Goal: Task Accomplishment & Management: Complete application form

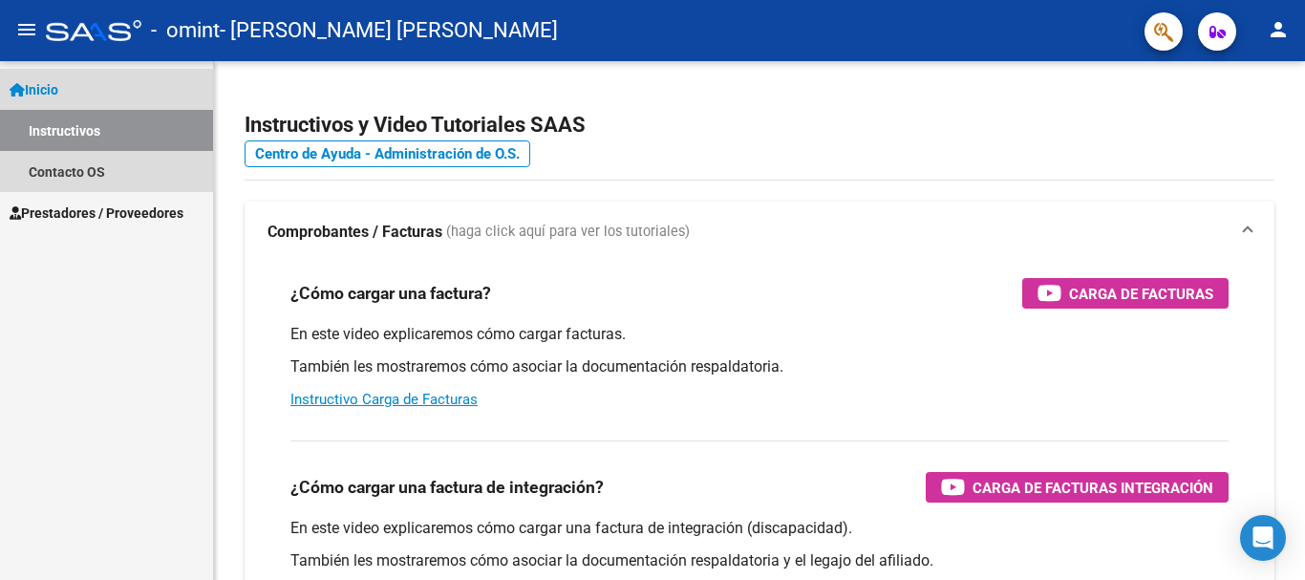
click at [75, 96] on link "Inicio" at bounding box center [106, 89] width 213 height 41
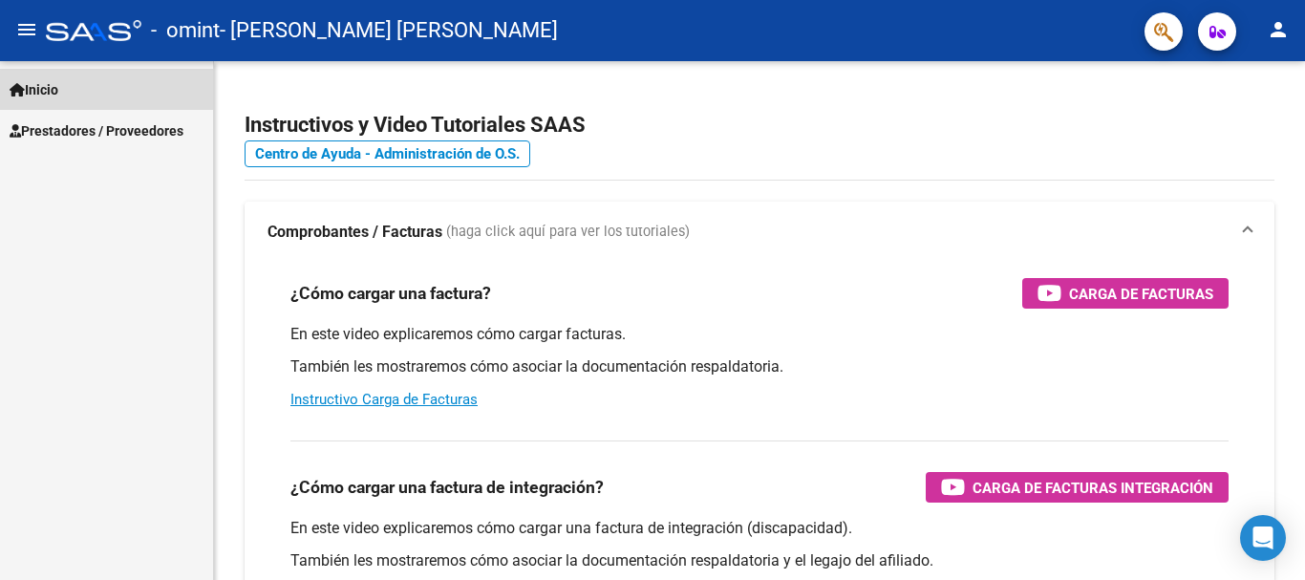
click at [118, 98] on link "Inicio" at bounding box center [106, 89] width 213 height 41
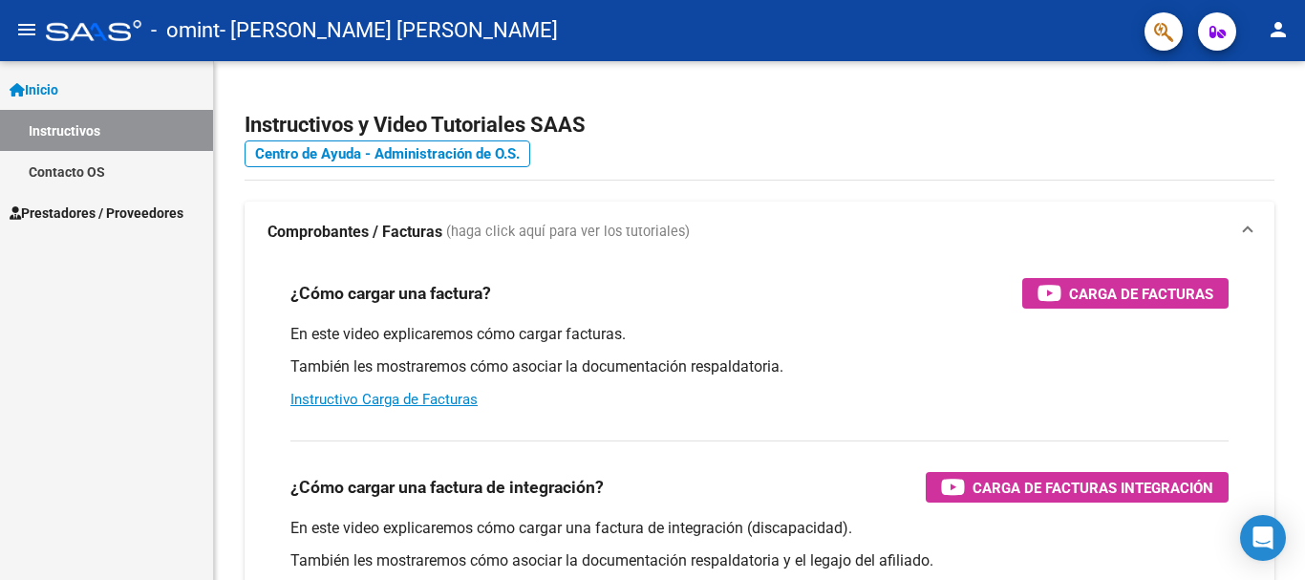
click at [96, 217] on span "Prestadores / Proveedores" at bounding box center [97, 213] width 174 height 21
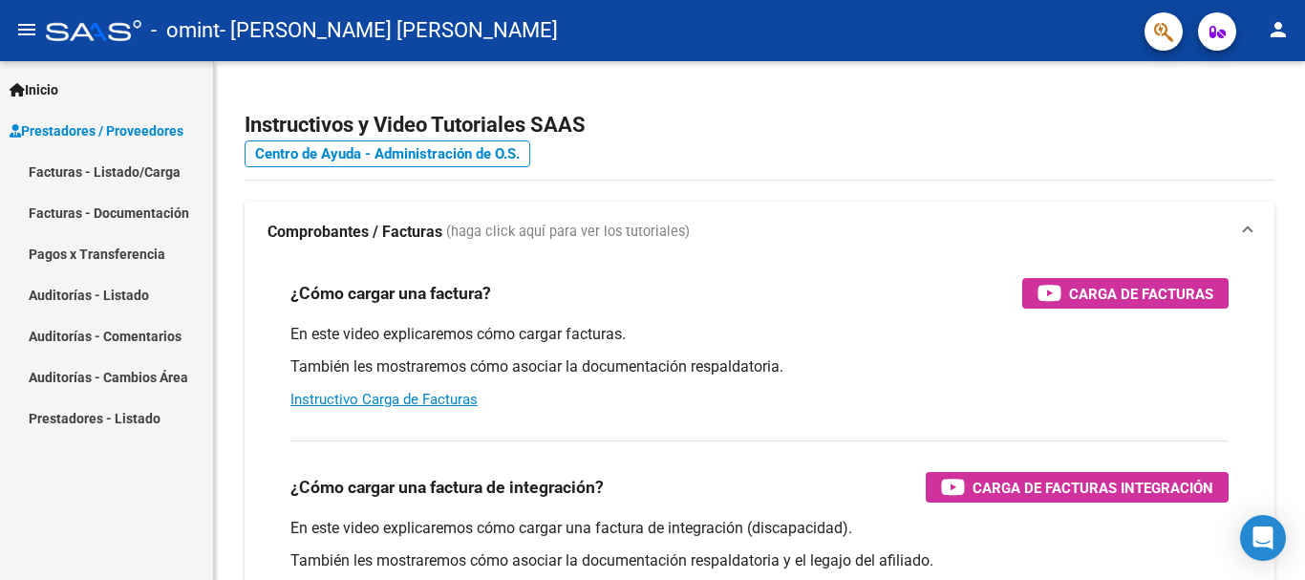
click at [141, 217] on link "Facturas - Documentación" at bounding box center [106, 212] width 213 height 41
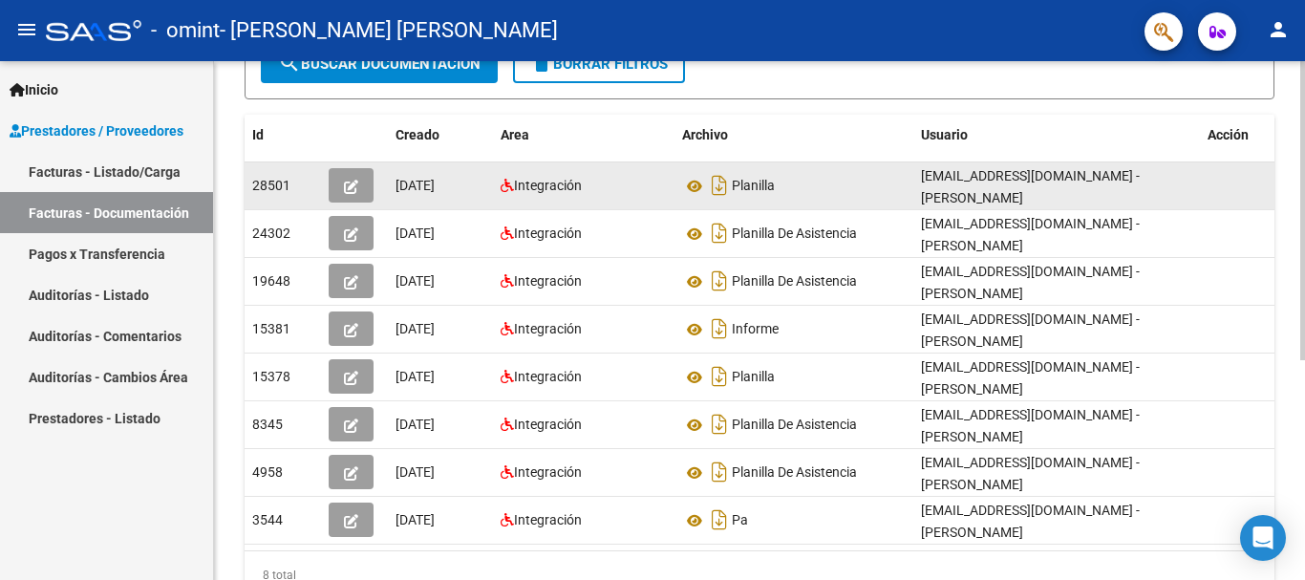
click at [297, 185] on div "28501" at bounding box center [282, 186] width 61 height 22
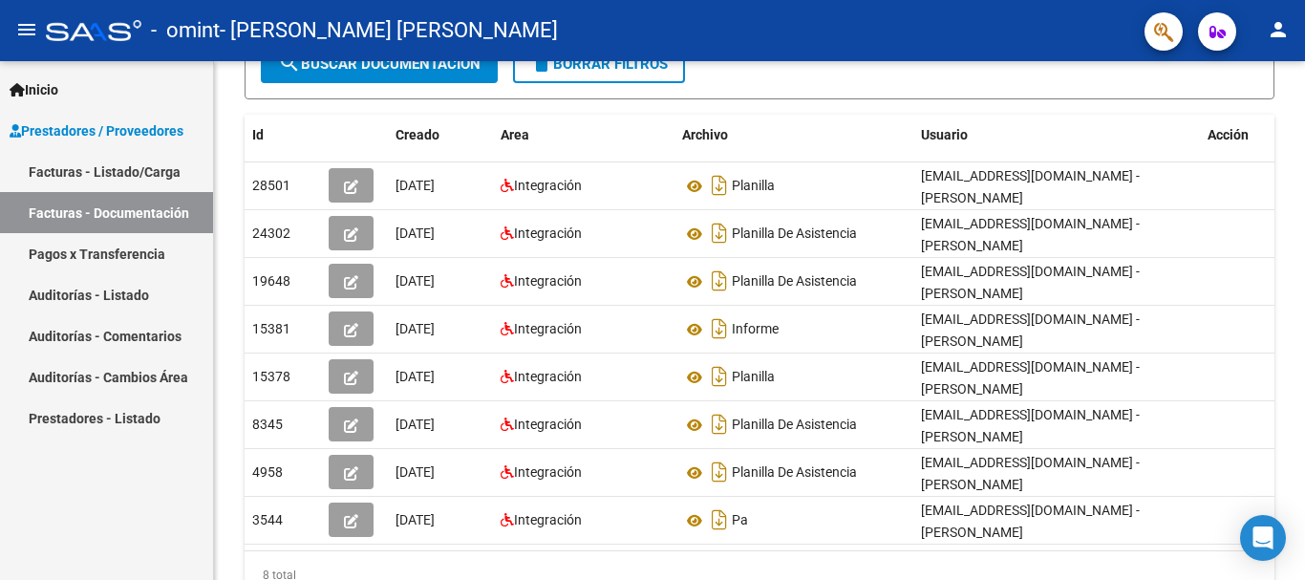
click at [140, 178] on link "Facturas - Listado/Carga" at bounding box center [106, 171] width 213 height 41
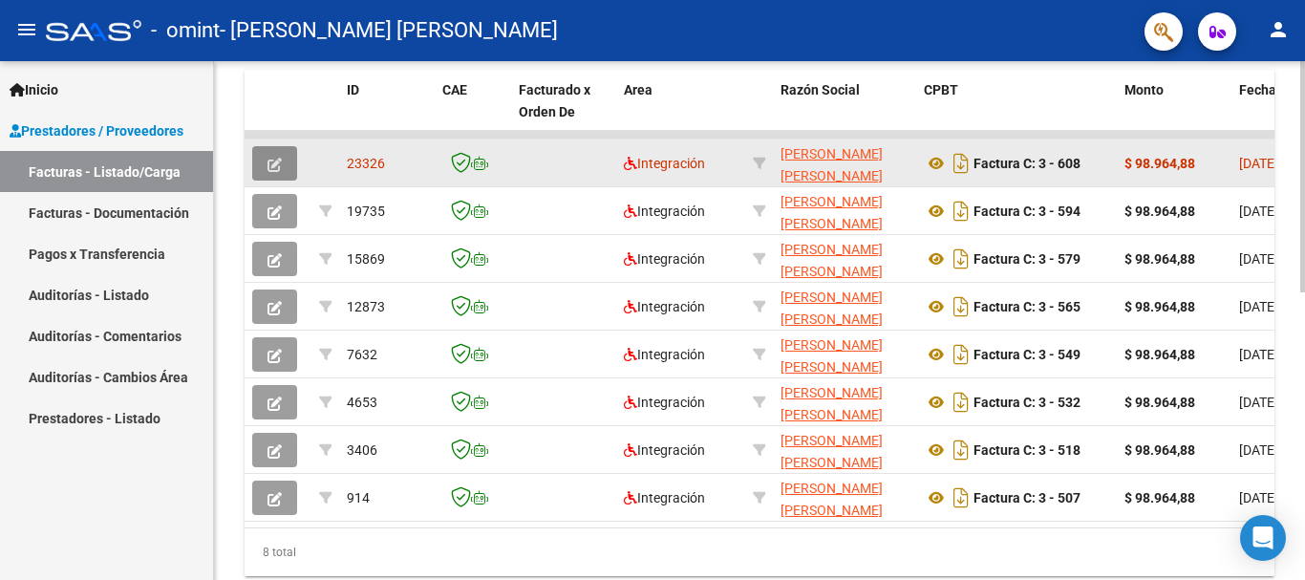
click at [268, 169] on icon "button" at bounding box center [275, 165] width 14 height 14
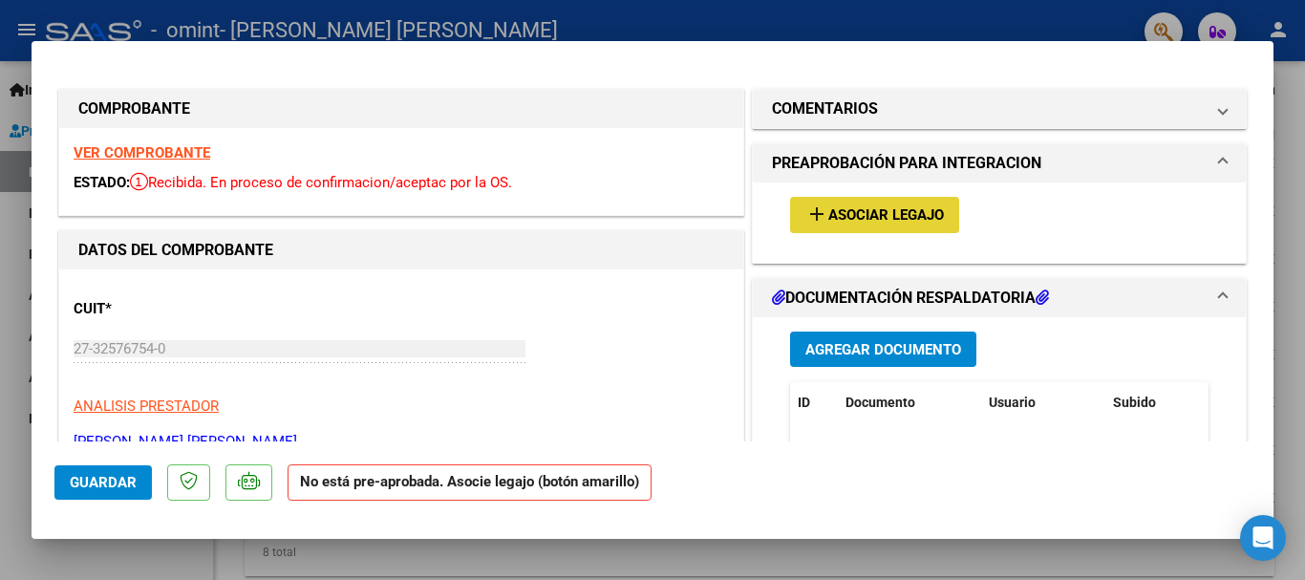
click at [828, 211] on span "Asociar Legajo" at bounding box center [886, 215] width 116 height 17
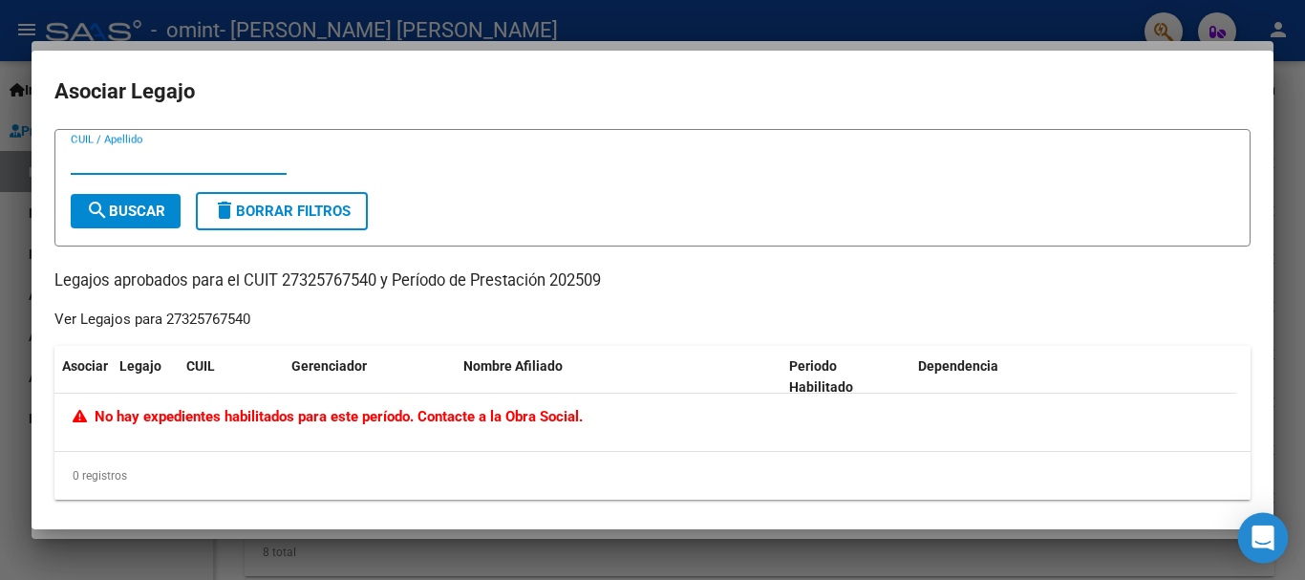
click at [1271, 538] on icon "Open Intercom Messenger" at bounding box center [1263, 537] width 22 height 25
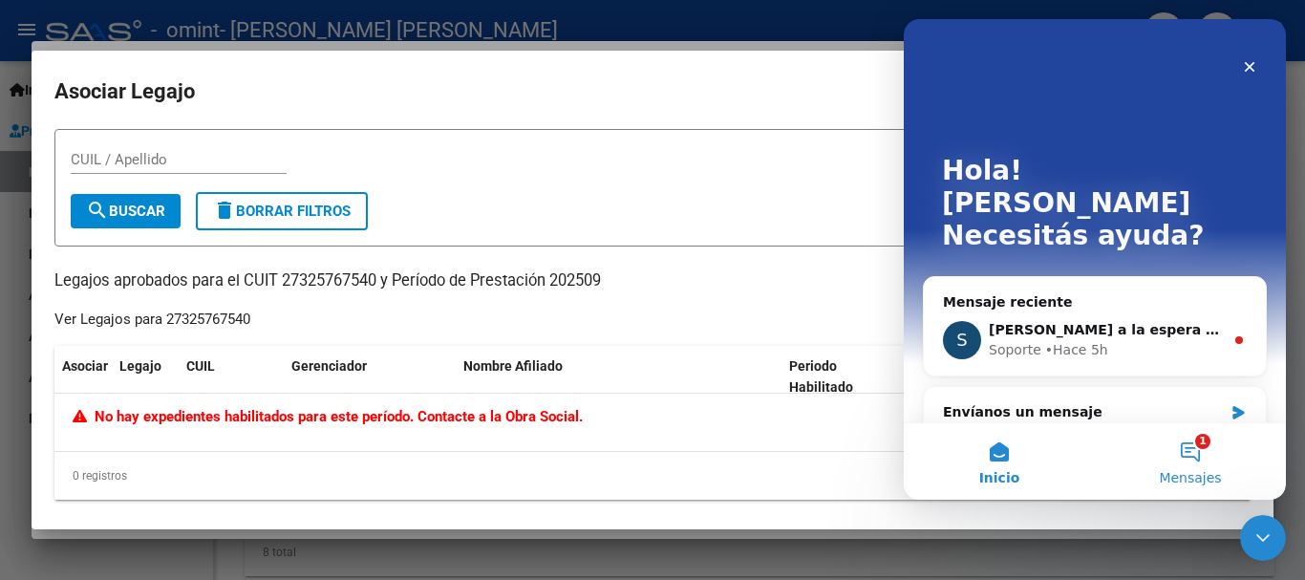
click at [1170, 431] on button "1 Mensajes" at bounding box center [1190, 461] width 191 height 76
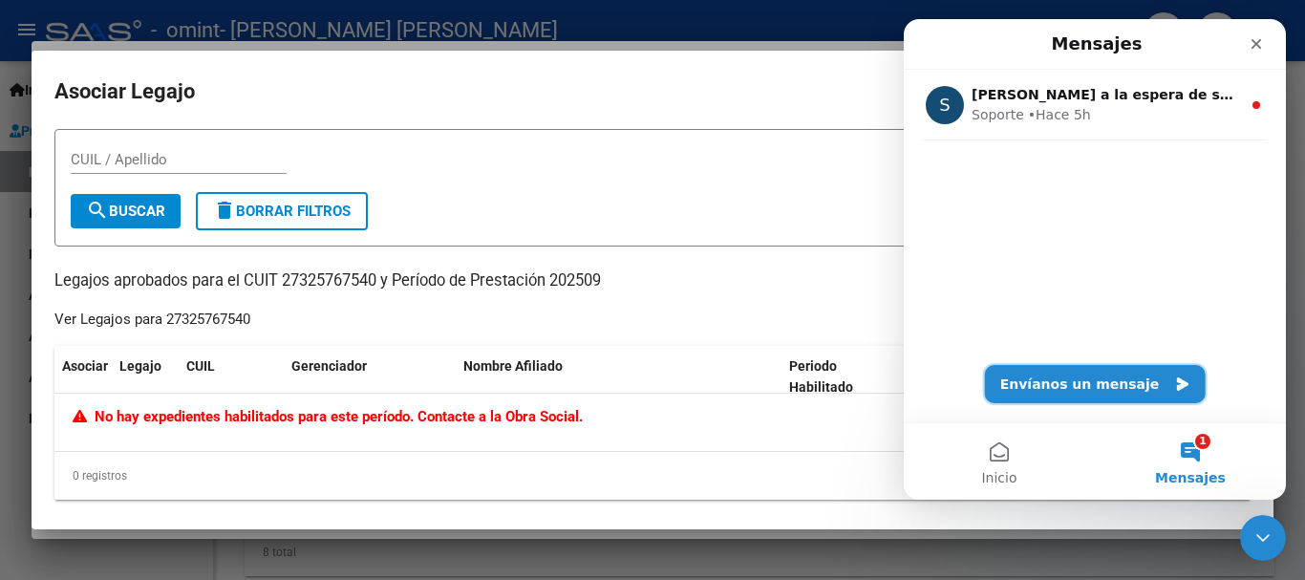
click at [1085, 384] on button "Envíanos un mensaje" at bounding box center [1095, 384] width 221 height 38
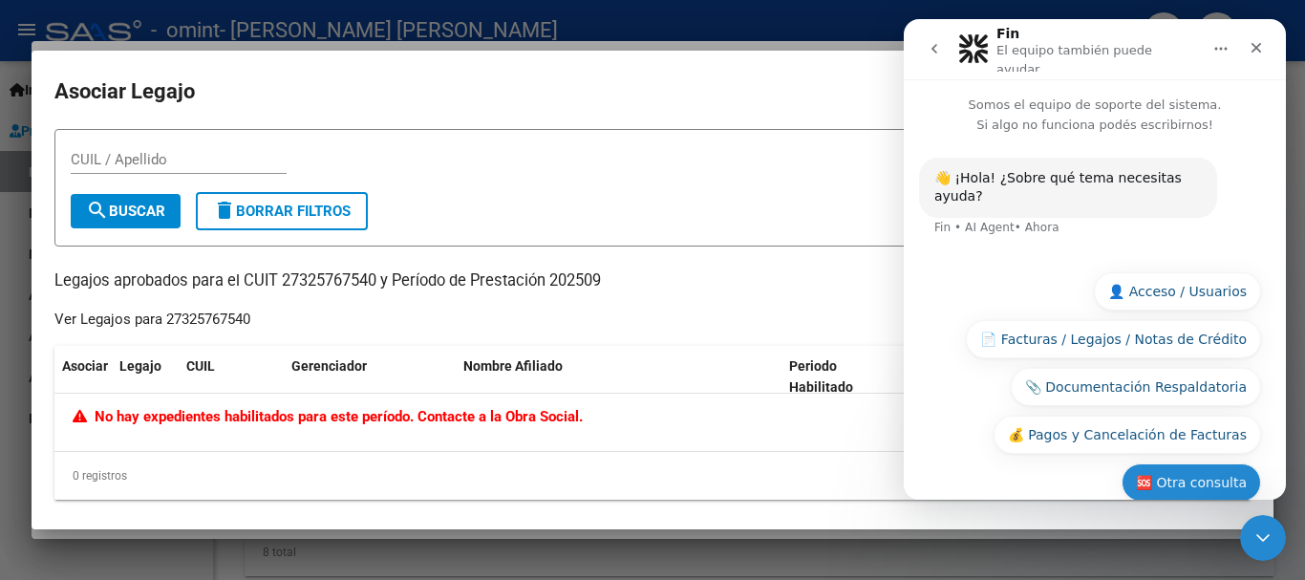
click at [1146, 463] on button "🆘 Otra consulta" at bounding box center [1191, 482] width 139 height 38
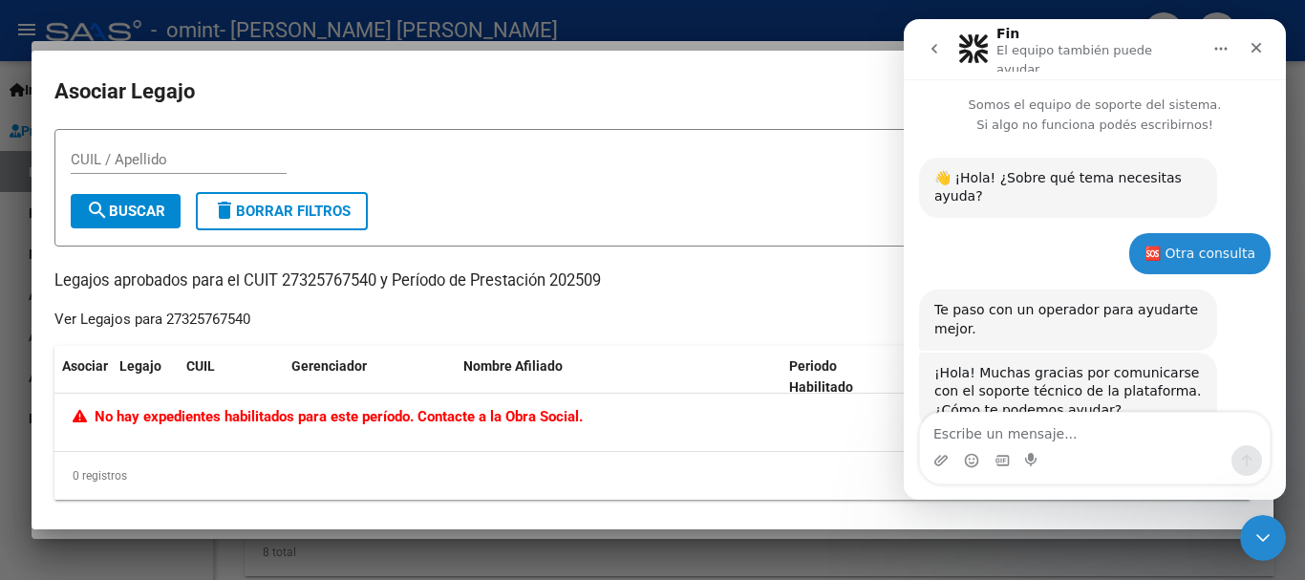
scroll to position [32, 0]
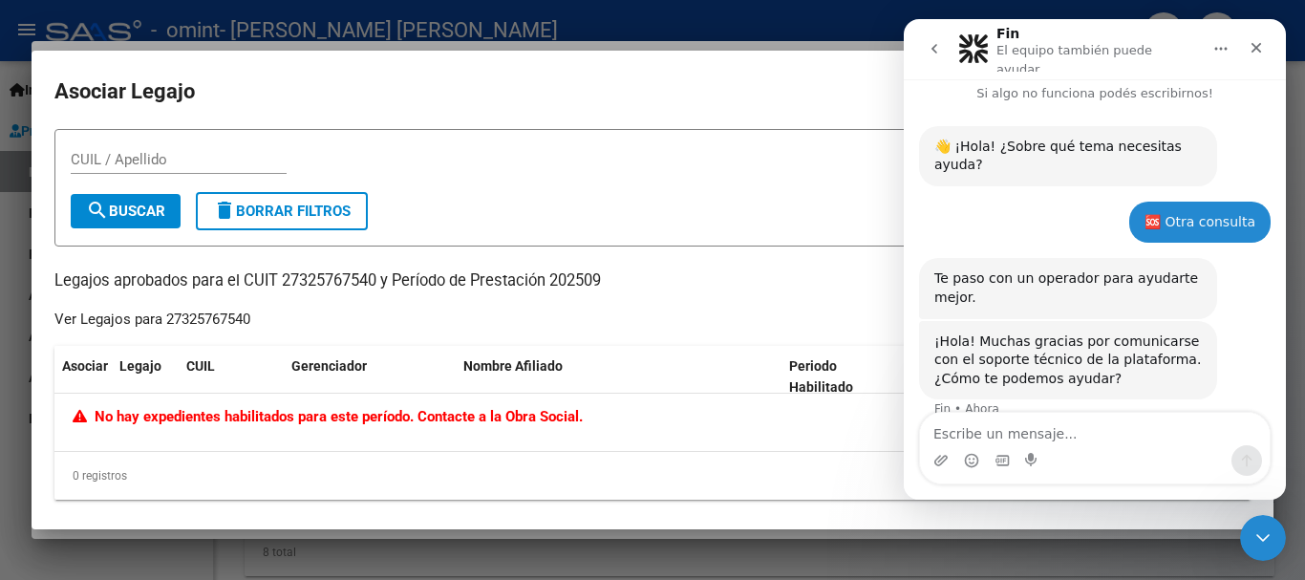
click at [1063, 429] on textarea "Escribe un mensaje..." at bounding box center [1095, 429] width 350 height 32
type textarea "No me figura legajo habilitado para cargar"
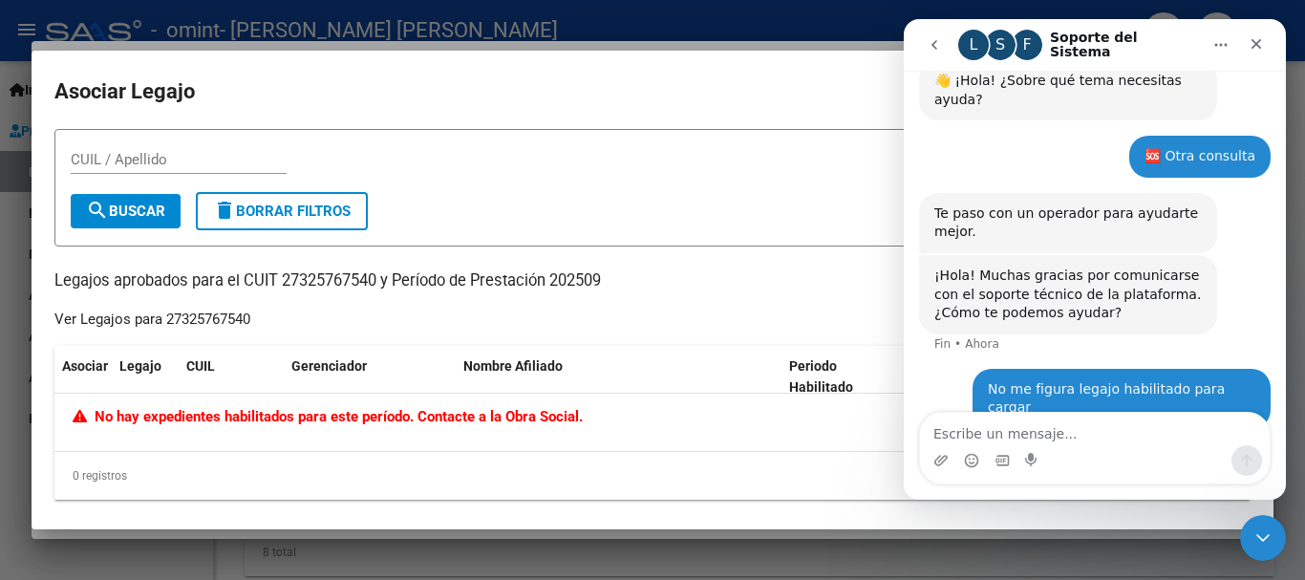
click at [765, 71] on mat-dialog-container "Asociar Legajo CUIL / Apellido search Buscar delete Borrar Filtros Legajos apro…" at bounding box center [653, 290] width 1242 height 479
click at [770, 27] on div at bounding box center [652, 290] width 1305 height 580
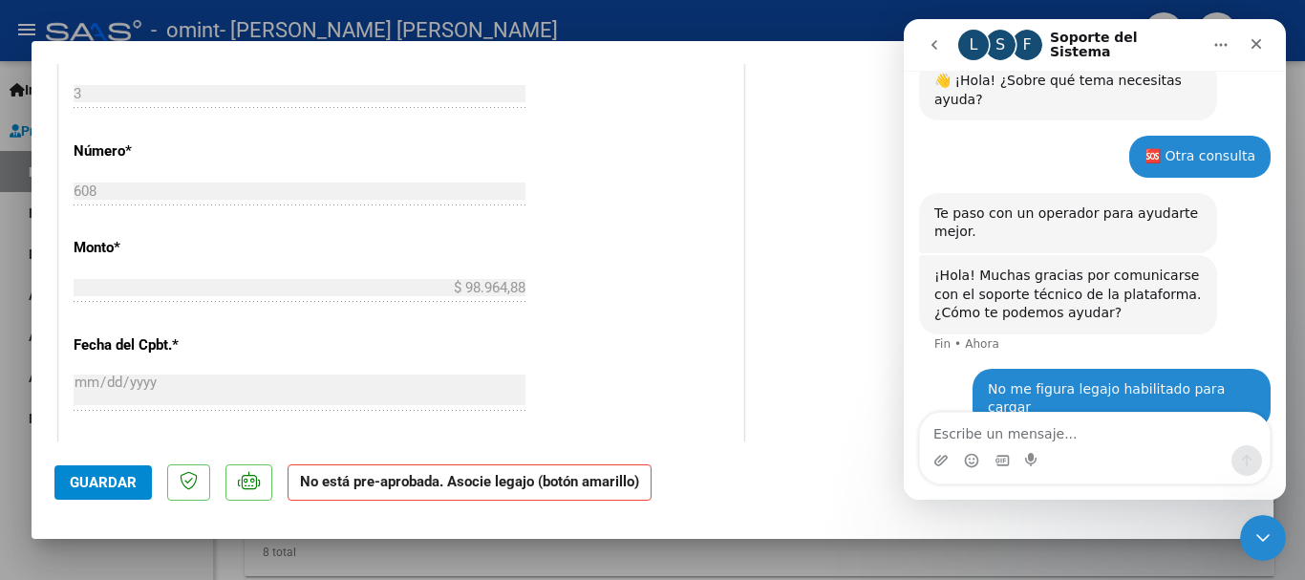
scroll to position [191, 0]
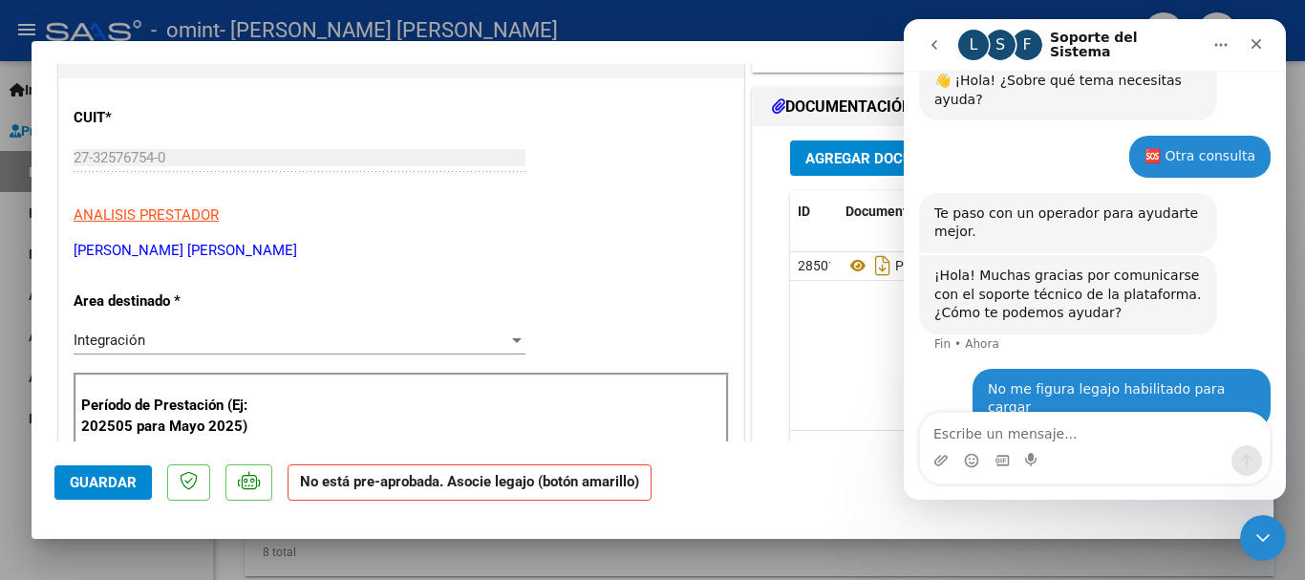
click at [505, 550] on div at bounding box center [652, 290] width 1305 height 580
type input "$ 0,00"
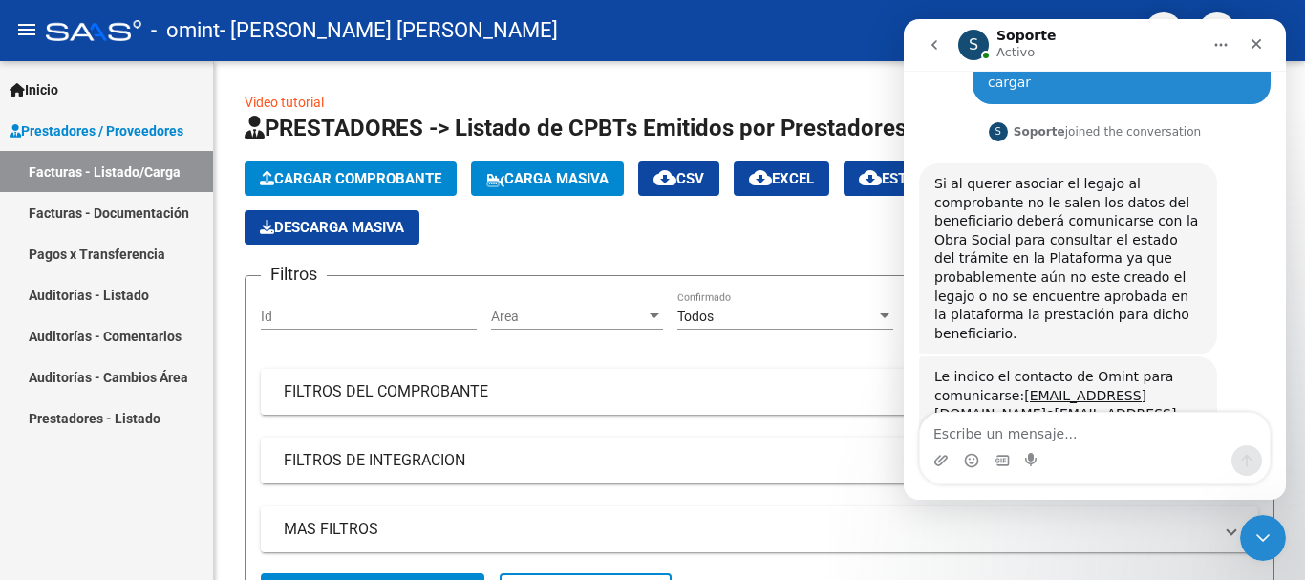
scroll to position [401, 0]
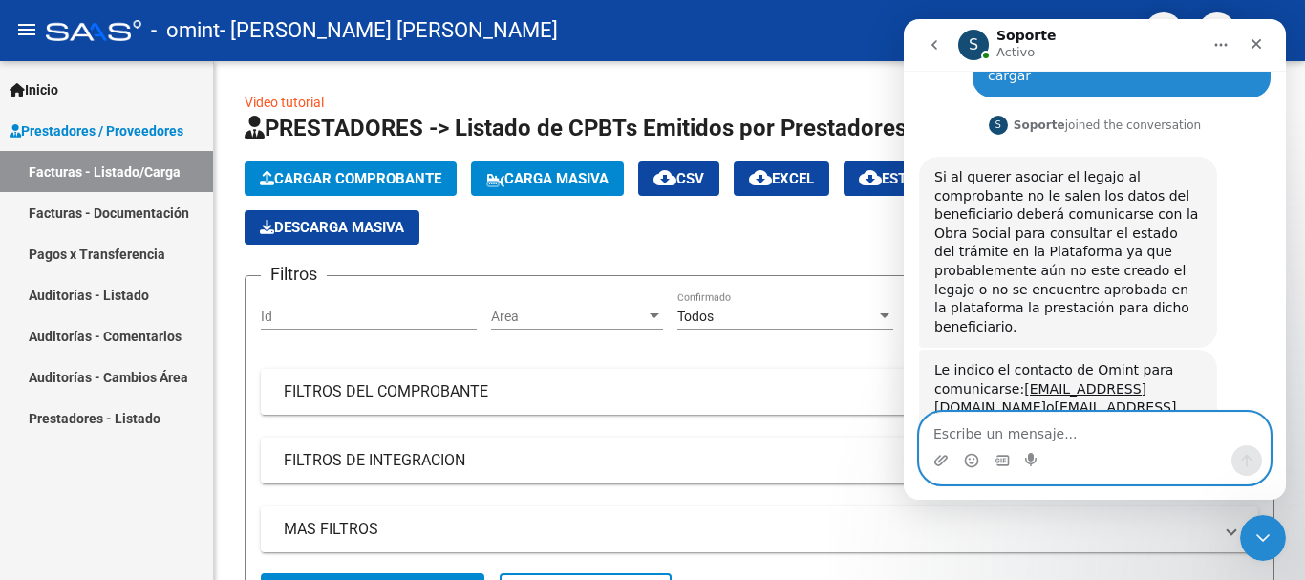
click at [1068, 436] on textarea "Escribe un mensaje..." at bounding box center [1095, 429] width 350 height 32
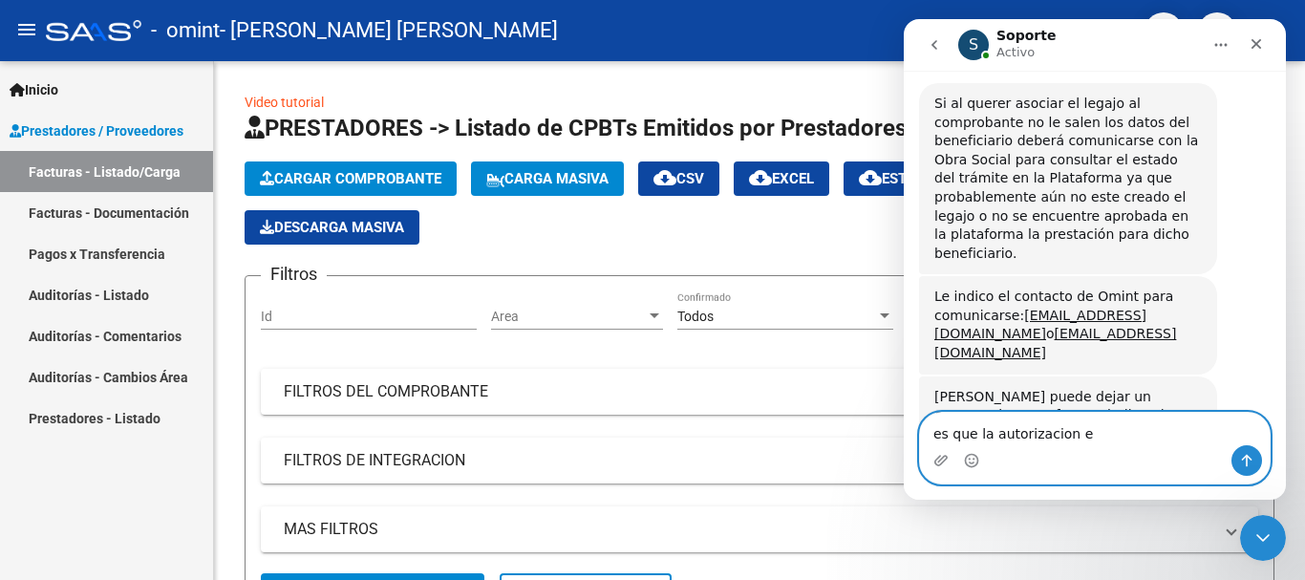
scroll to position [520, 0]
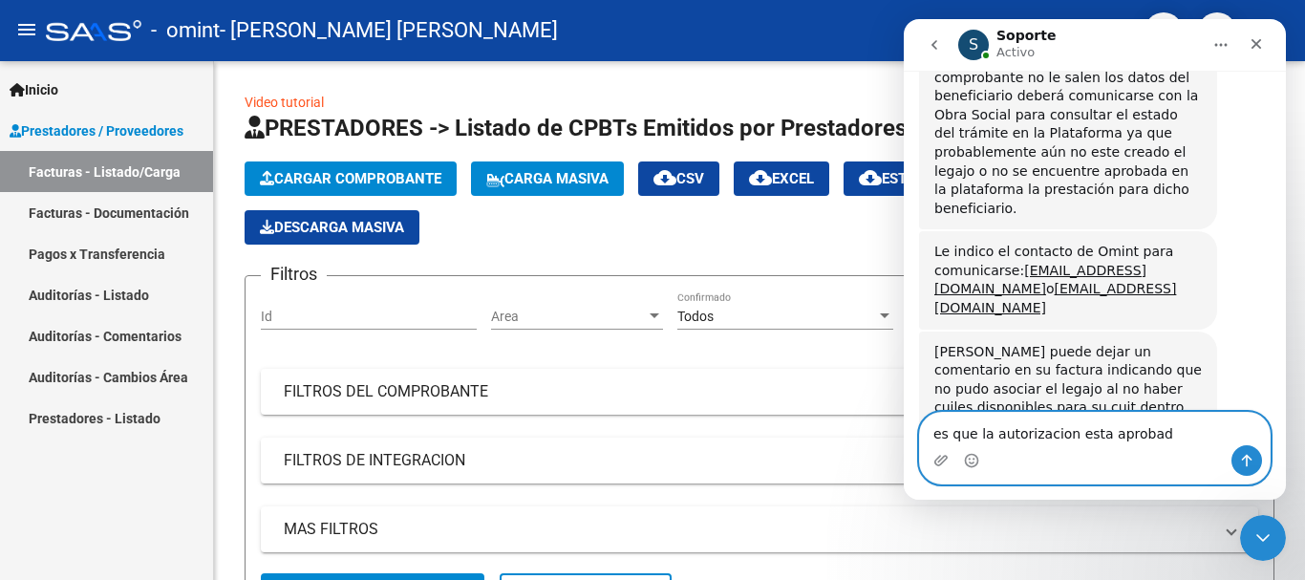
type textarea "es que la autorizacion esta aprobado"
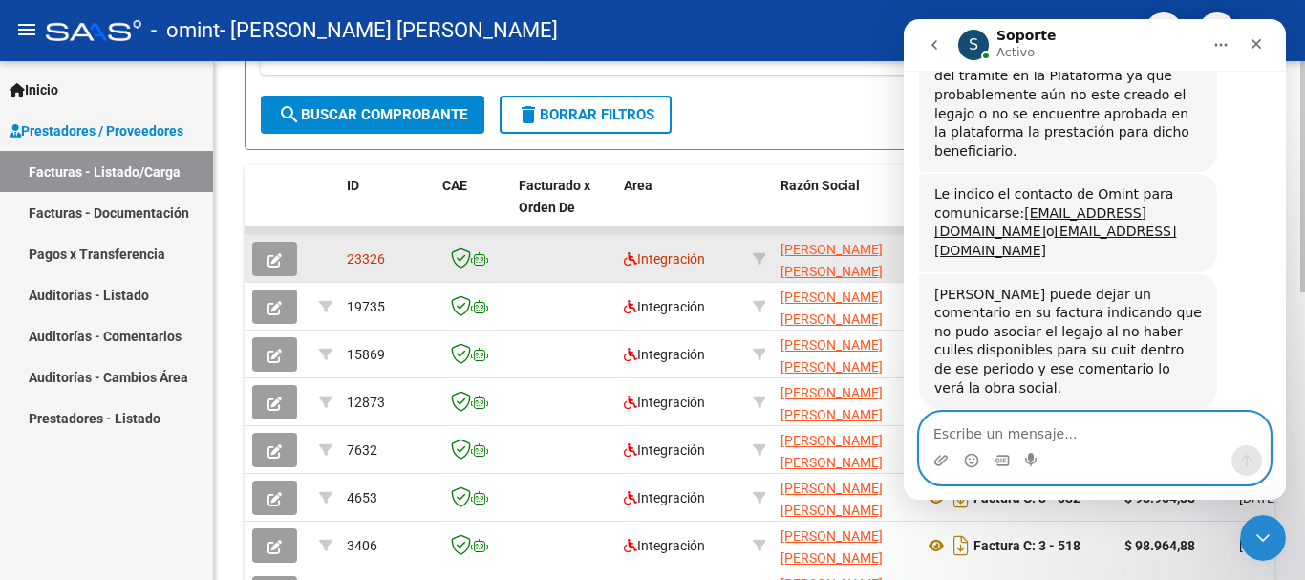
scroll to position [651, 0]
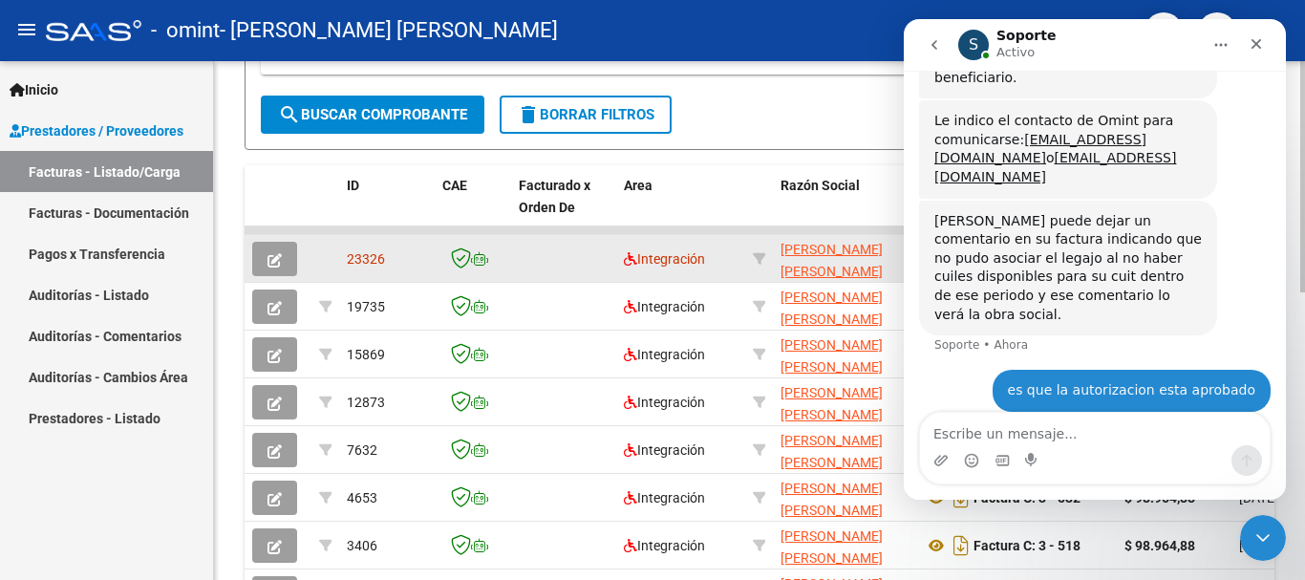
click at [295, 253] on button "button" at bounding box center [274, 259] width 45 height 34
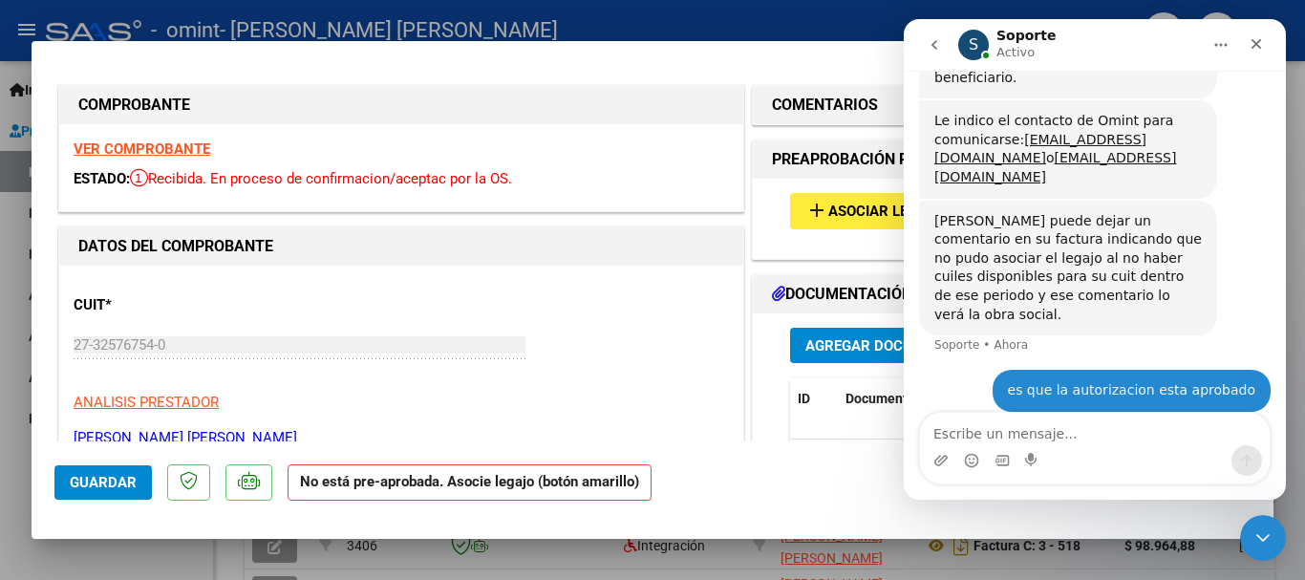
scroll to position [0, 0]
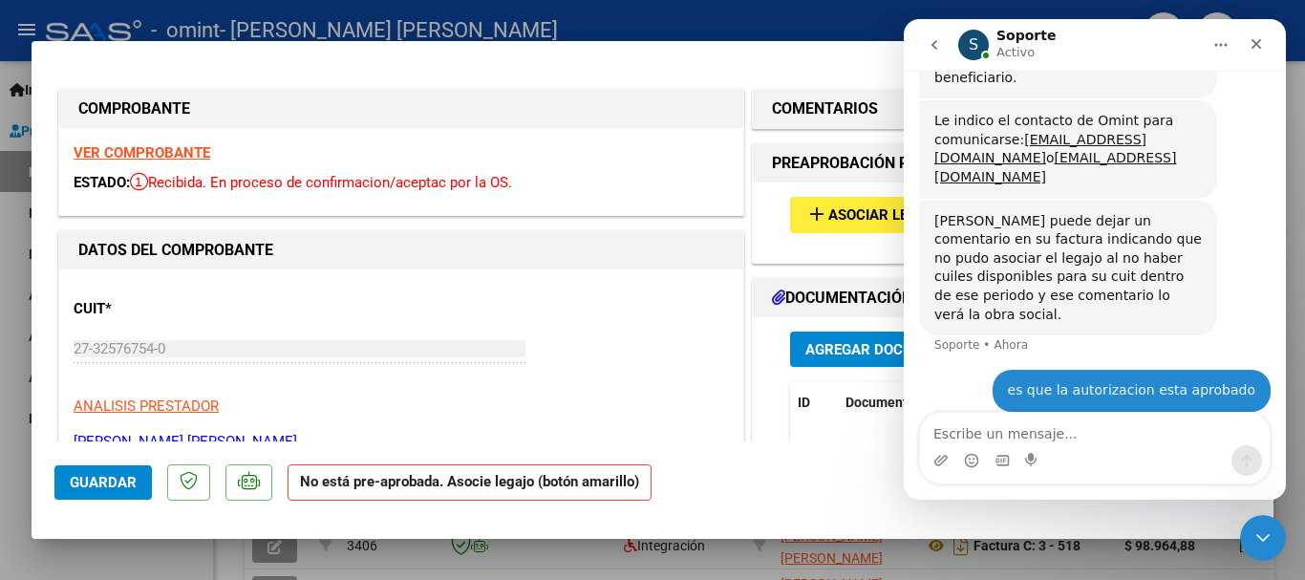
click at [740, 10] on div at bounding box center [652, 290] width 1305 height 580
type input "$ 0,00"
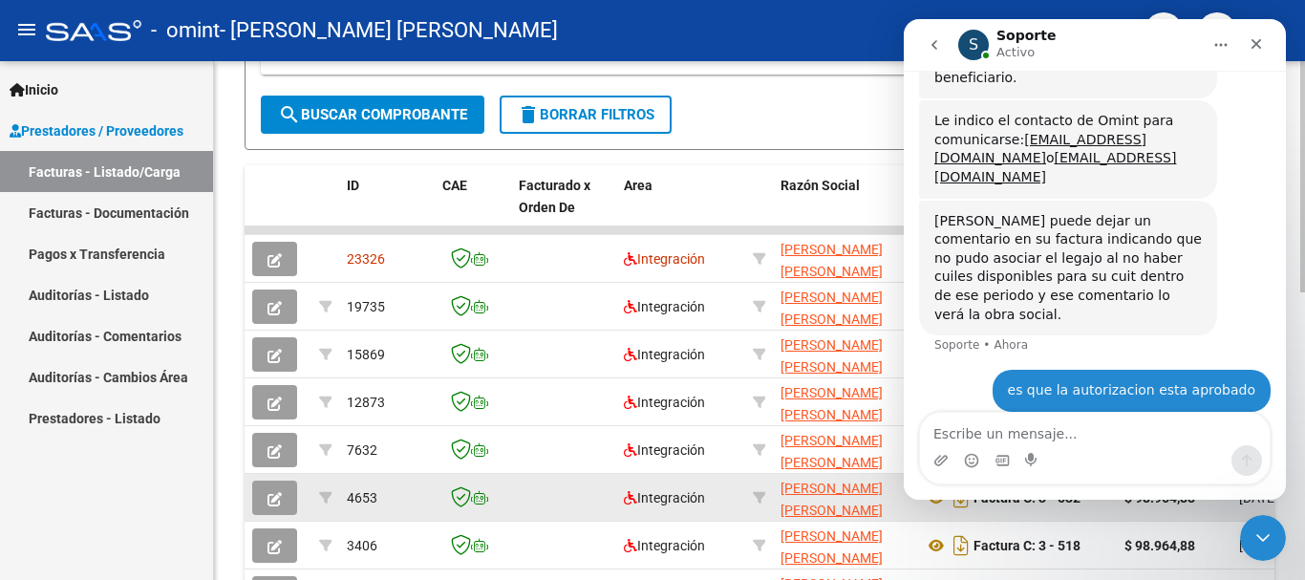
scroll to position [478, 0]
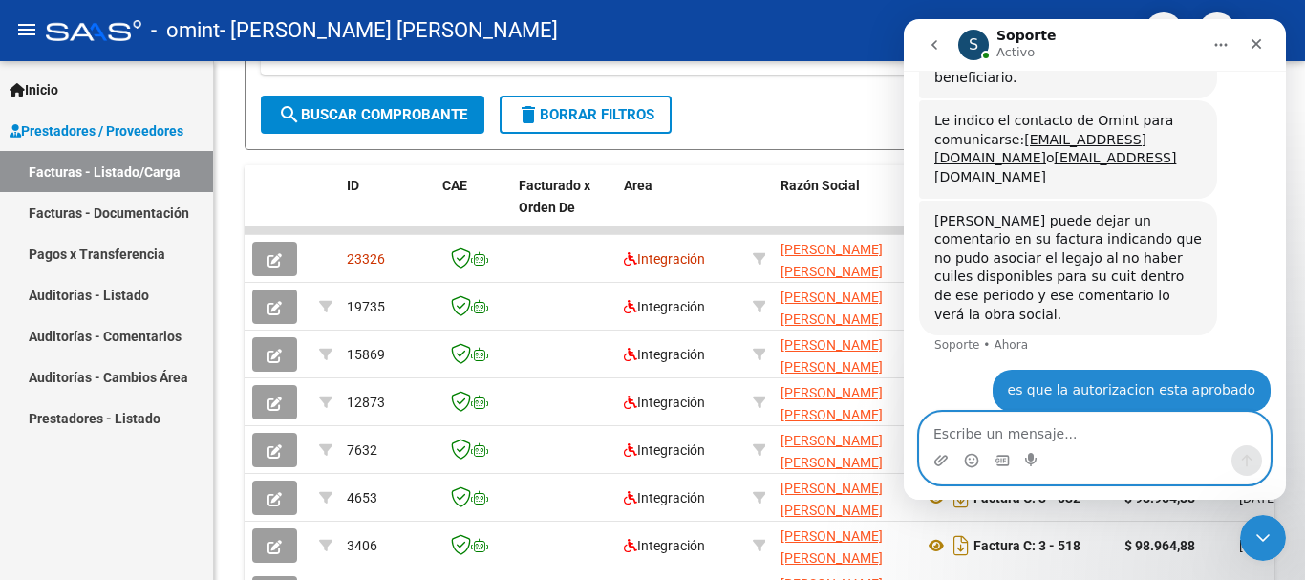
click at [1020, 425] on textarea "Escribe un mensaje..." at bounding box center [1095, 429] width 350 height 32
type textarea "d"
type textarea "en que parte se agrega ese comentario?"
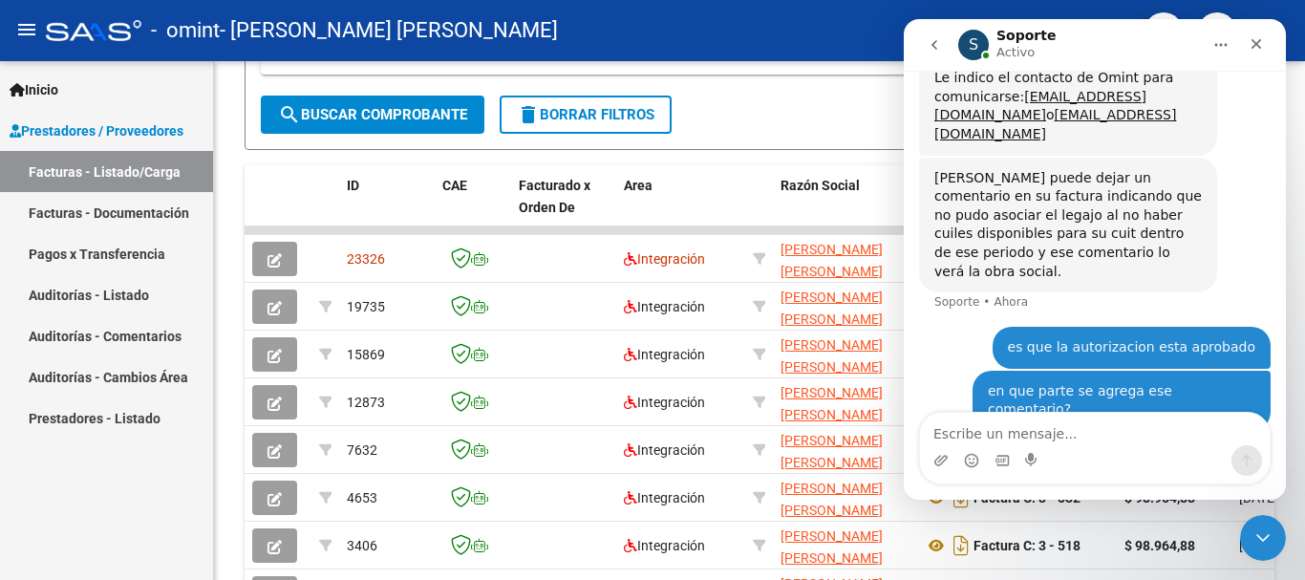
click at [1214, 54] on button "Inicio" at bounding box center [1221, 45] width 36 height 36
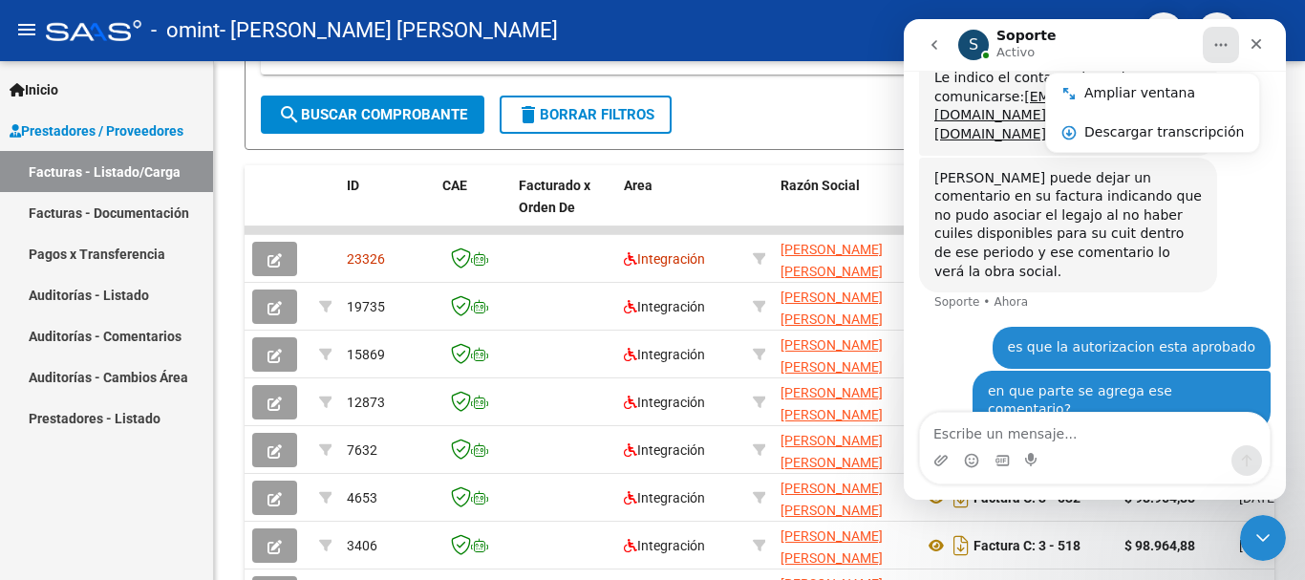
scroll to position [620, 0]
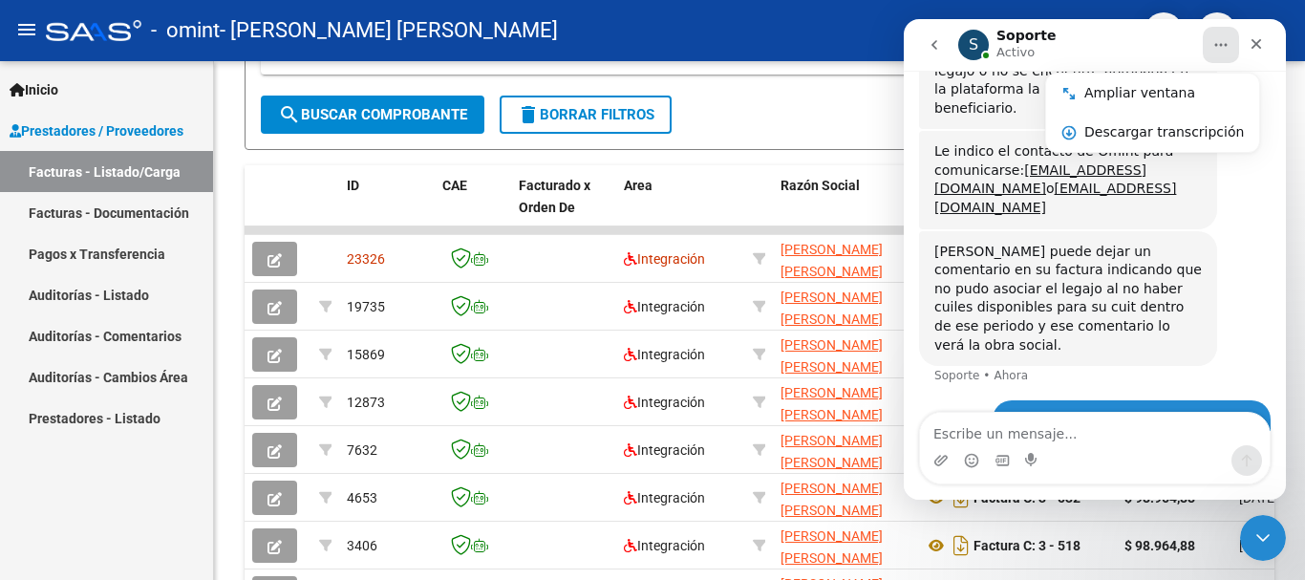
click at [1214, 54] on button "Inicio" at bounding box center [1221, 45] width 36 height 36
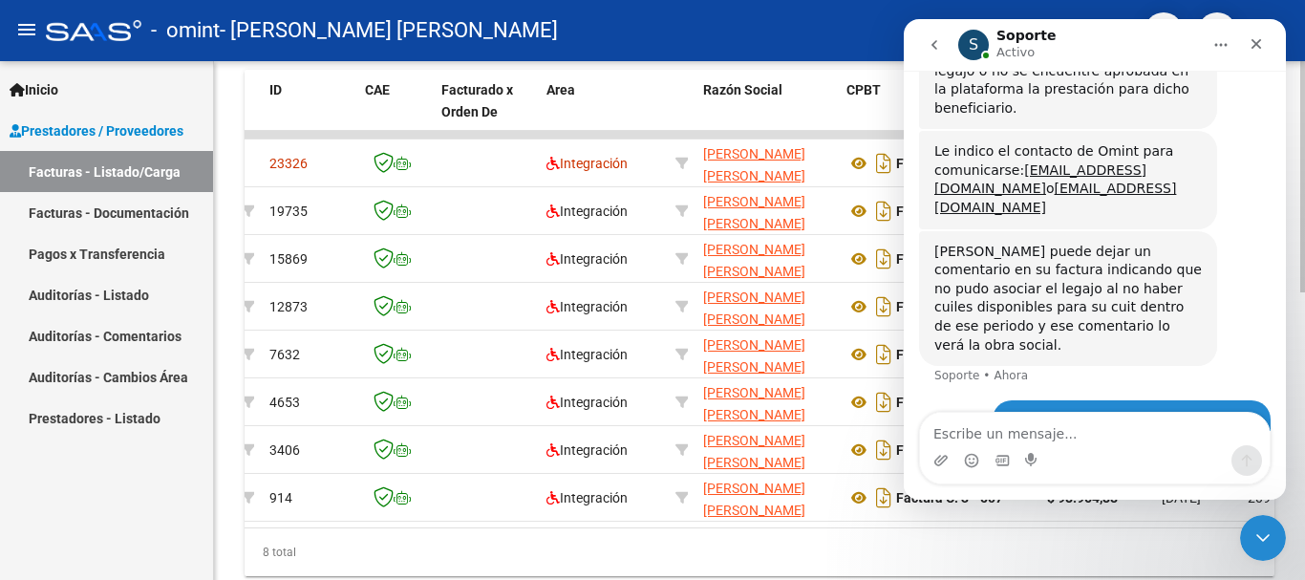
scroll to position [0, 0]
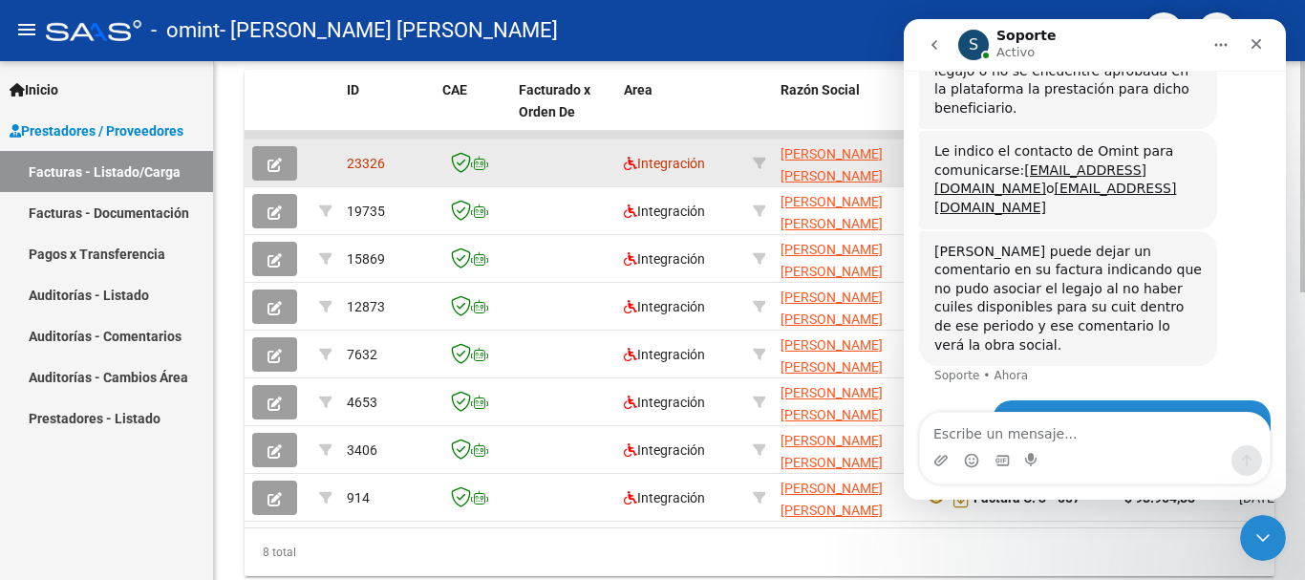
click at [285, 162] on button "button" at bounding box center [274, 163] width 45 height 34
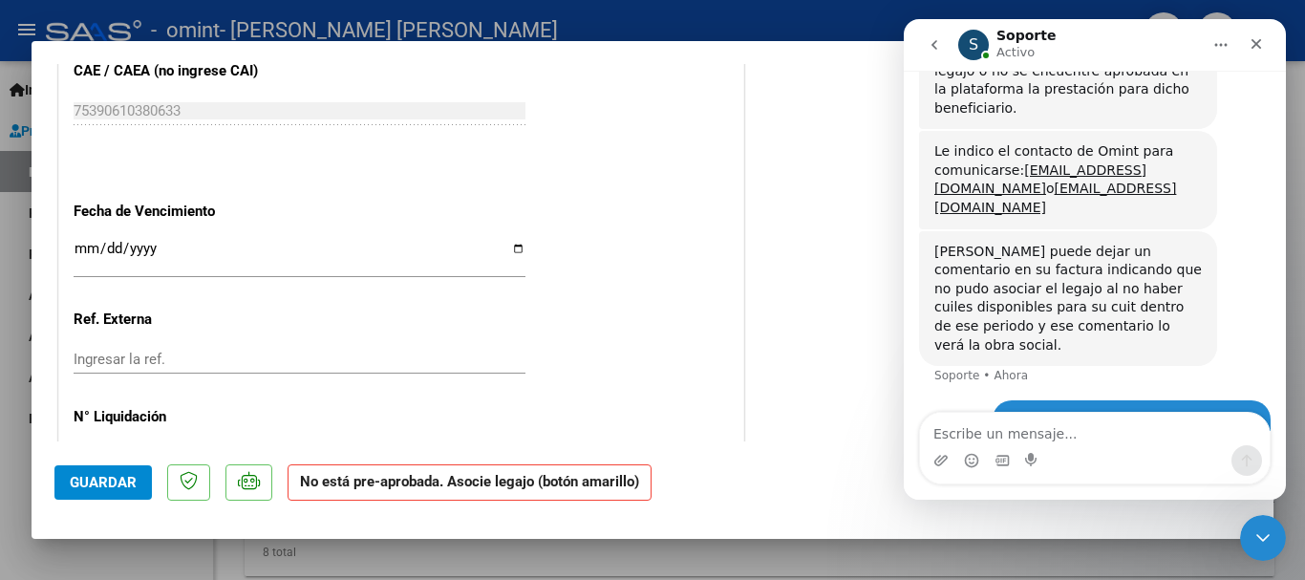
scroll to position [1212, 0]
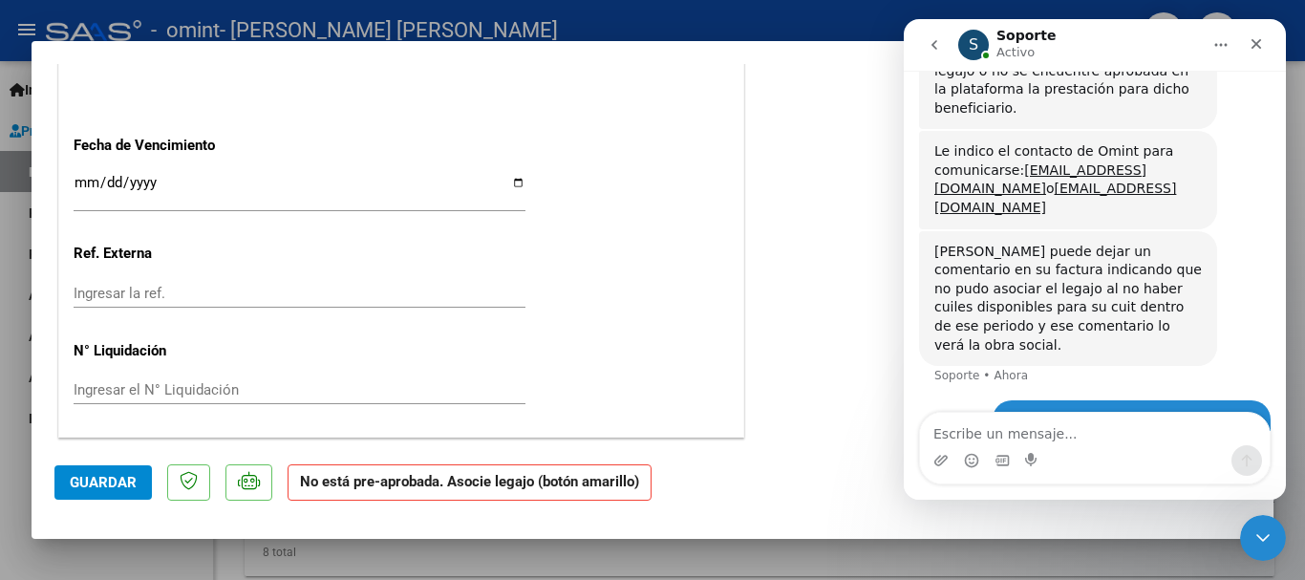
click at [197, 393] on input "Ingresar el N° Liquidación" at bounding box center [300, 389] width 452 height 17
click at [209, 197] on input "Ingresar la fecha" at bounding box center [300, 190] width 452 height 31
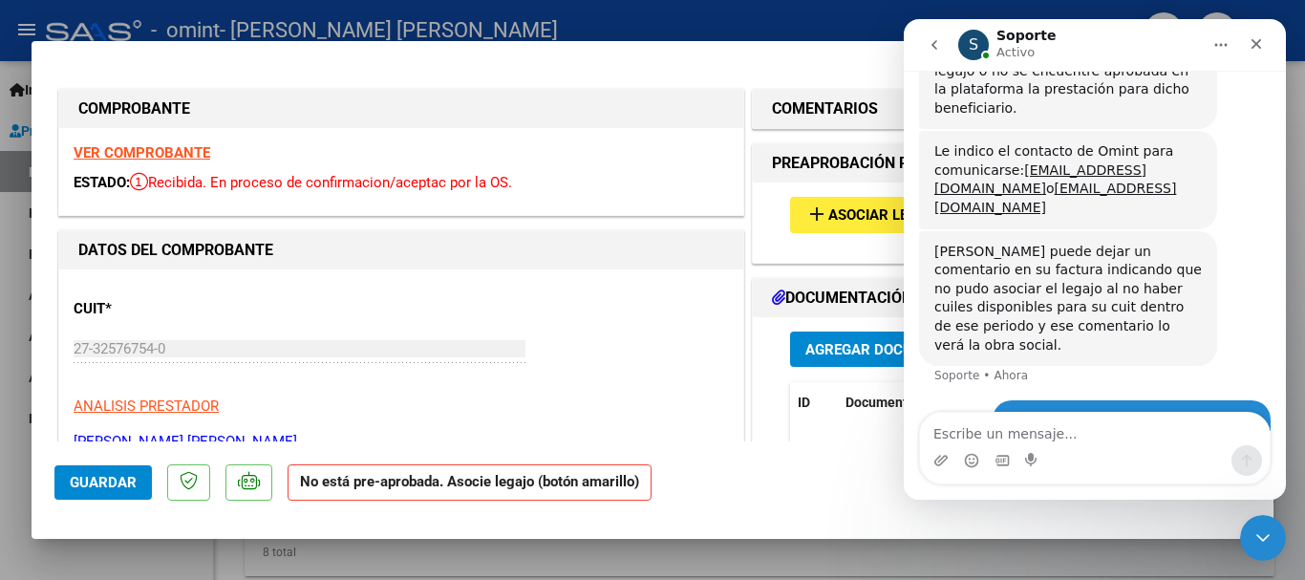
scroll to position [694, 0]
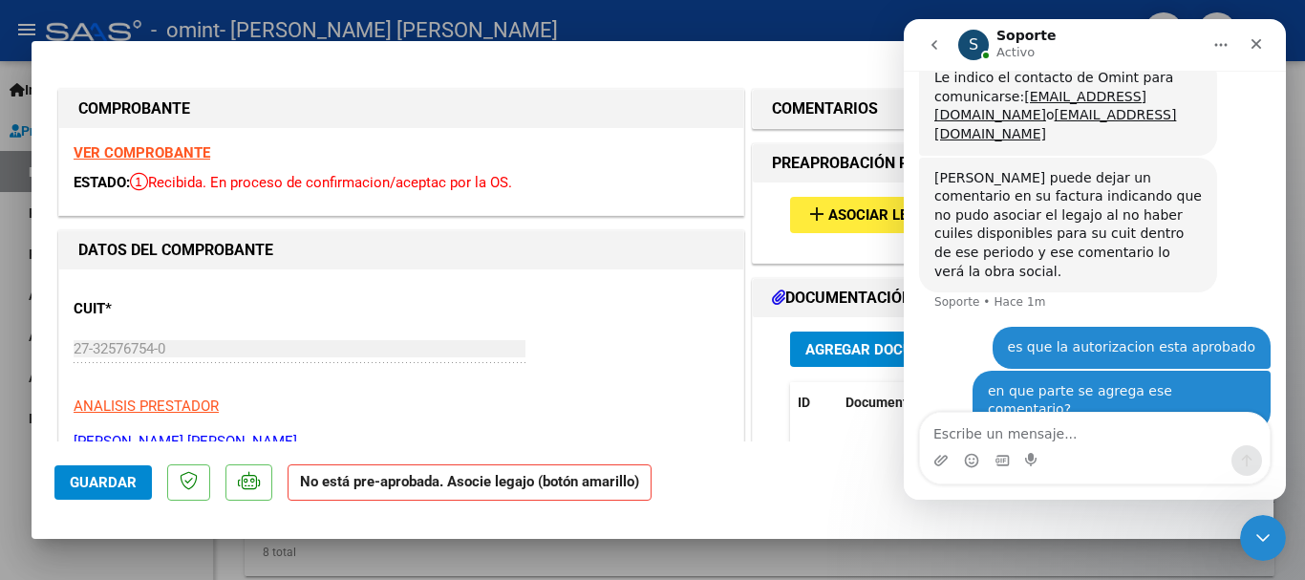
click at [819, 212] on mat-icon "add" at bounding box center [816, 214] width 23 height 23
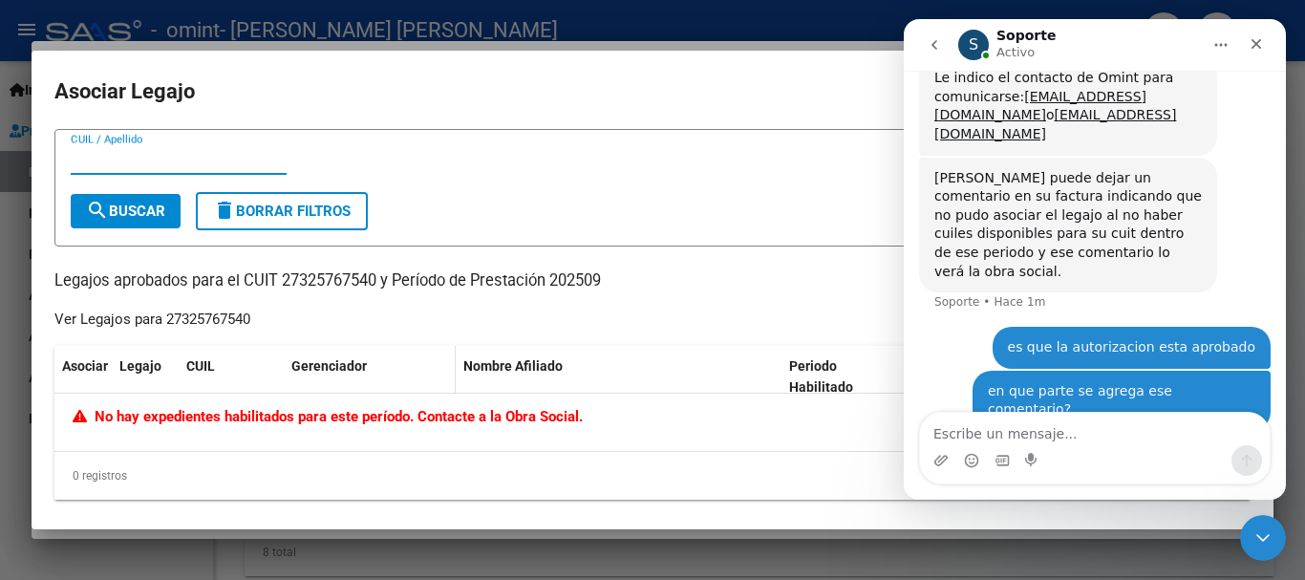
scroll to position [9, 0]
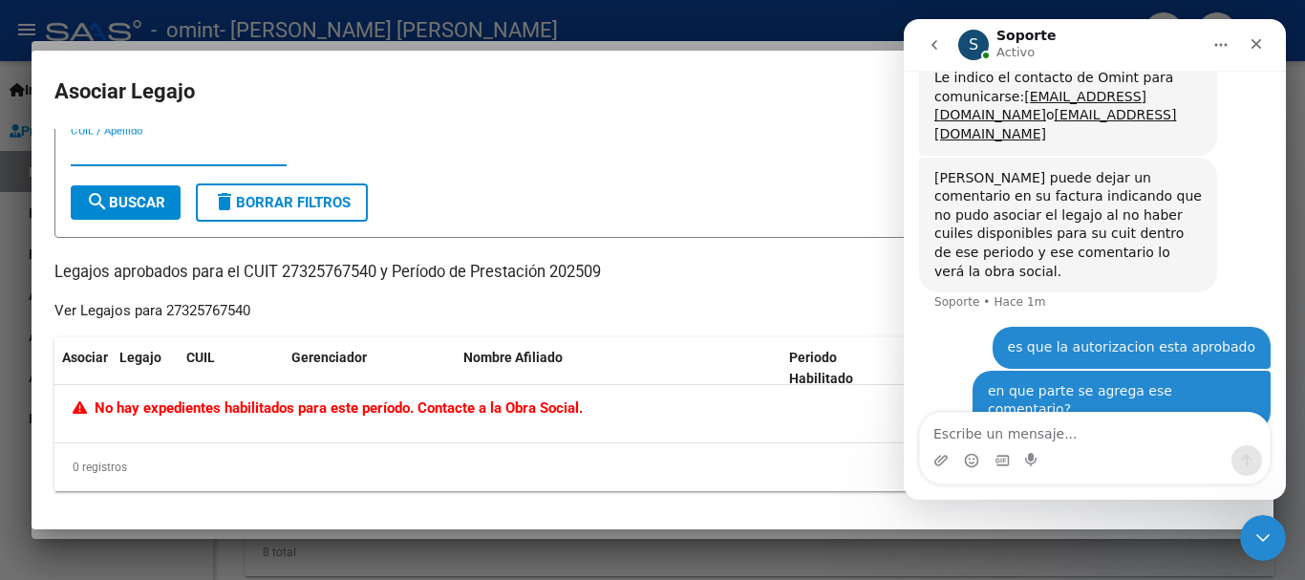
click at [397, 22] on div at bounding box center [652, 290] width 1305 height 580
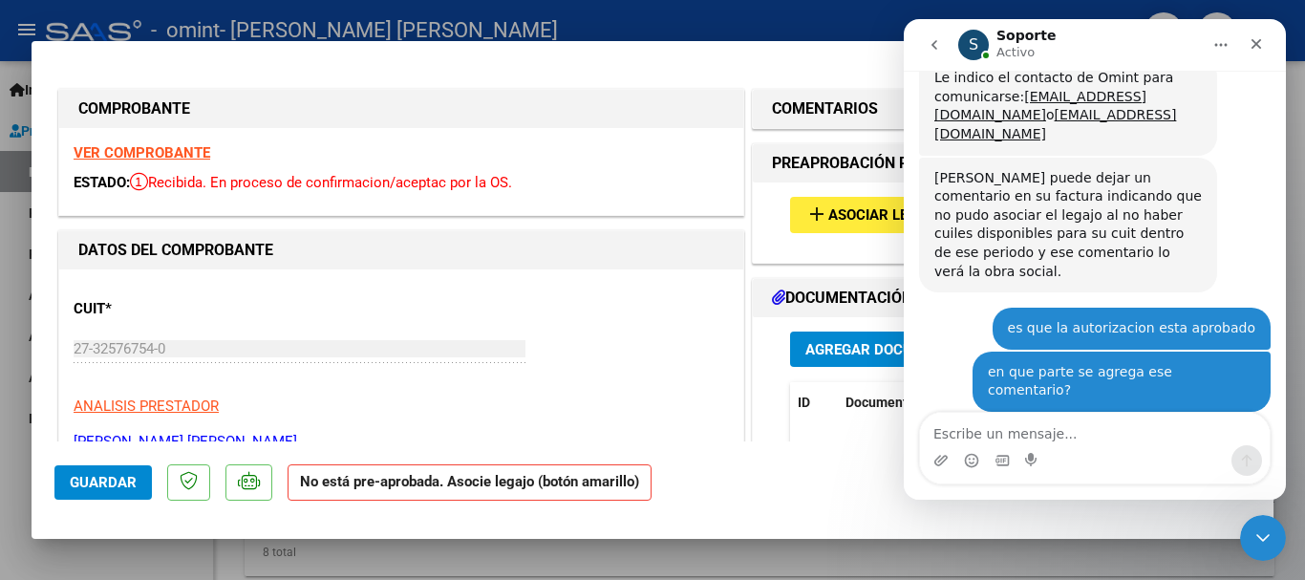
scroll to position [696, 0]
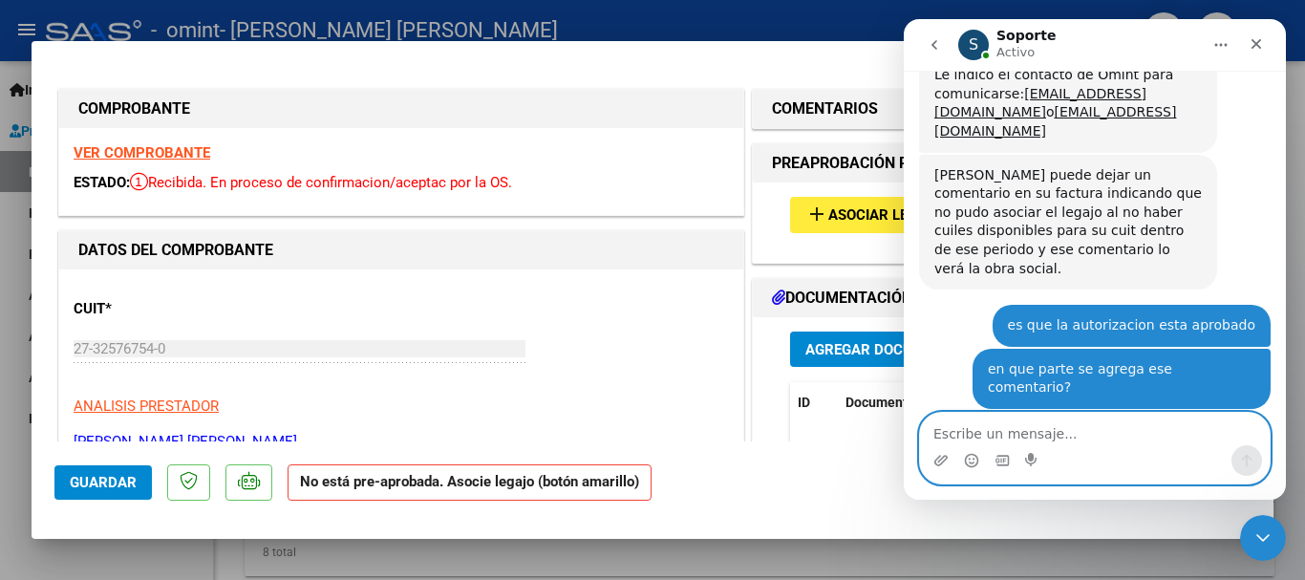
click at [1110, 430] on textarea "Escribe un mensaje..." at bounding box center [1095, 429] width 350 height 32
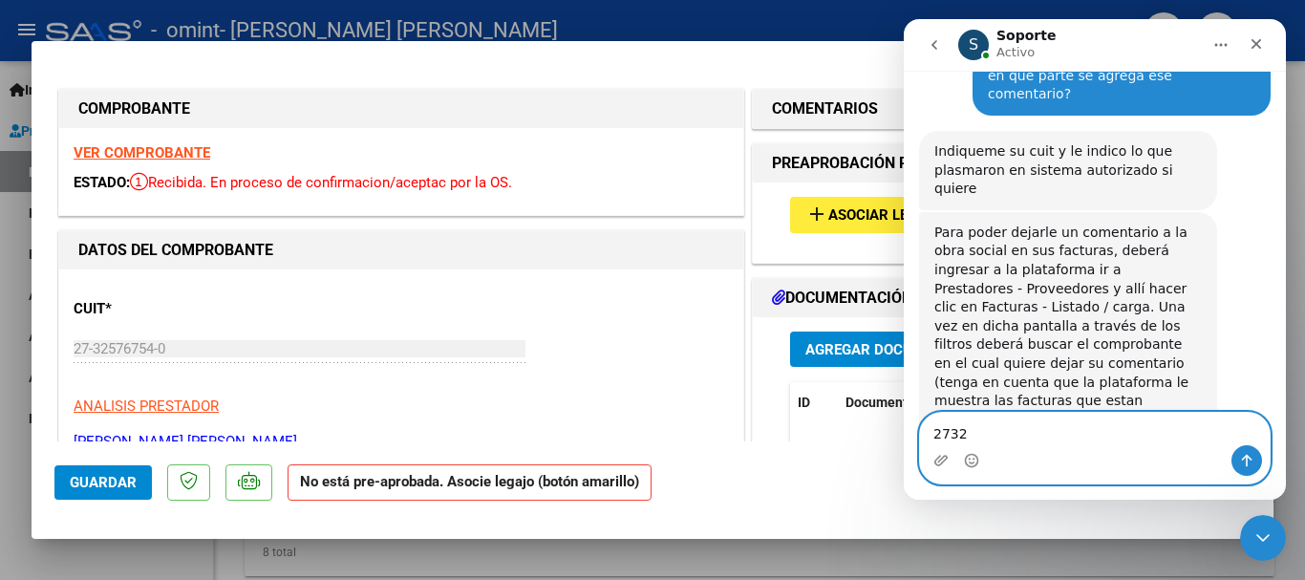
scroll to position [1058, 0]
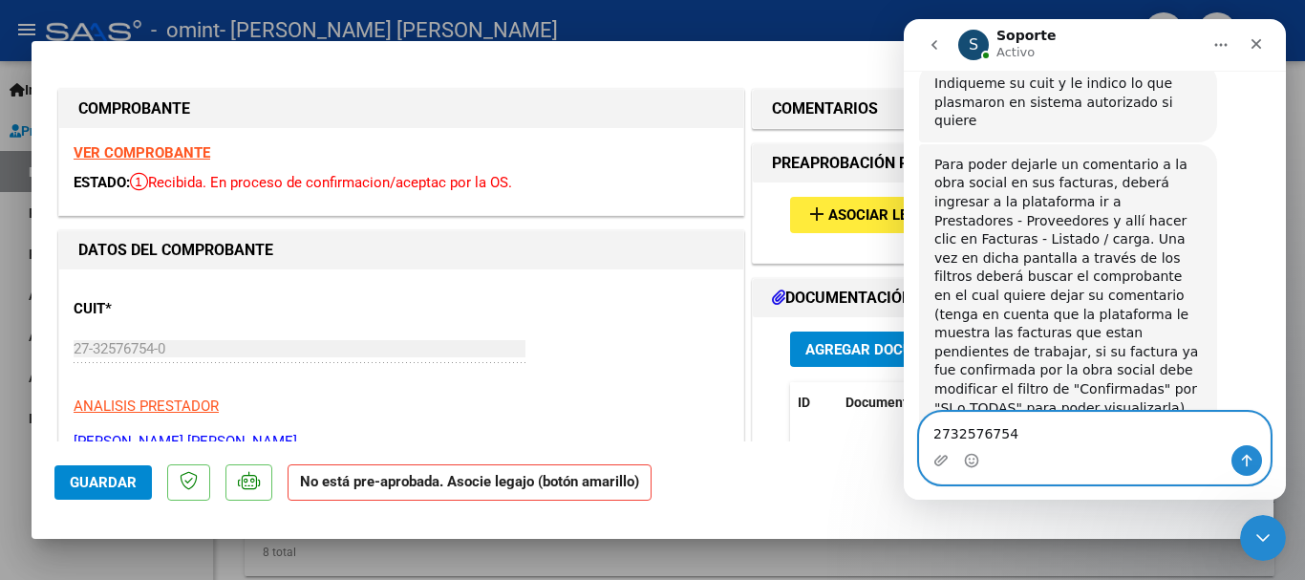
type textarea "27325767540"
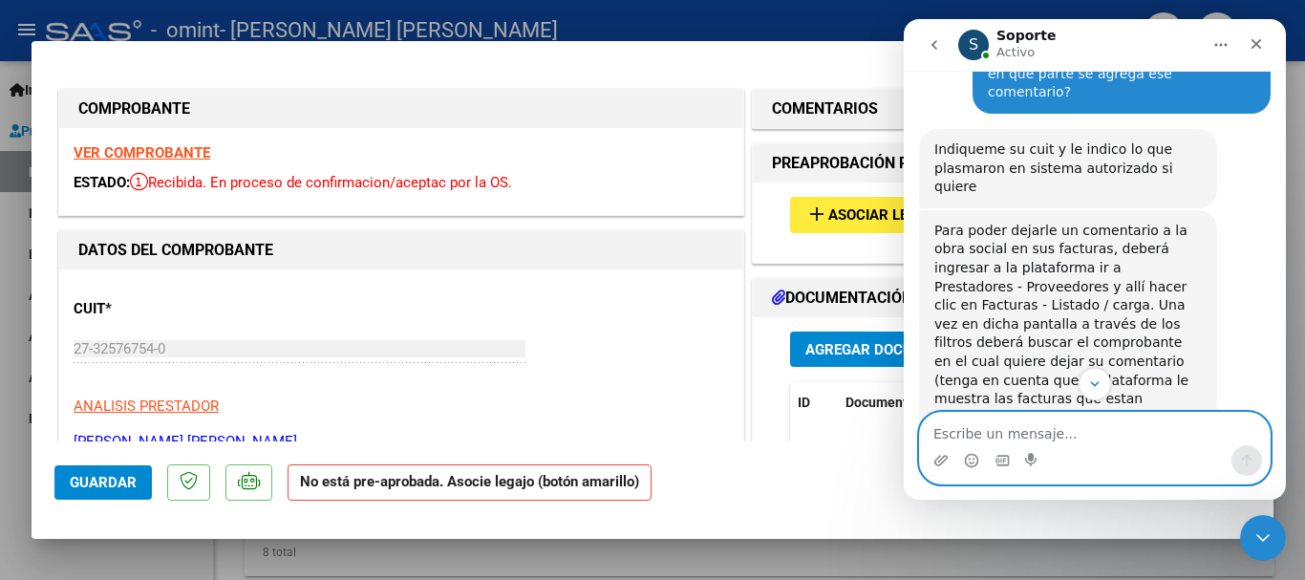
scroll to position [1115, 0]
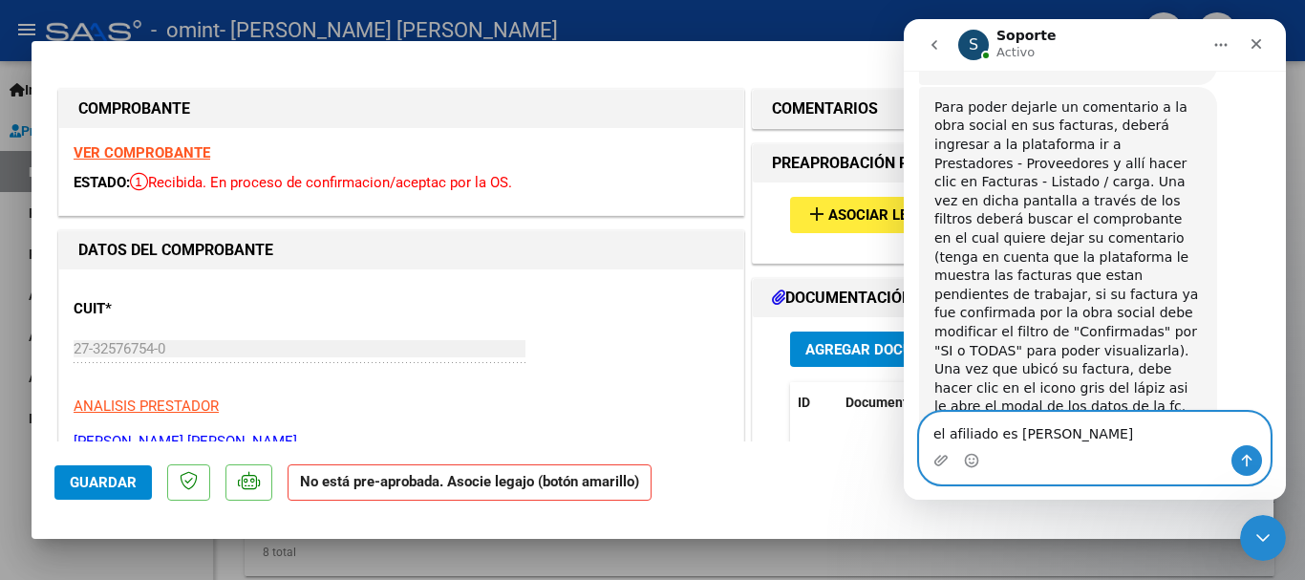
type textarea "el afiliado es QUINTERO MILAN"
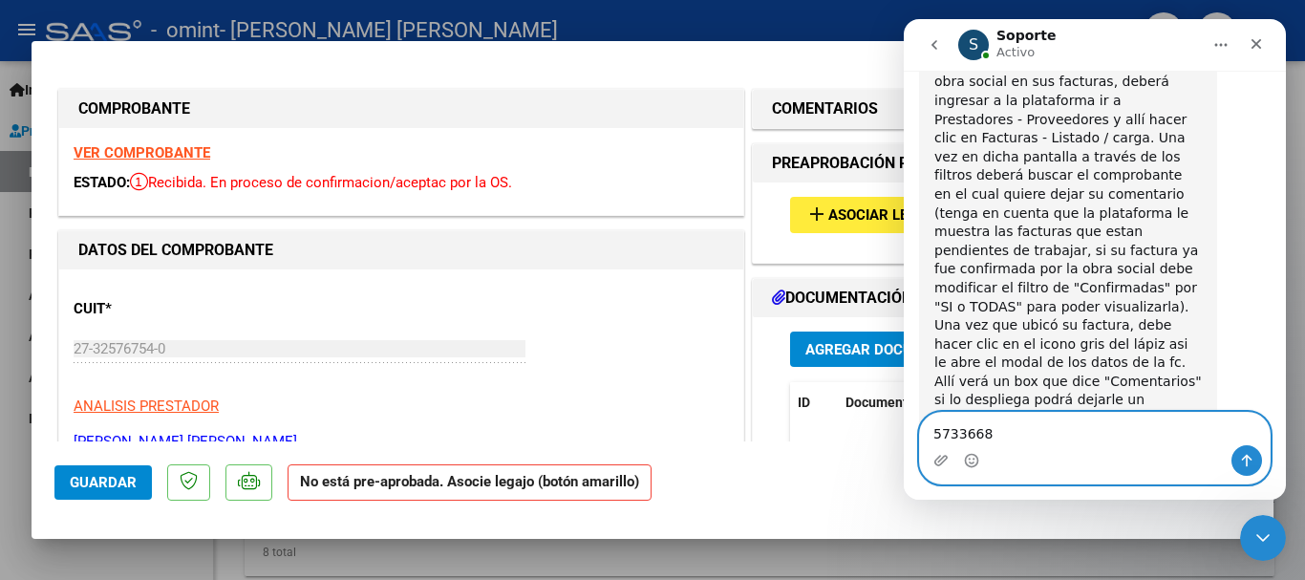
type textarea "57336682"
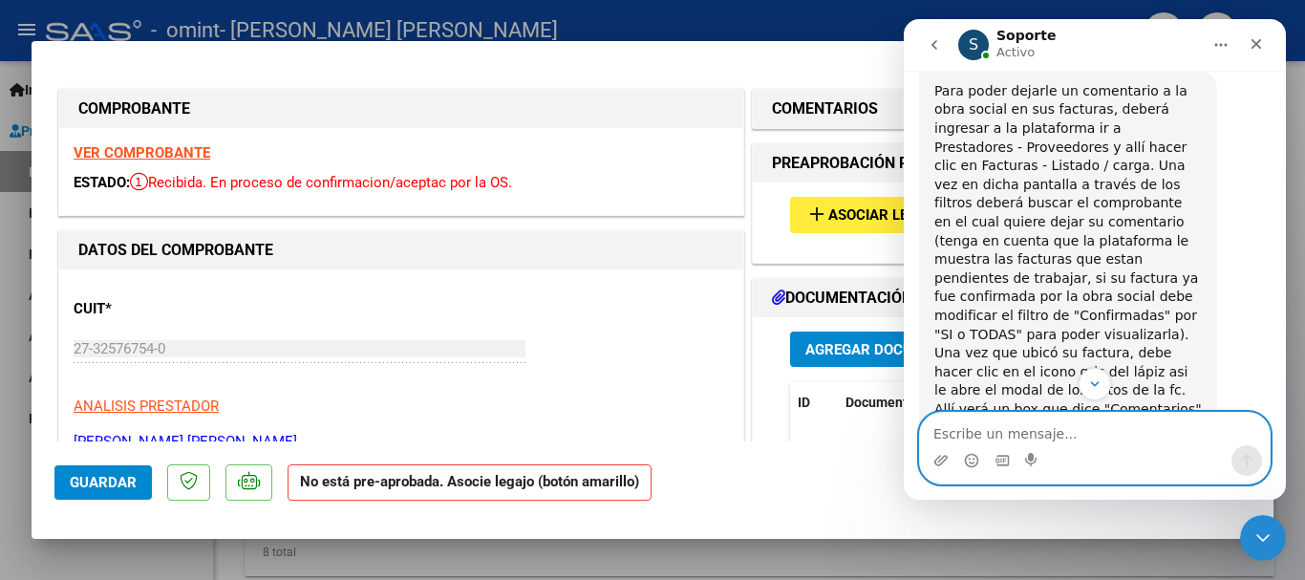
scroll to position [1202, 0]
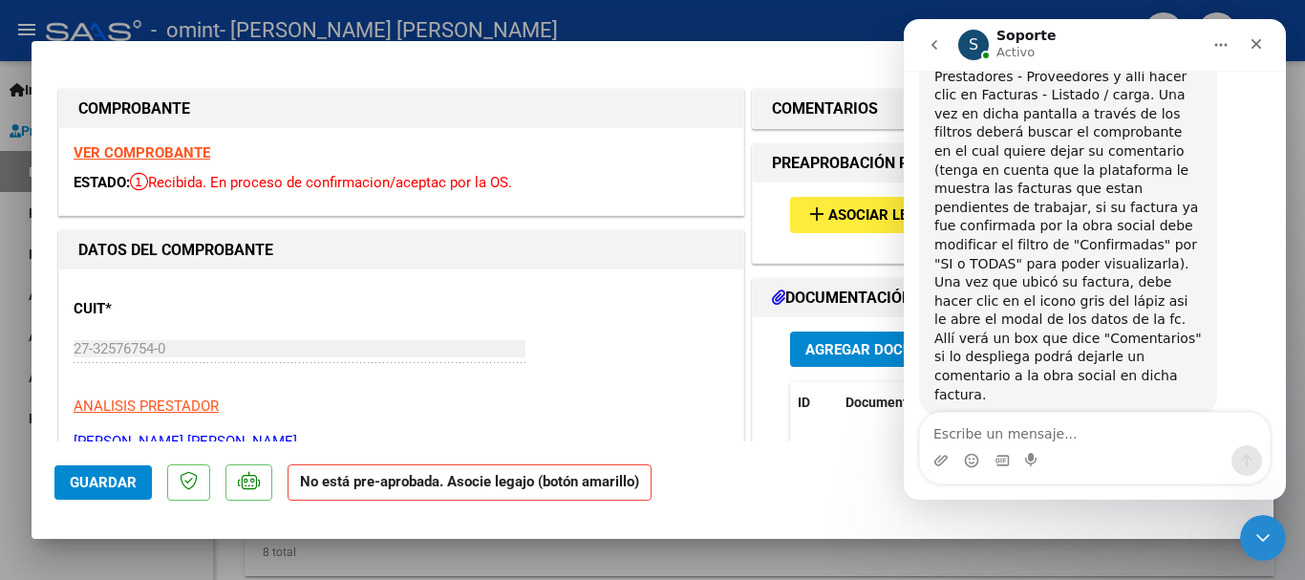
click at [403, 548] on div at bounding box center [652, 290] width 1305 height 580
type input "$ 0,00"
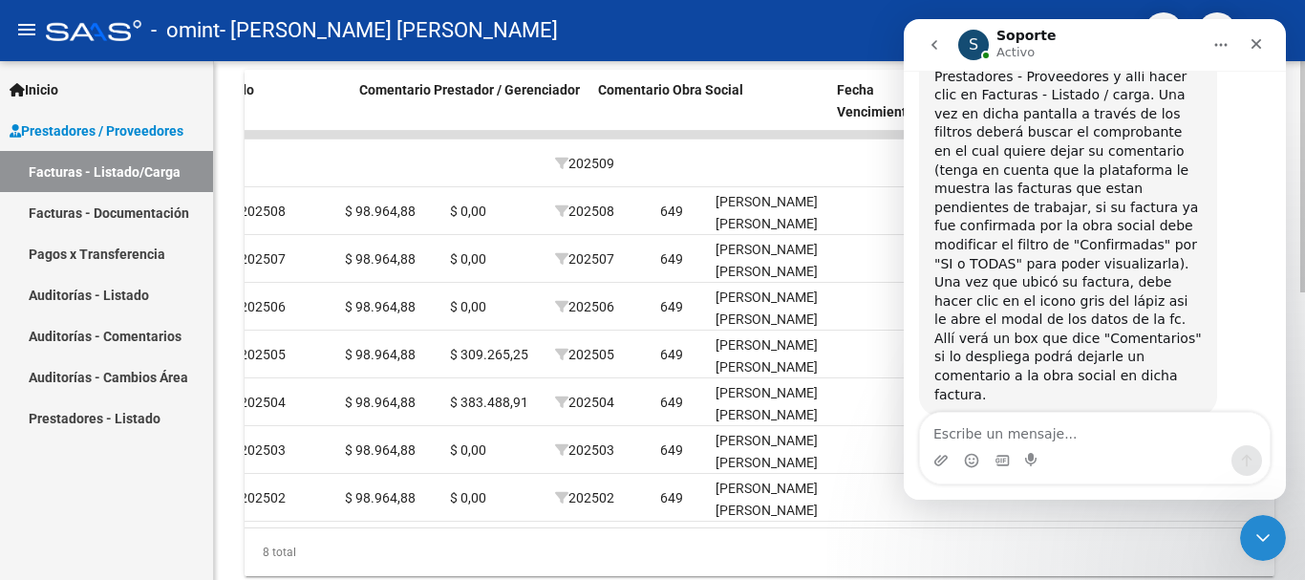
scroll to position [0, 2998]
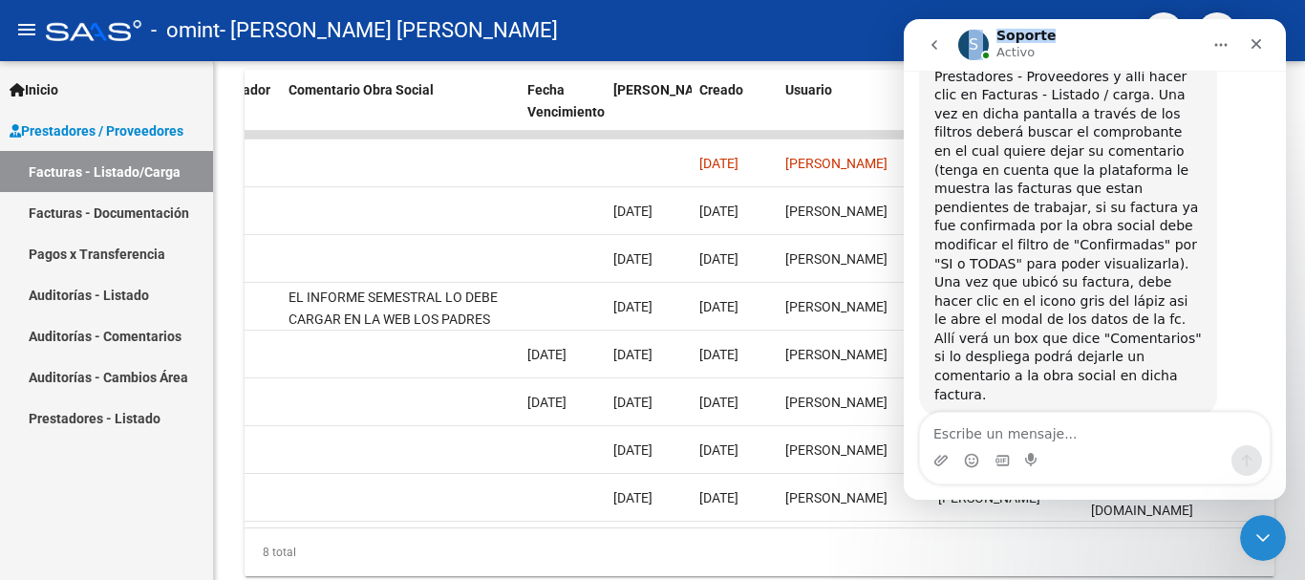
drag, startPoint x: 1089, startPoint y: 46, endPoint x: 938, endPoint y: 53, distance: 151.1
click at [938, 53] on div "S Soporte Activo" at bounding box center [1094, 45] width 357 height 36
click at [935, 46] on icon "go back" at bounding box center [934, 44] width 15 height 15
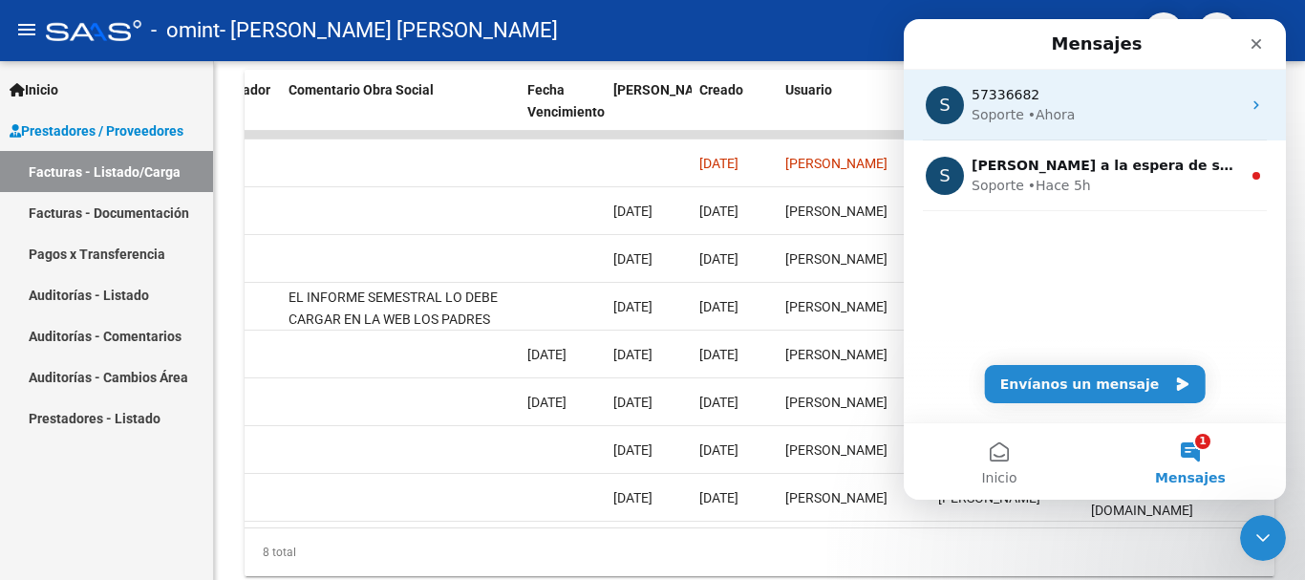
scroll to position [0, 0]
drag, startPoint x: 935, startPoint y: 46, endPoint x: 1051, endPoint y: 94, distance: 125.1
click at [1100, 113] on div "Soporte • Ahora" at bounding box center [1106, 115] width 269 height 20
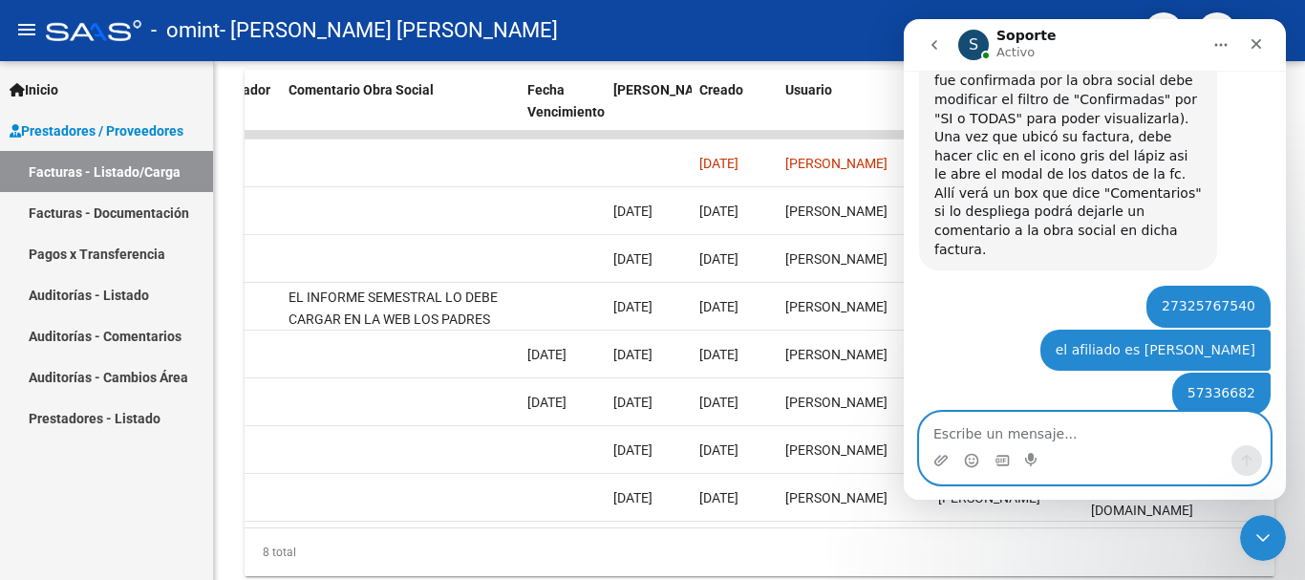
scroll to position [1283, 0]
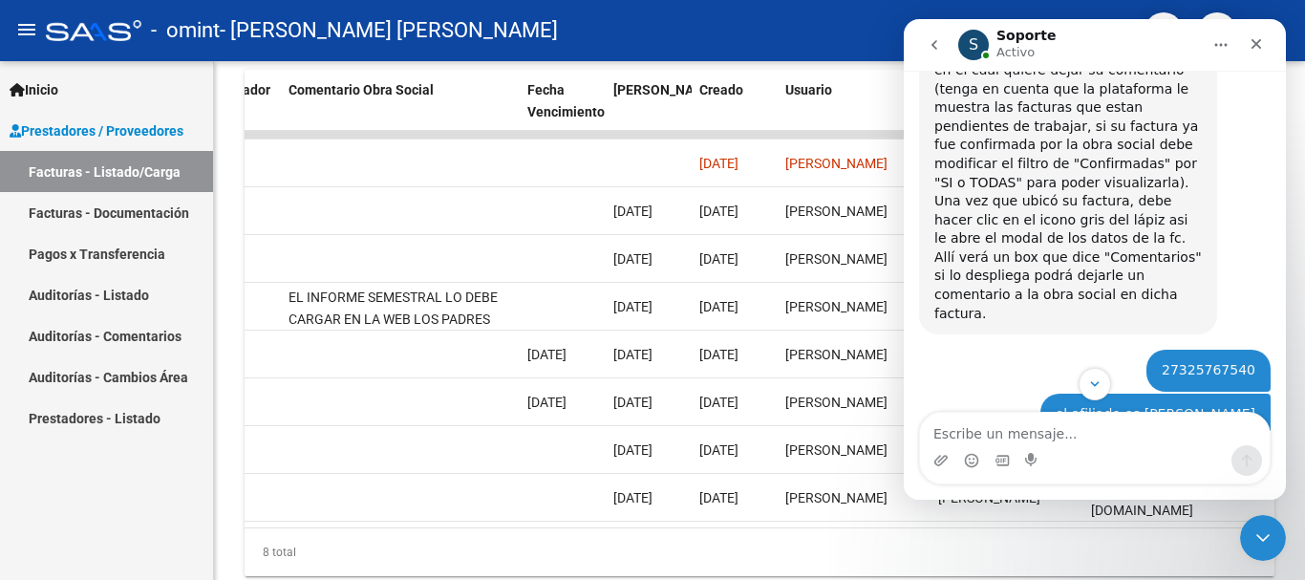
click at [1040, 373] on div "Intercom Messenger" at bounding box center [1095, 384] width 382 height 32
click at [1084, 505] on img "Soporte dice…" at bounding box center [1062, 585] width 256 height 161
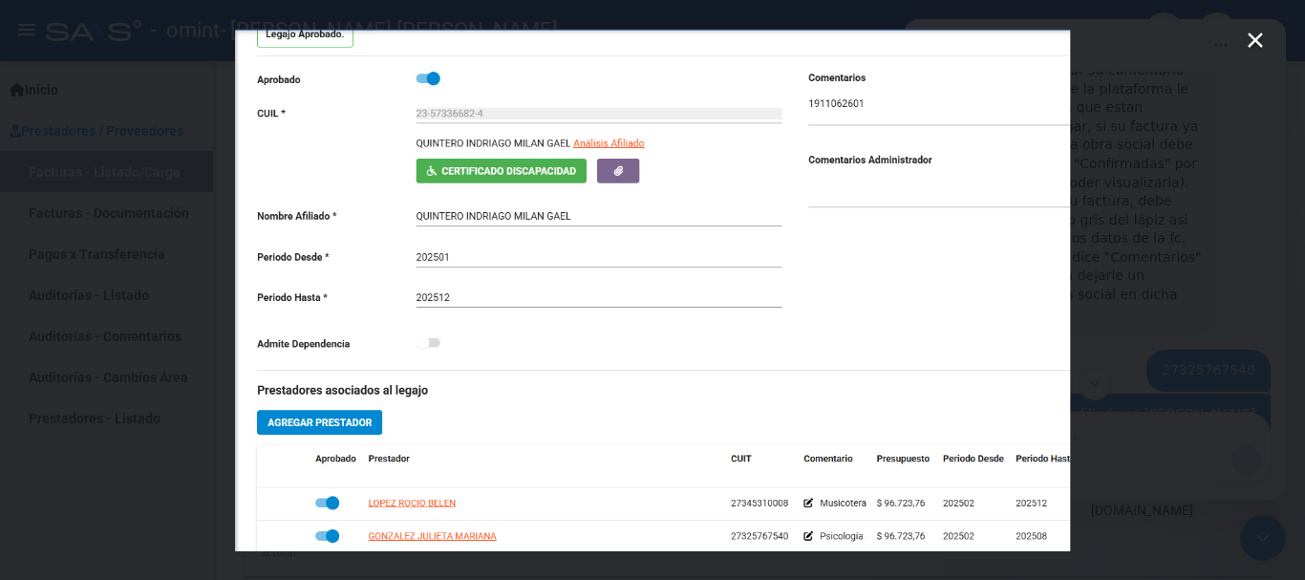
scroll to position [0, 0]
click at [1159, 359] on div "Intercom Messenger" at bounding box center [652, 290] width 1305 height 580
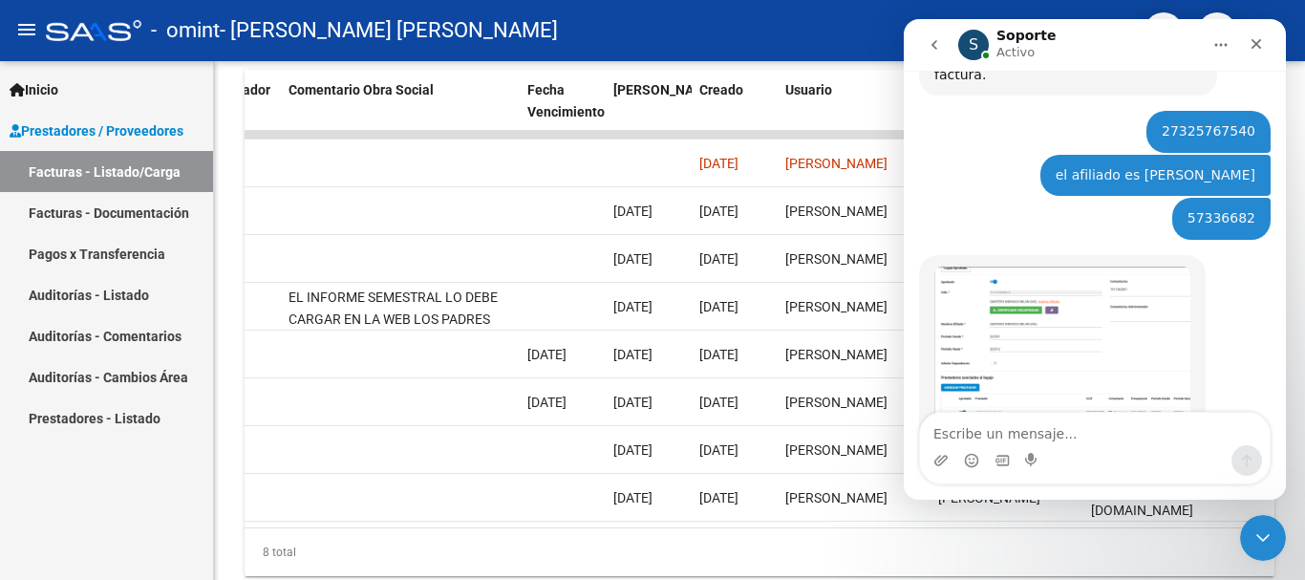
scroll to position [1536, 0]
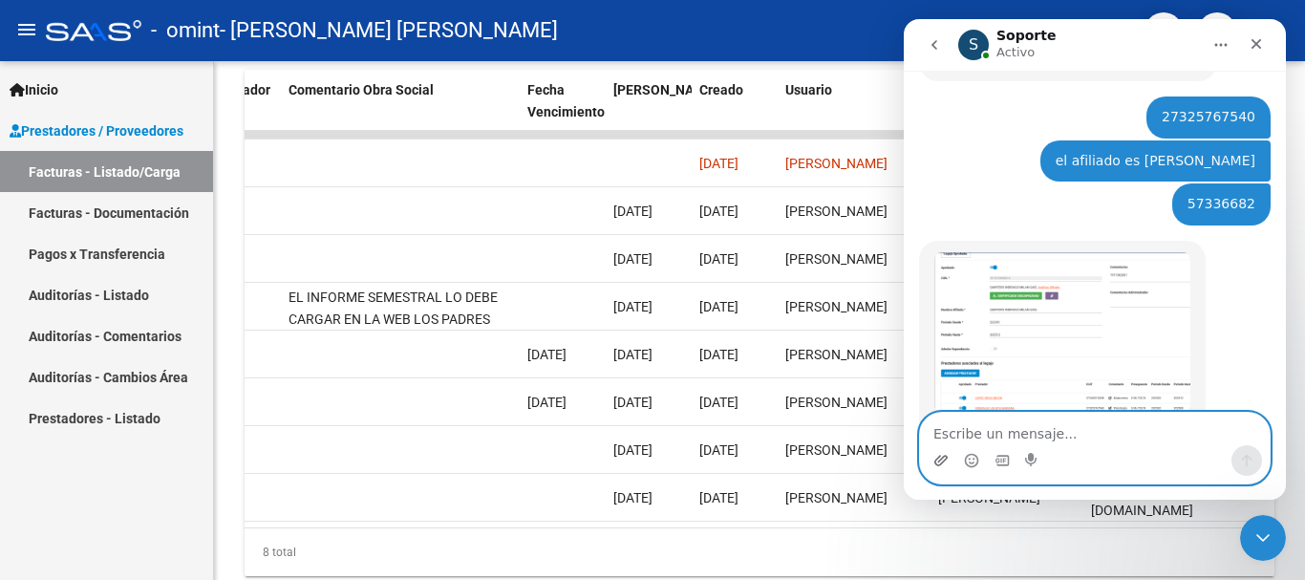
click at [947, 461] on icon "Adjuntar un archivo" at bounding box center [940, 460] width 15 height 15
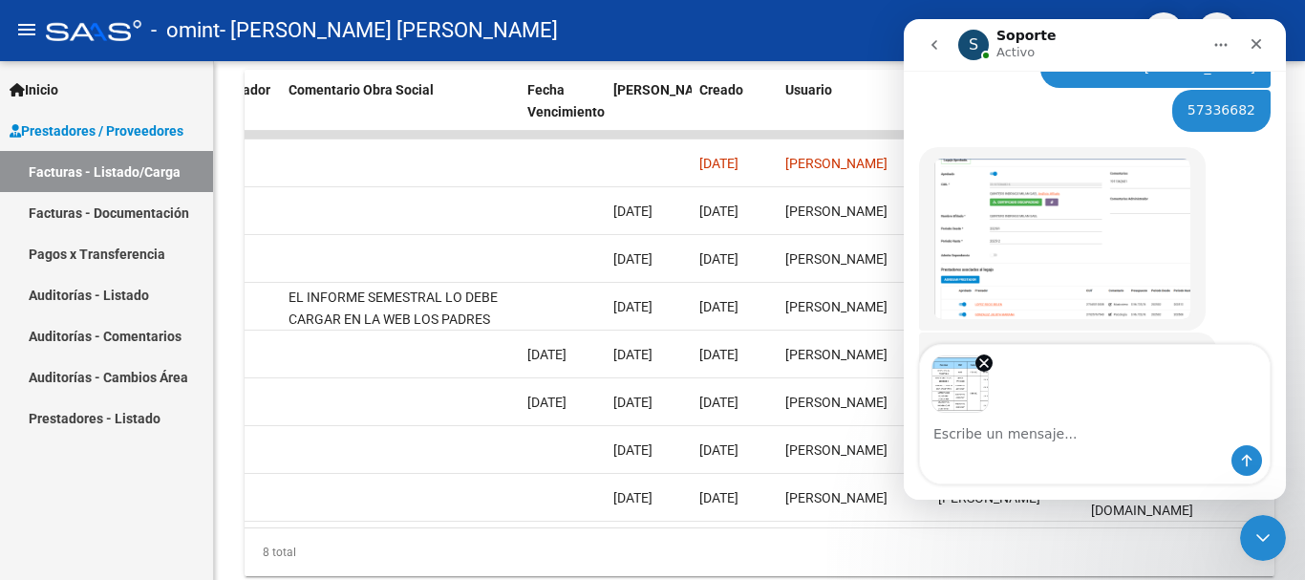
scroll to position [1704, 0]
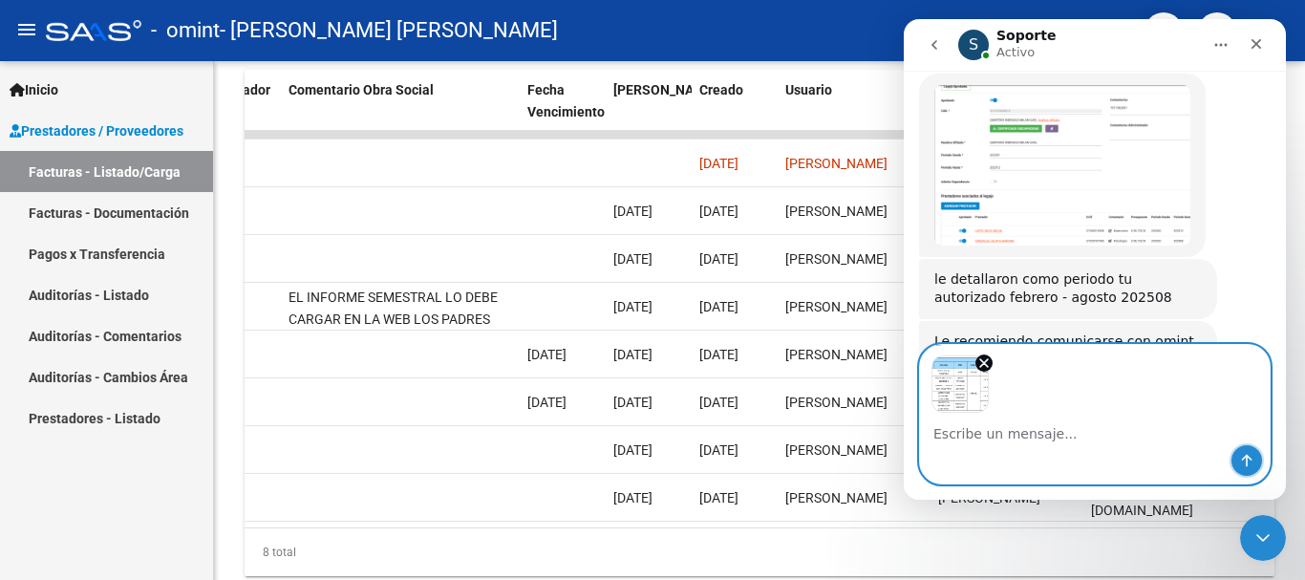
click at [1232, 457] on button "Enviar un mensaje…" at bounding box center [1247, 460] width 31 height 31
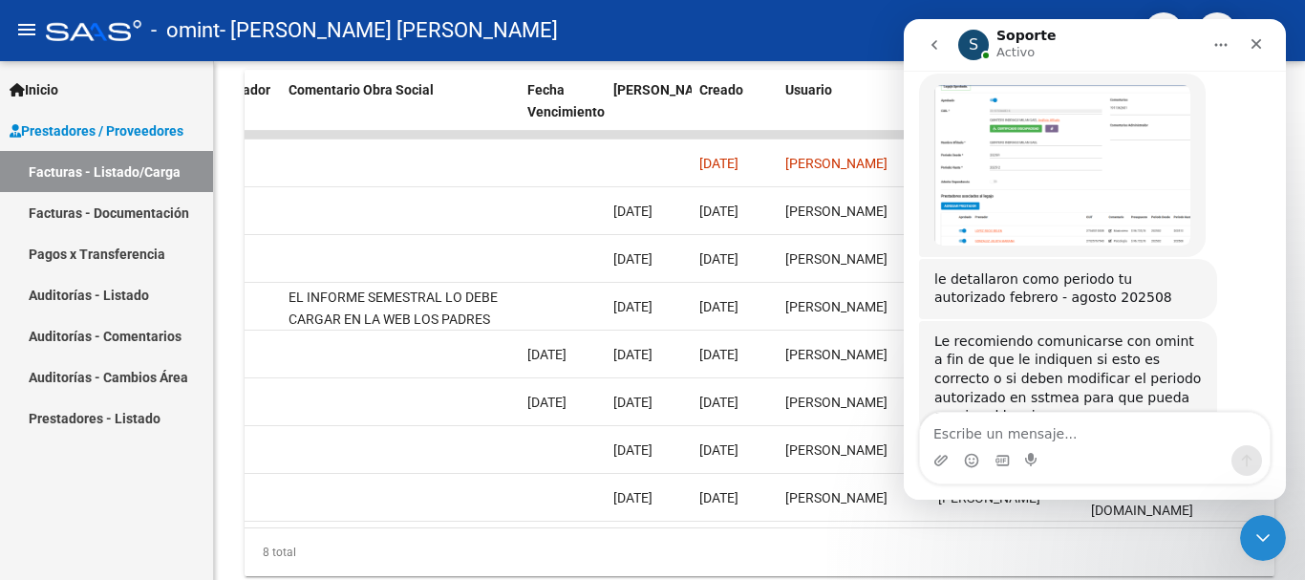
scroll to position [1816, 0]
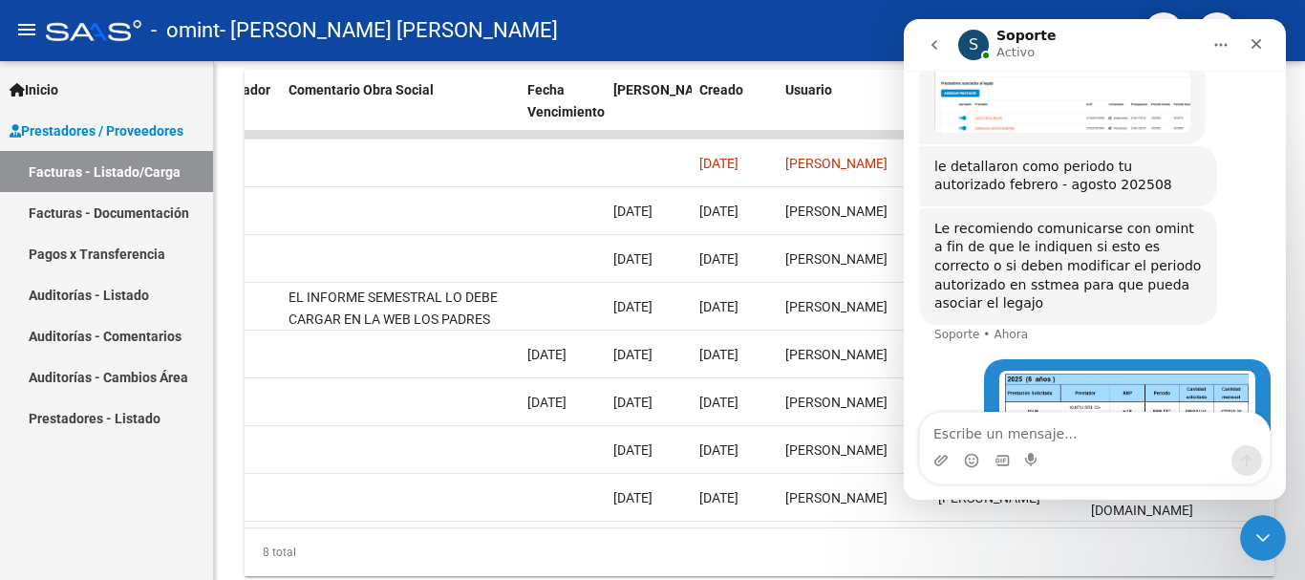
click at [1010, 438] on textarea "Escribe un mensaje..." at bounding box center [1095, 429] width 350 height 32
type textarea "Mi autorizacion dice hasta diciembre"
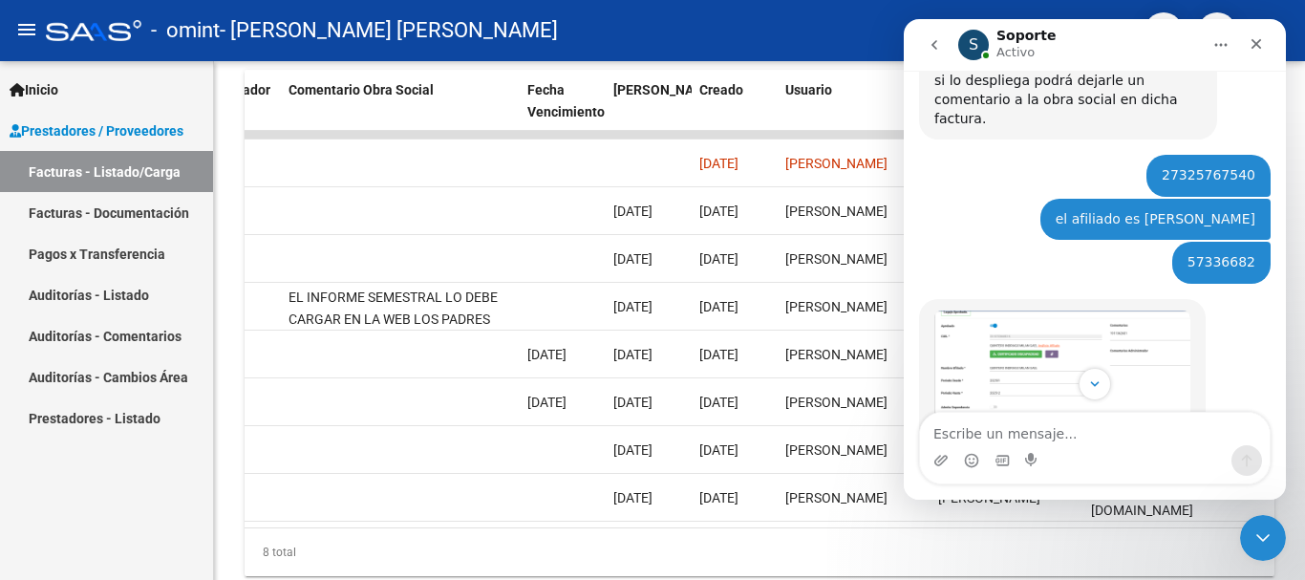
scroll to position [1860, 0]
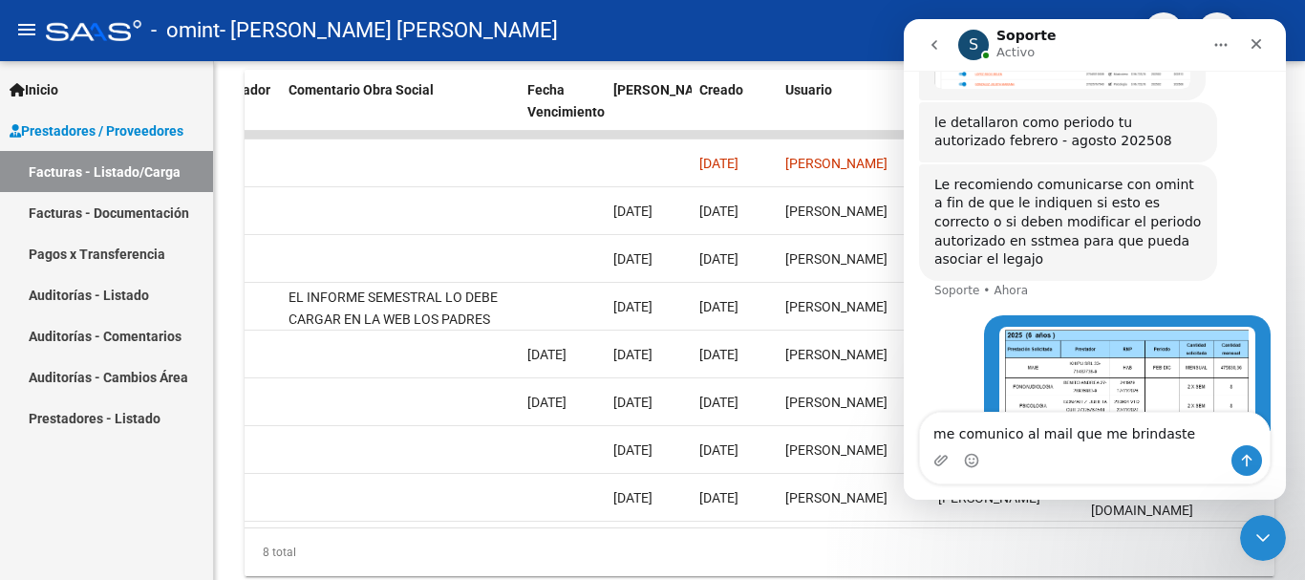
type textarea "me comunico al mail que me brindaste?"
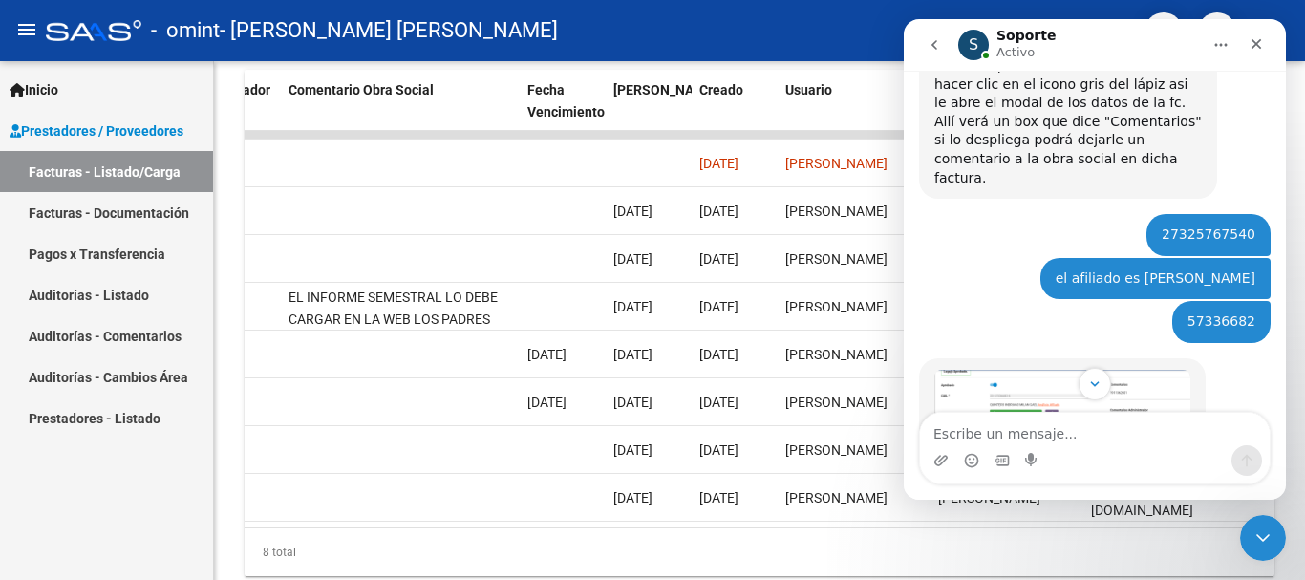
scroll to position [1323, 0]
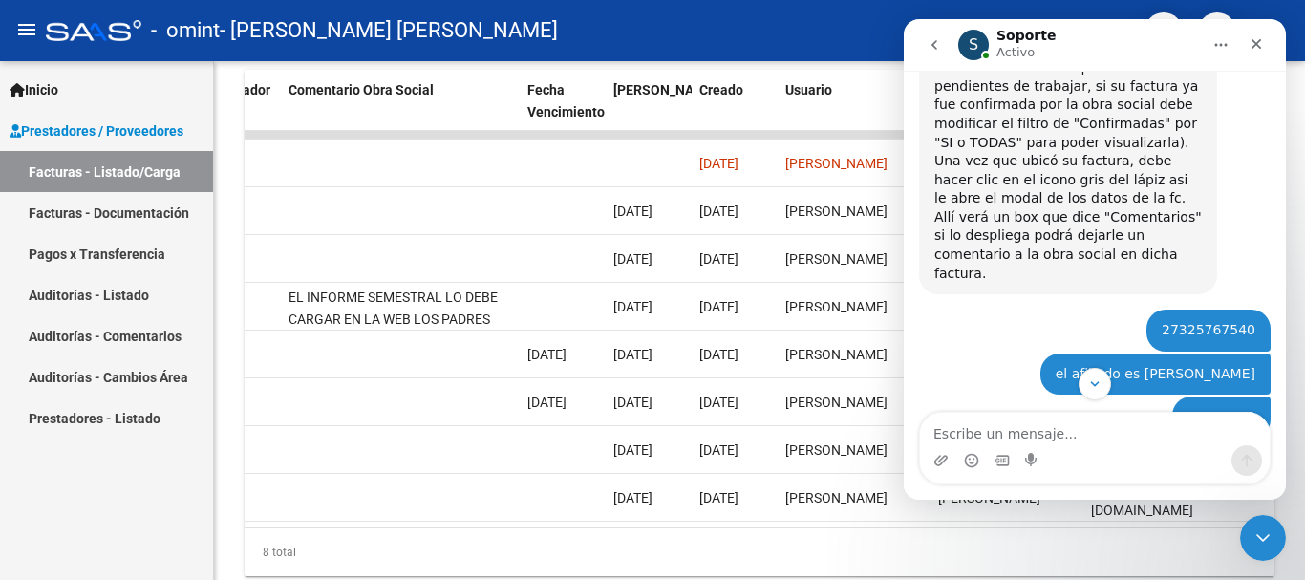
click at [1068, 465] on img "Soporte dice…" at bounding box center [1062, 545] width 256 height 161
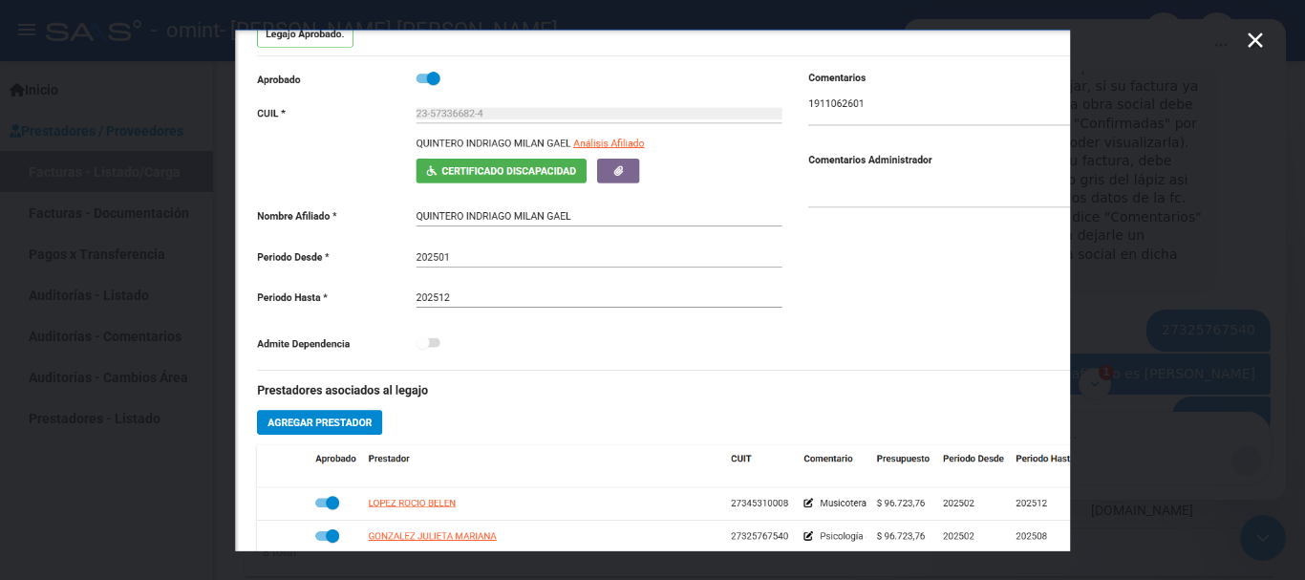
click at [1199, 136] on div "Intercom Messenger" at bounding box center [652, 290] width 1305 height 580
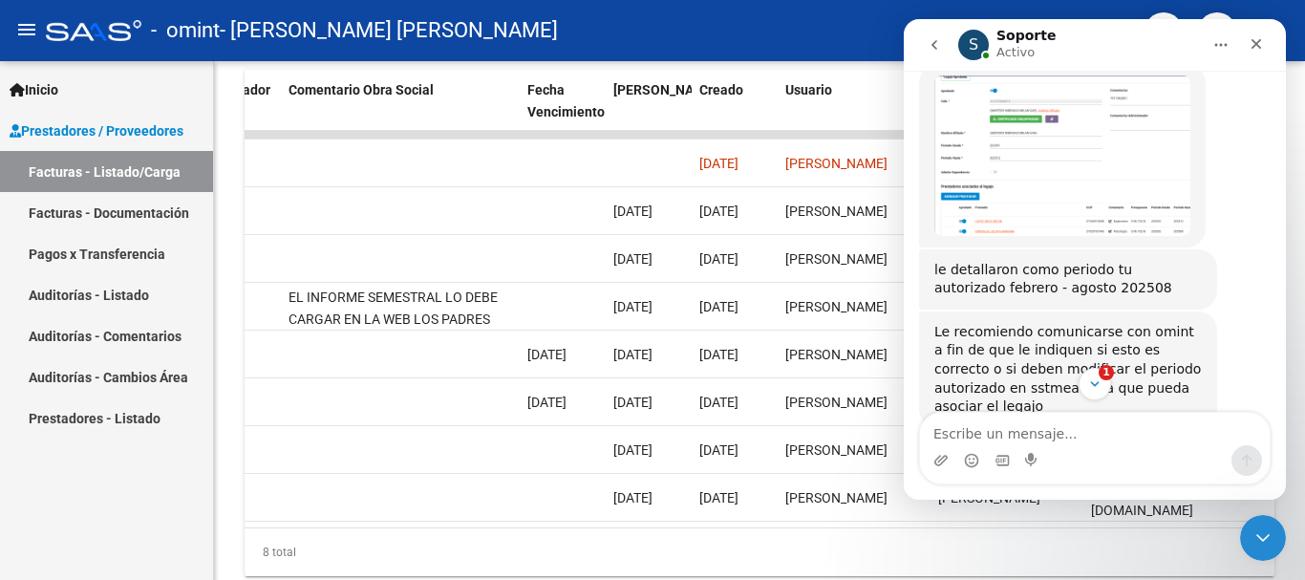
scroll to position [2067, 0]
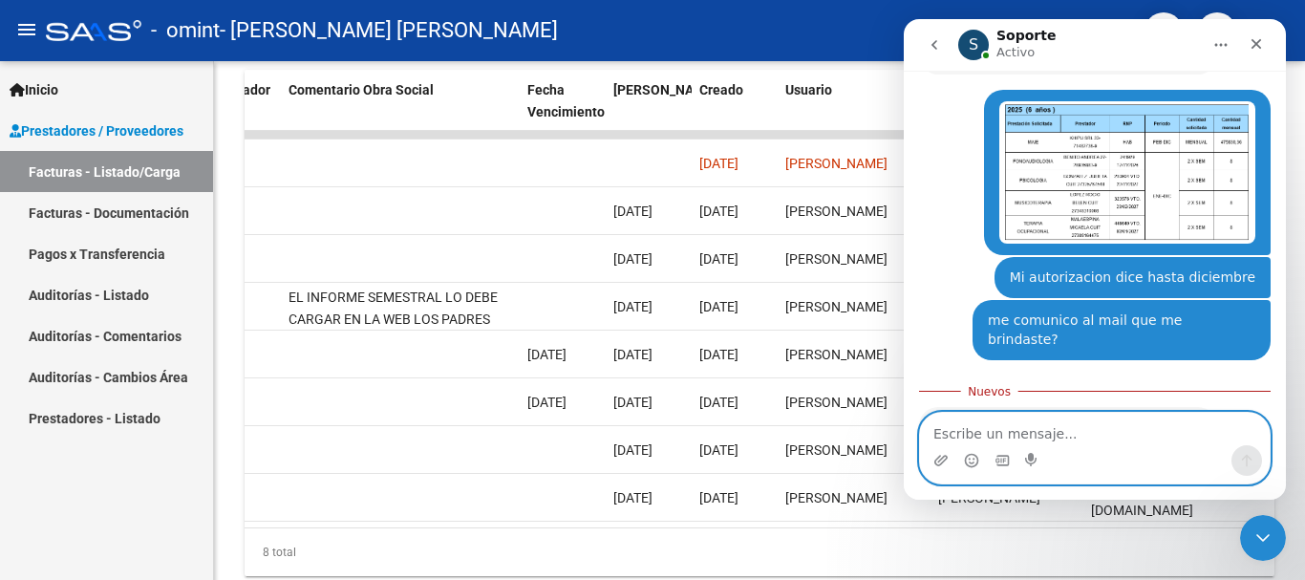
click at [1018, 428] on textarea "Escribe un mensaje..." at bounding box center [1095, 429] width 350 height 32
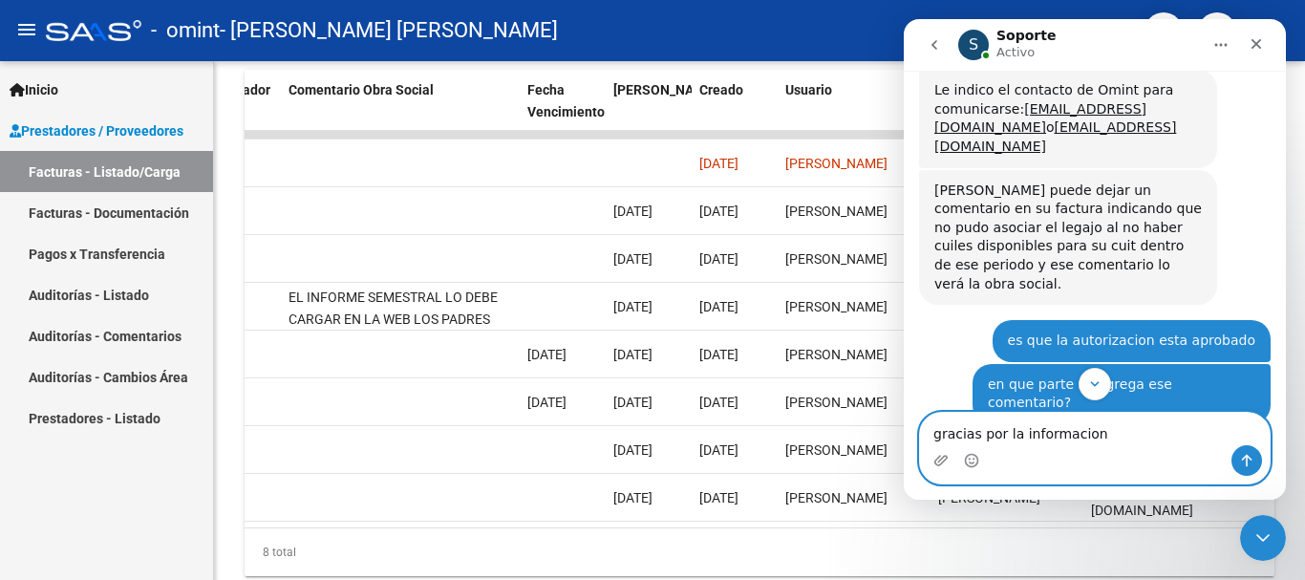
scroll to position [595, 0]
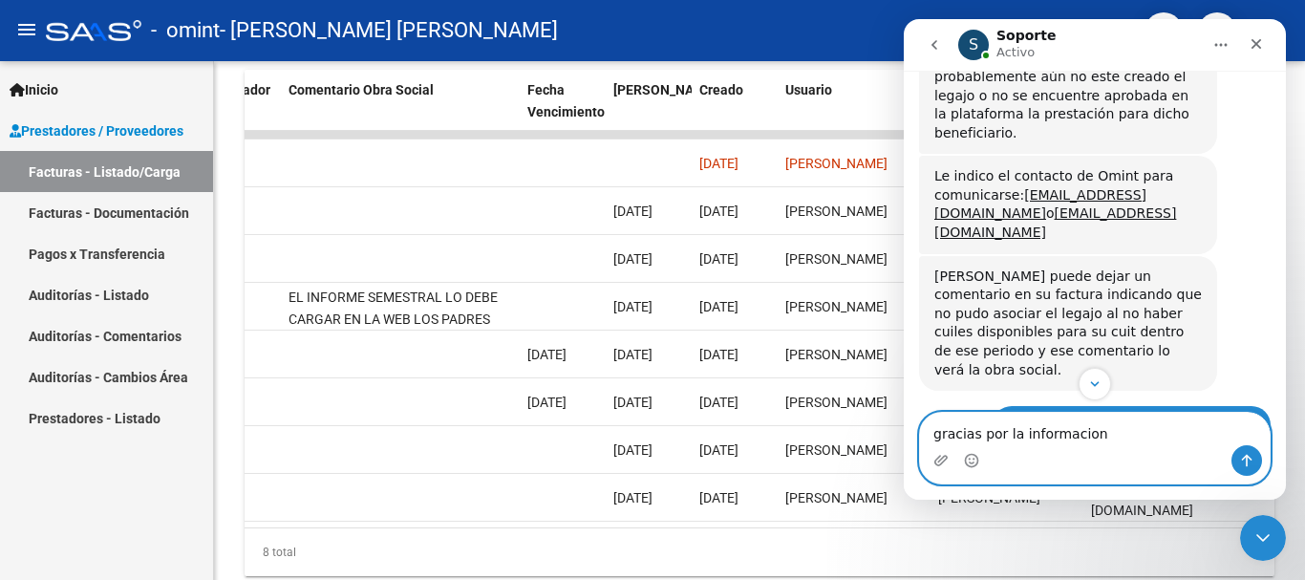
type textarea "gracias por la informacion"
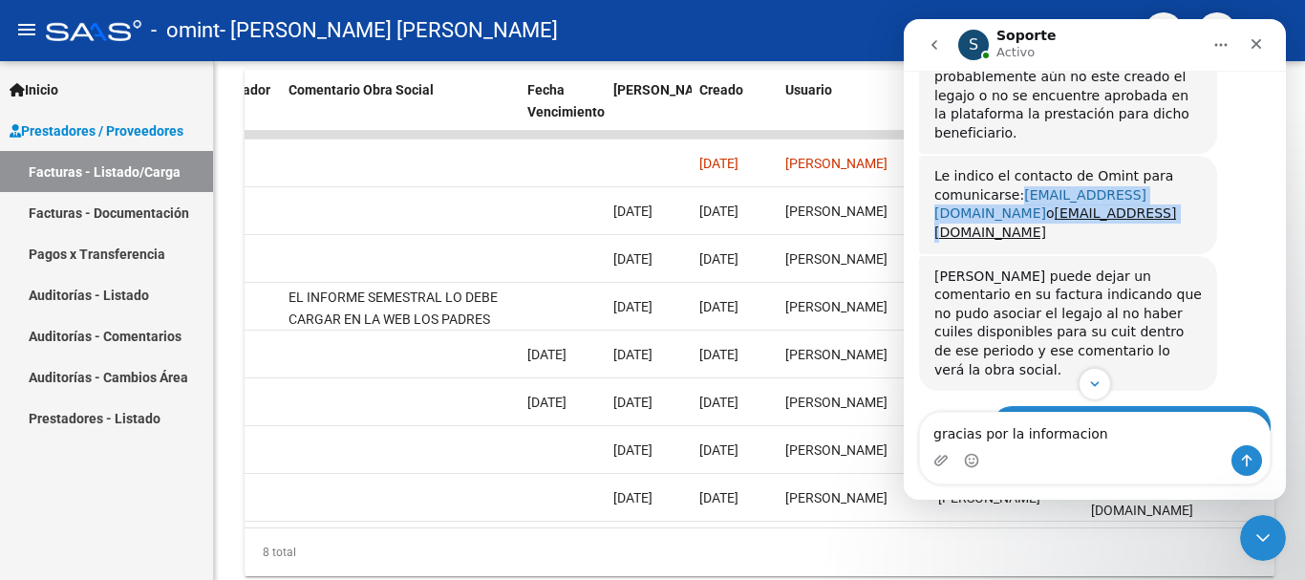
drag, startPoint x: 1066, startPoint y: 163, endPoint x: 1015, endPoint y: 143, distance: 55.4
click at [1015, 167] on div "Le indico el contacto de Omint para comunicarse: integracion@omint.com.ar o cgp…" at bounding box center [1068, 204] width 268 height 75
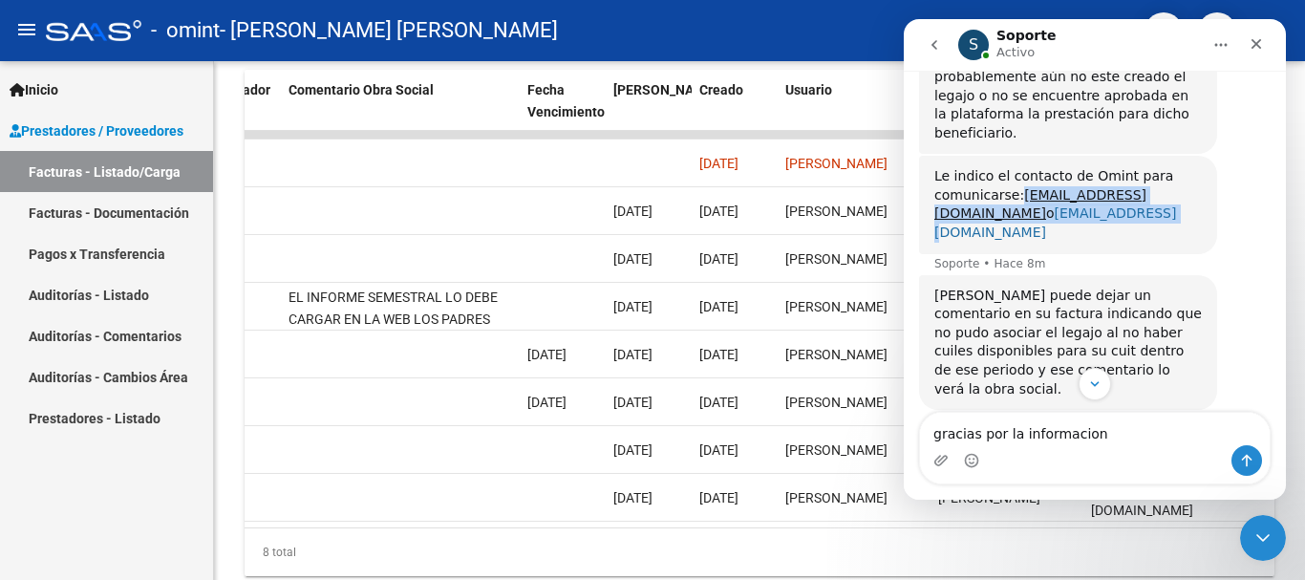
copy div "integracion@omint.com.ar o cgp@omint.com.ar"
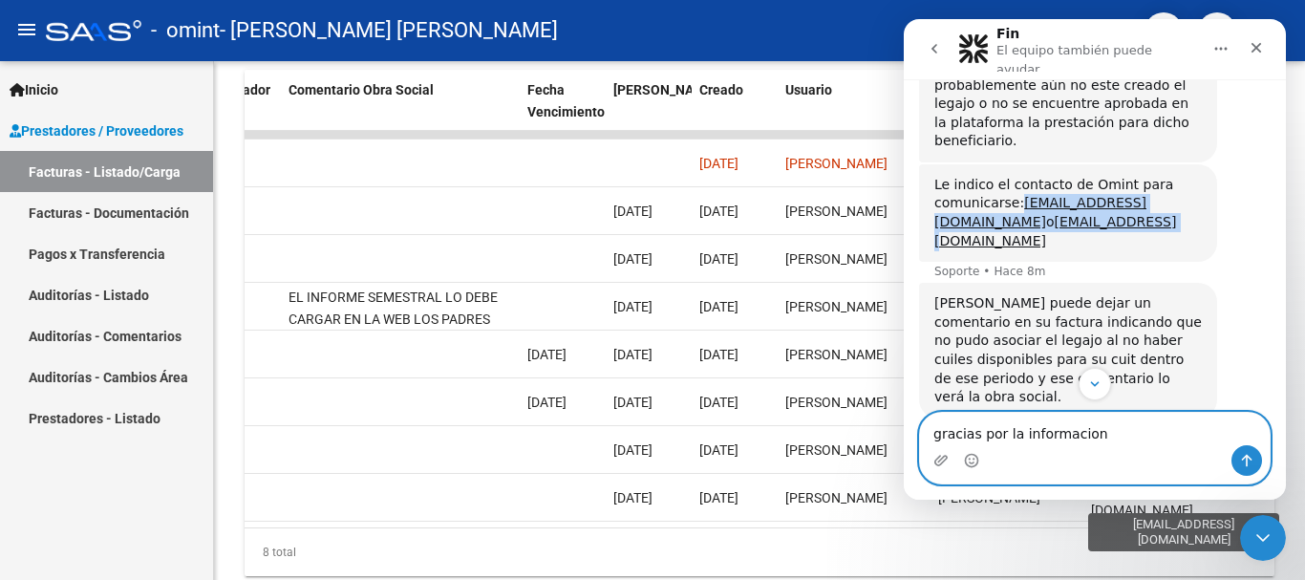
click at [1127, 434] on textarea "gracias por la informacion" at bounding box center [1095, 429] width 350 height 32
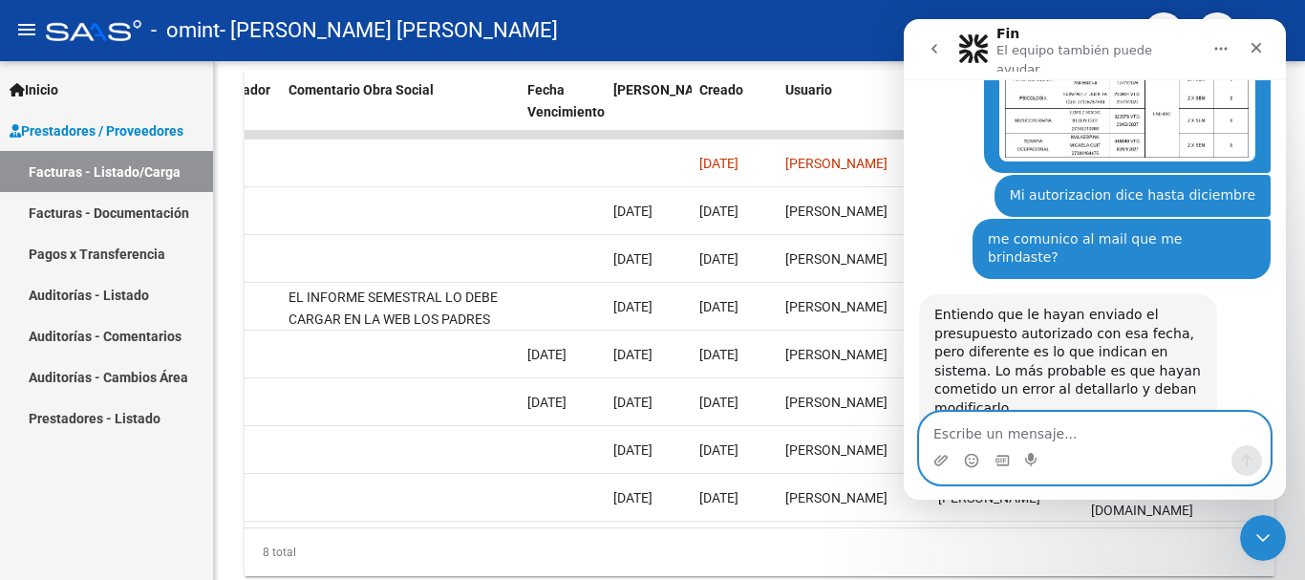
scroll to position [2199, 0]
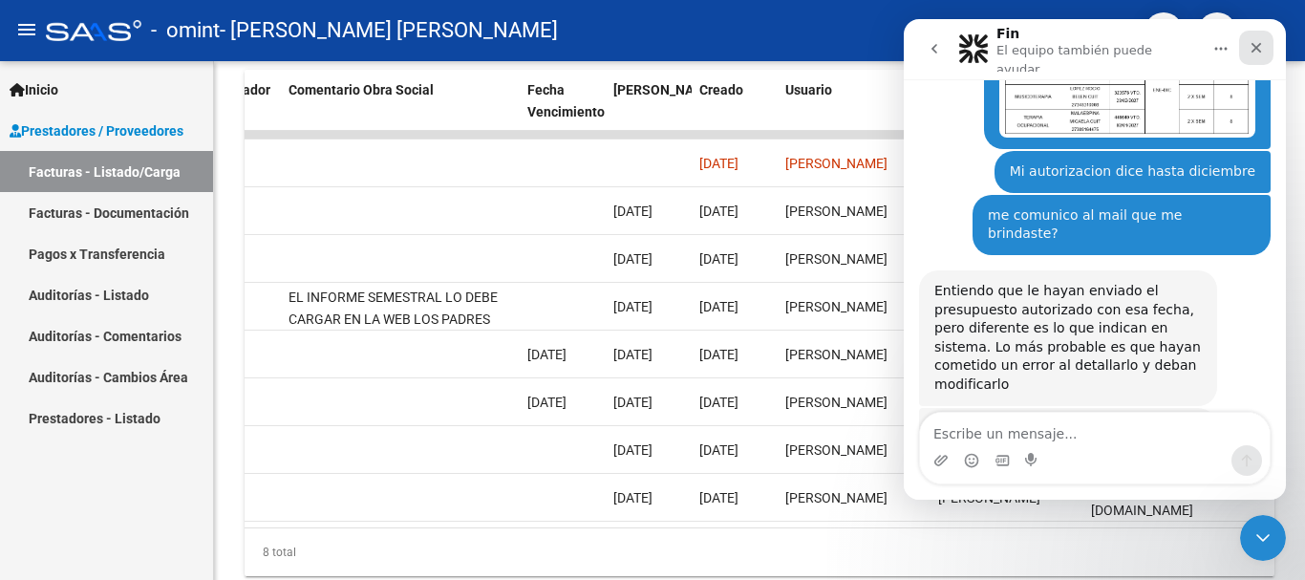
click at [1260, 49] on icon "Cerrar" at bounding box center [1257, 48] width 11 height 11
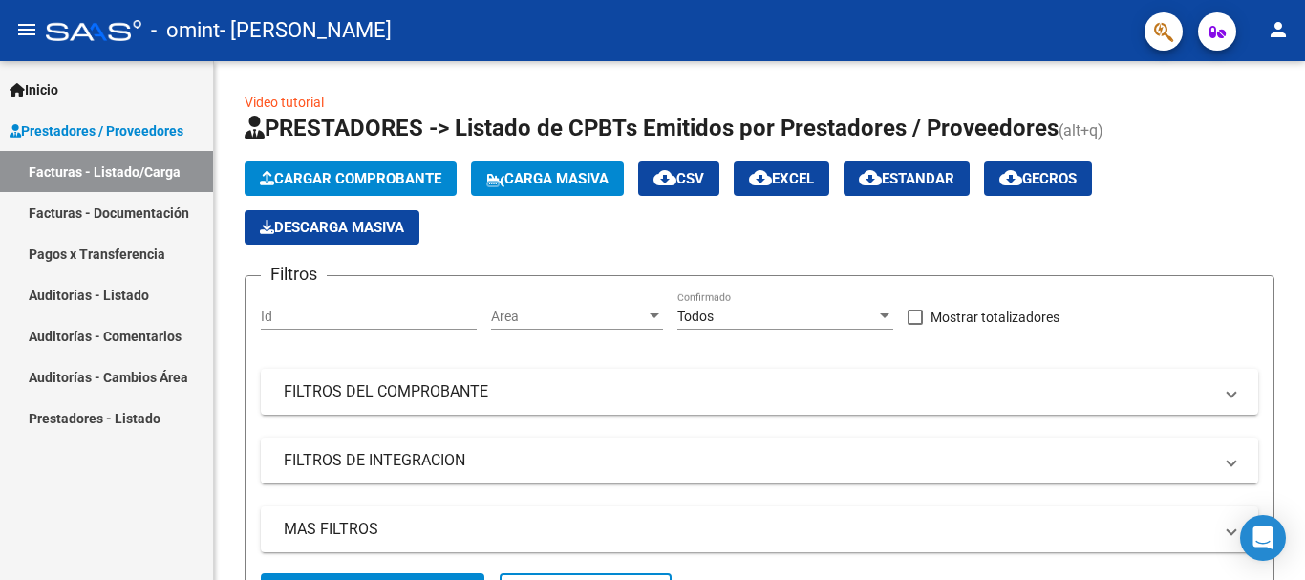
click at [1275, 29] on mat-icon "person" at bounding box center [1278, 29] width 23 height 23
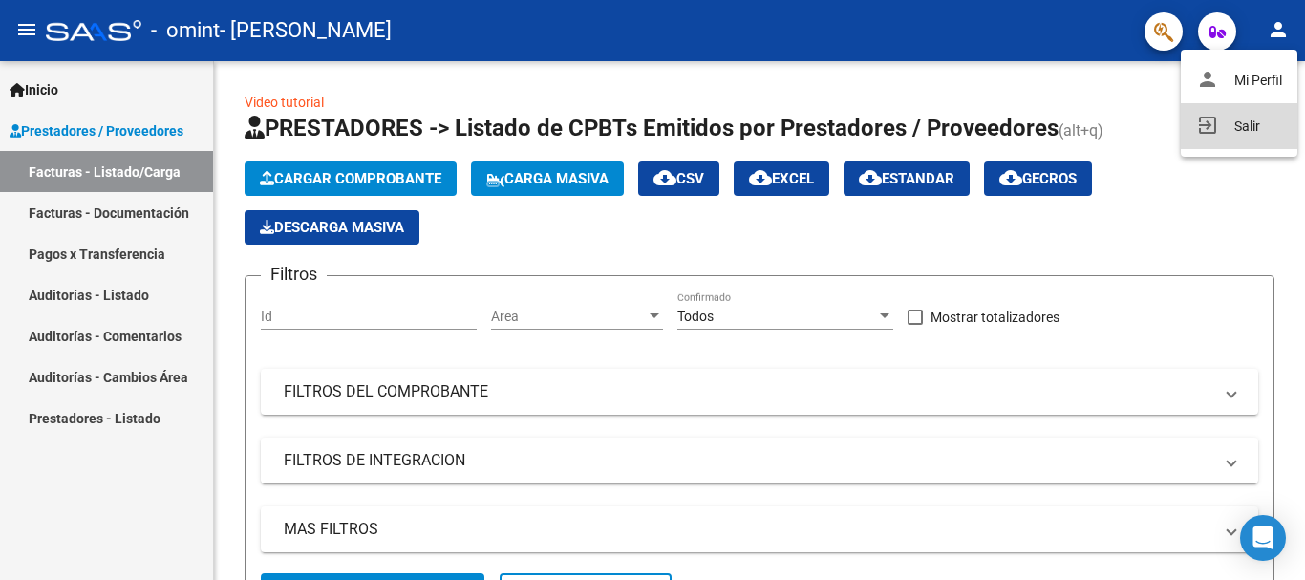
click at [1234, 129] on button "exit_to_app Salir" at bounding box center [1239, 126] width 117 height 46
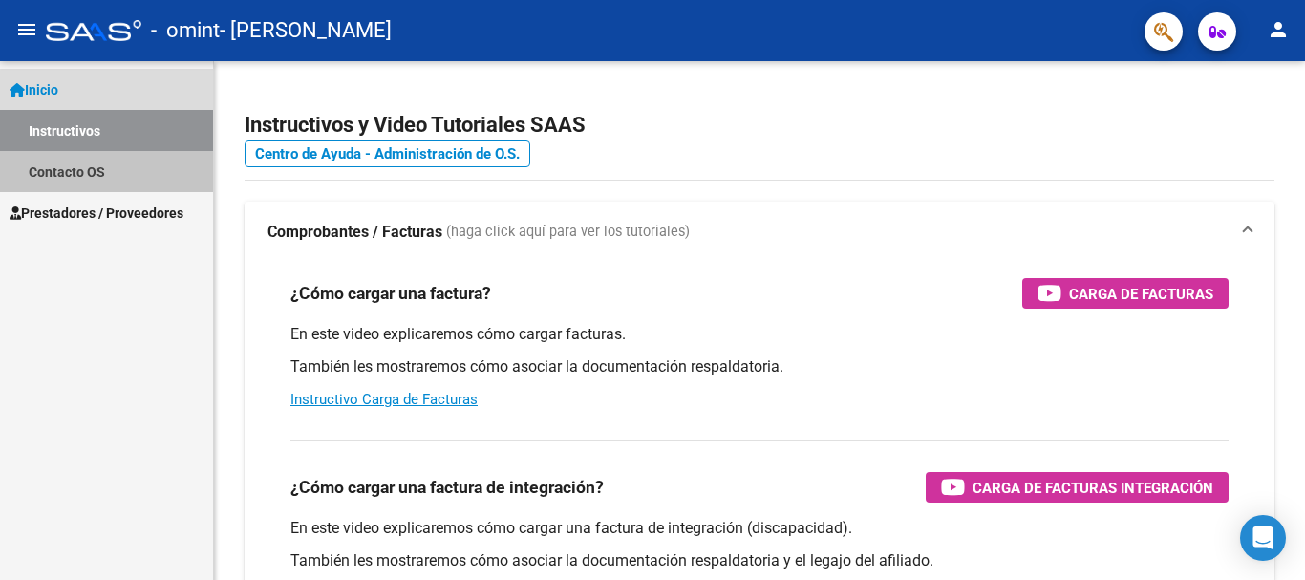
click at [110, 168] on link "Contacto OS" at bounding box center [106, 171] width 213 height 41
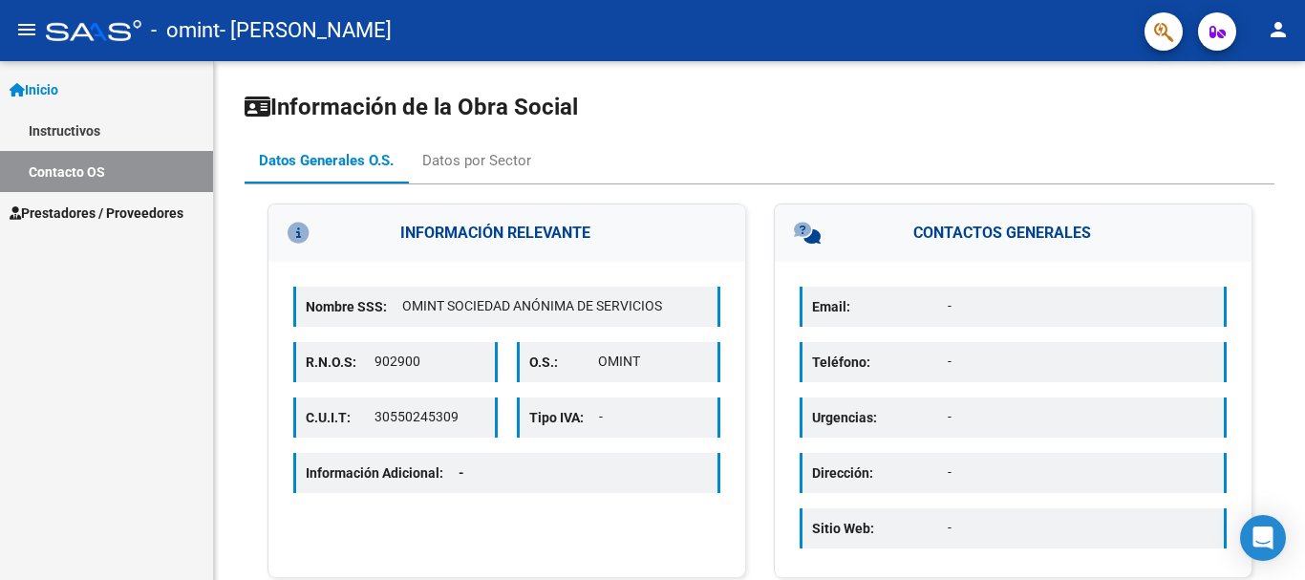
click at [78, 141] on link "Instructivos" at bounding box center [106, 130] width 213 height 41
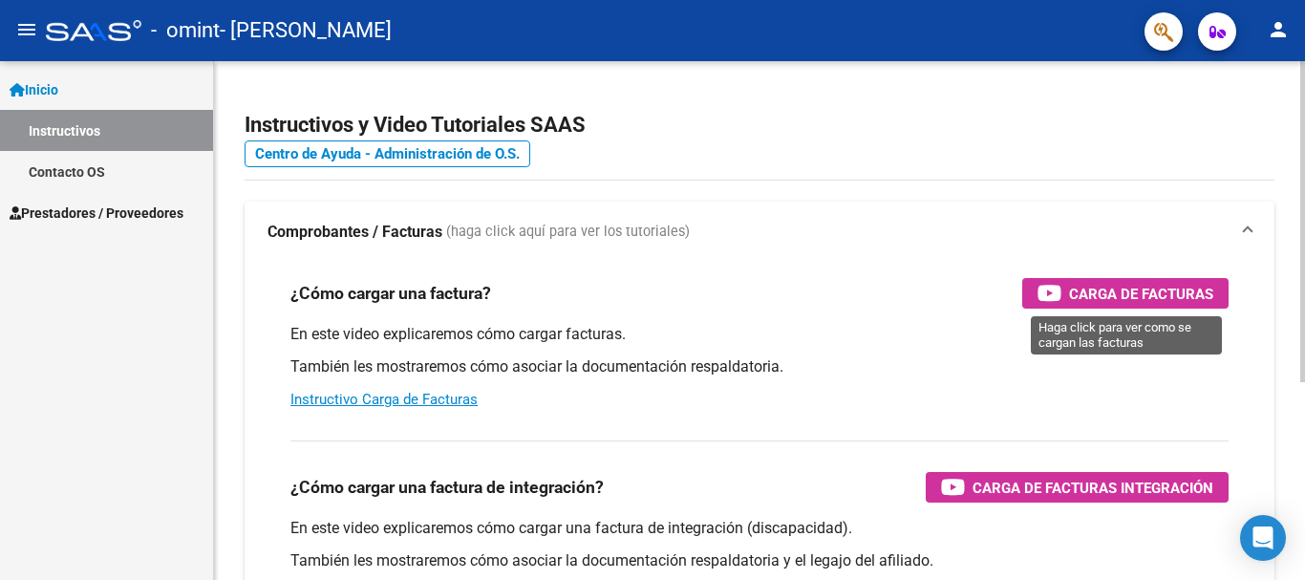
click at [1072, 284] on span "Carga de Facturas" at bounding box center [1141, 294] width 144 height 24
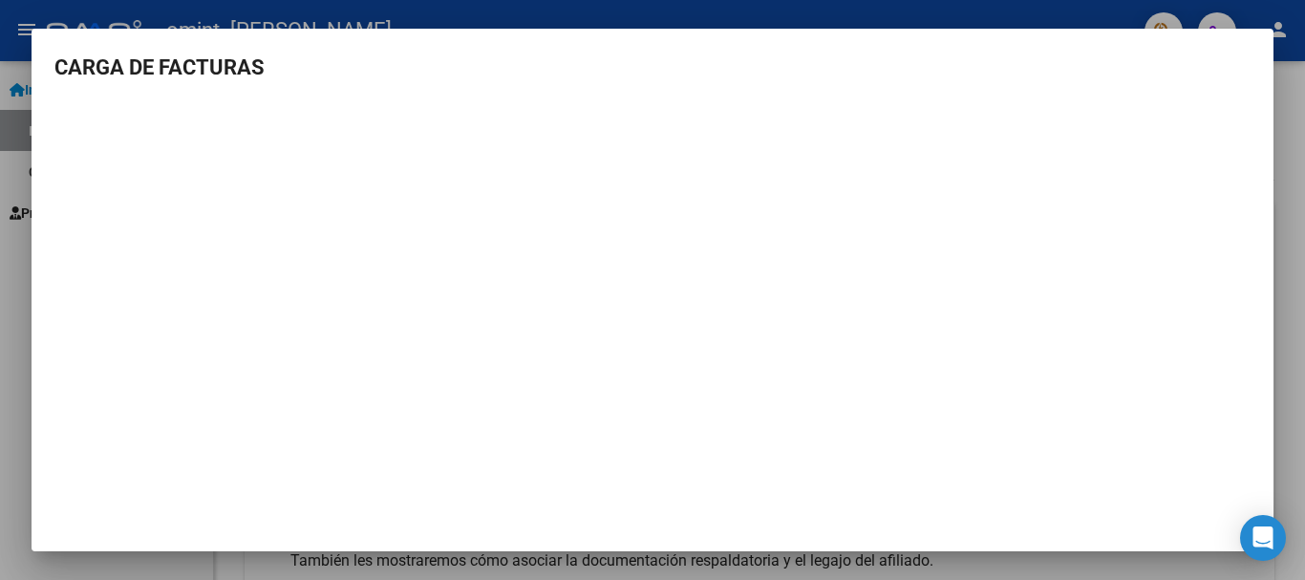
click at [1290, 191] on div at bounding box center [652, 290] width 1305 height 580
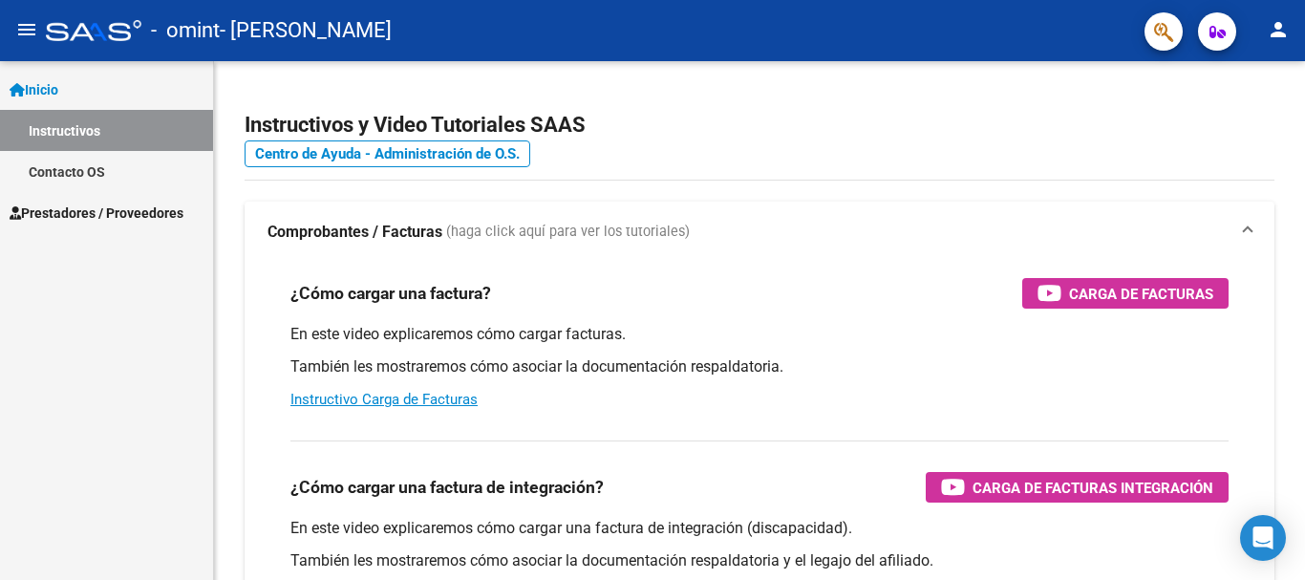
click at [102, 139] on link "Instructivos" at bounding box center [106, 130] width 213 height 41
click at [76, 211] on span "Prestadores / Proveedores" at bounding box center [97, 213] width 174 height 21
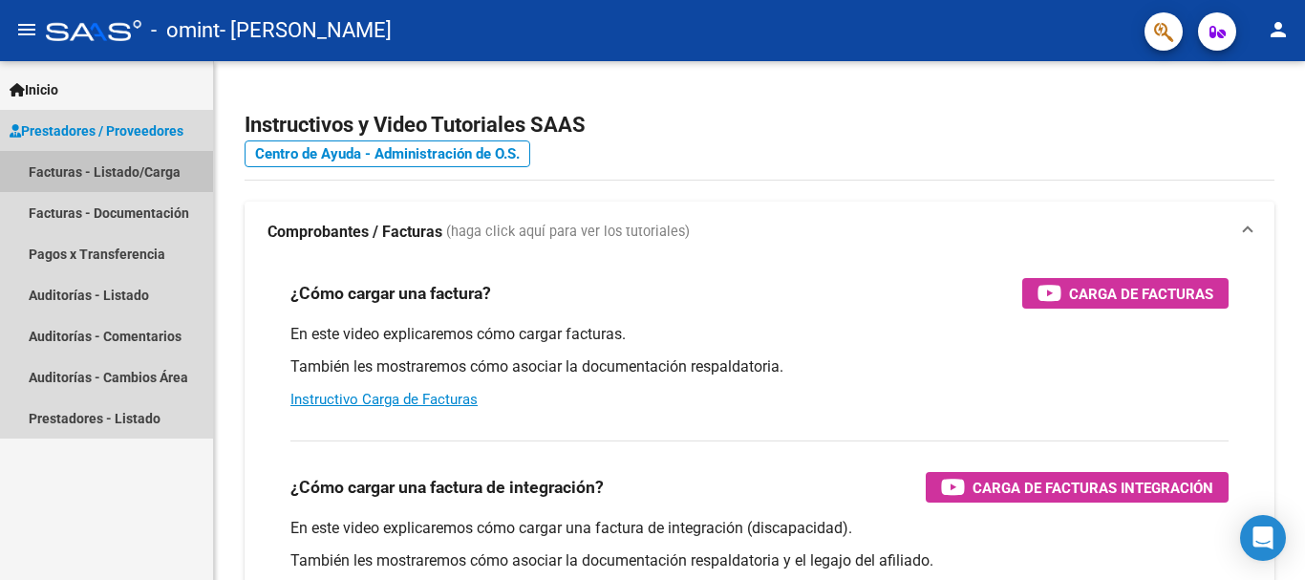
click at [125, 176] on link "Facturas - Listado/Carga" at bounding box center [106, 171] width 213 height 41
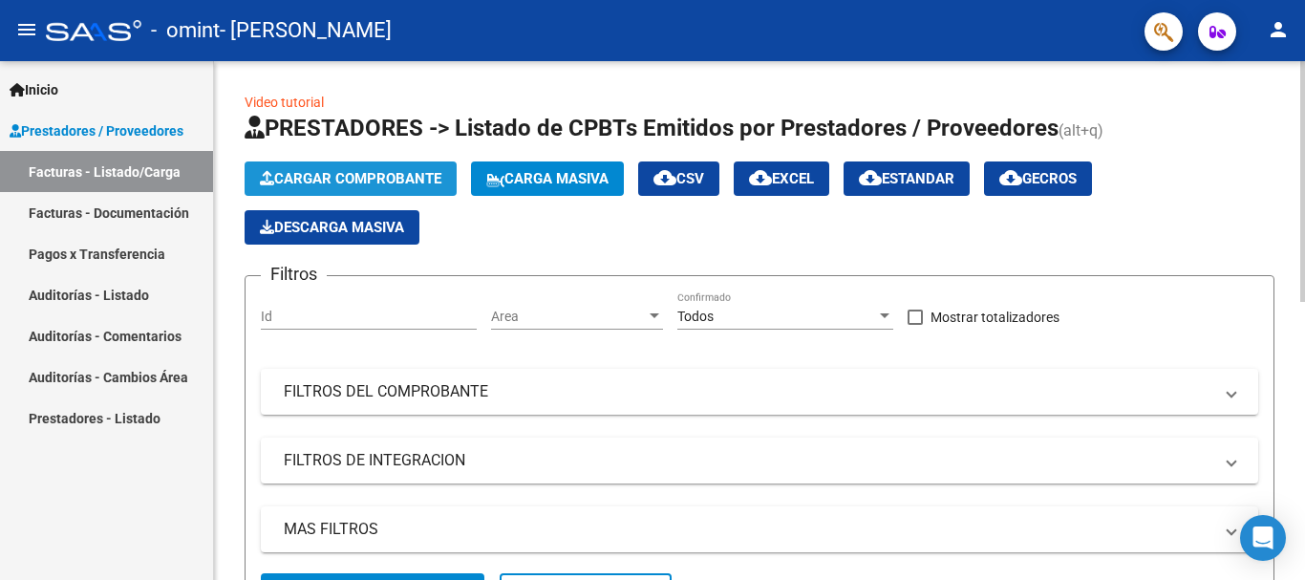
click at [348, 174] on span "Cargar Comprobante" at bounding box center [351, 178] width 182 height 17
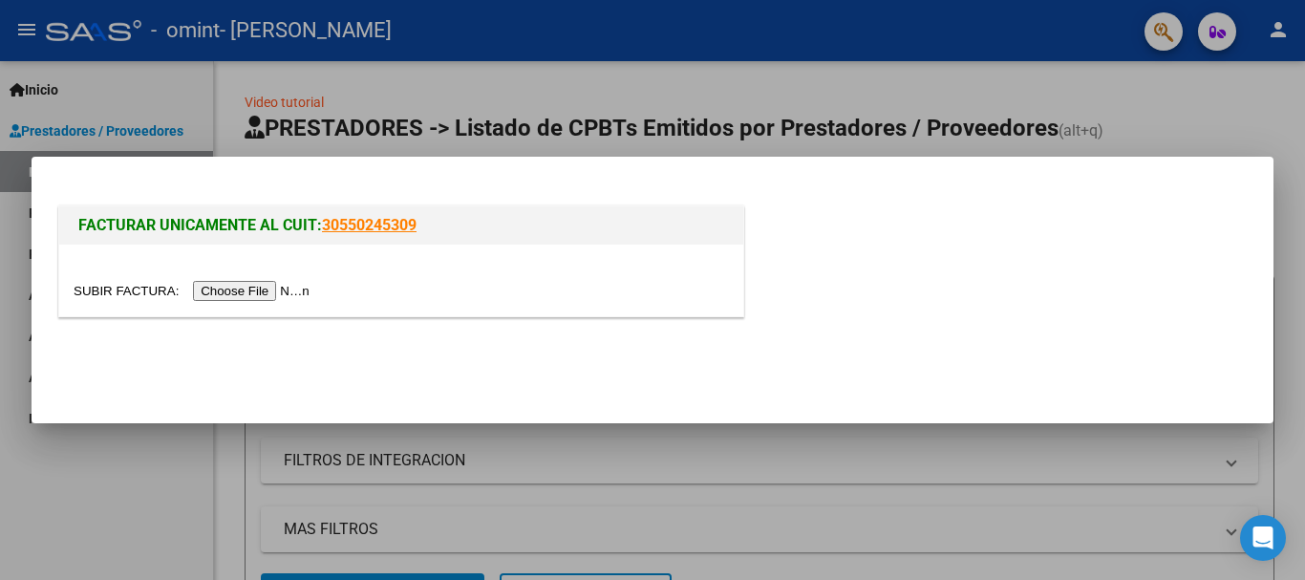
click at [267, 297] on input "file" at bounding box center [195, 291] width 242 height 20
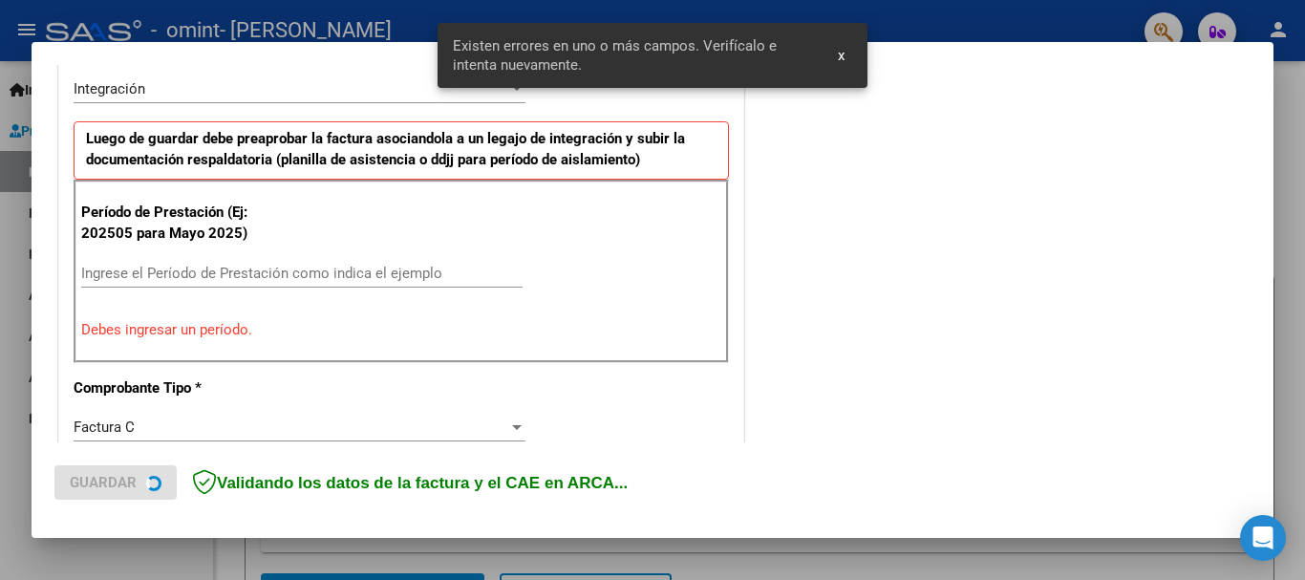
scroll to position [477, 0]
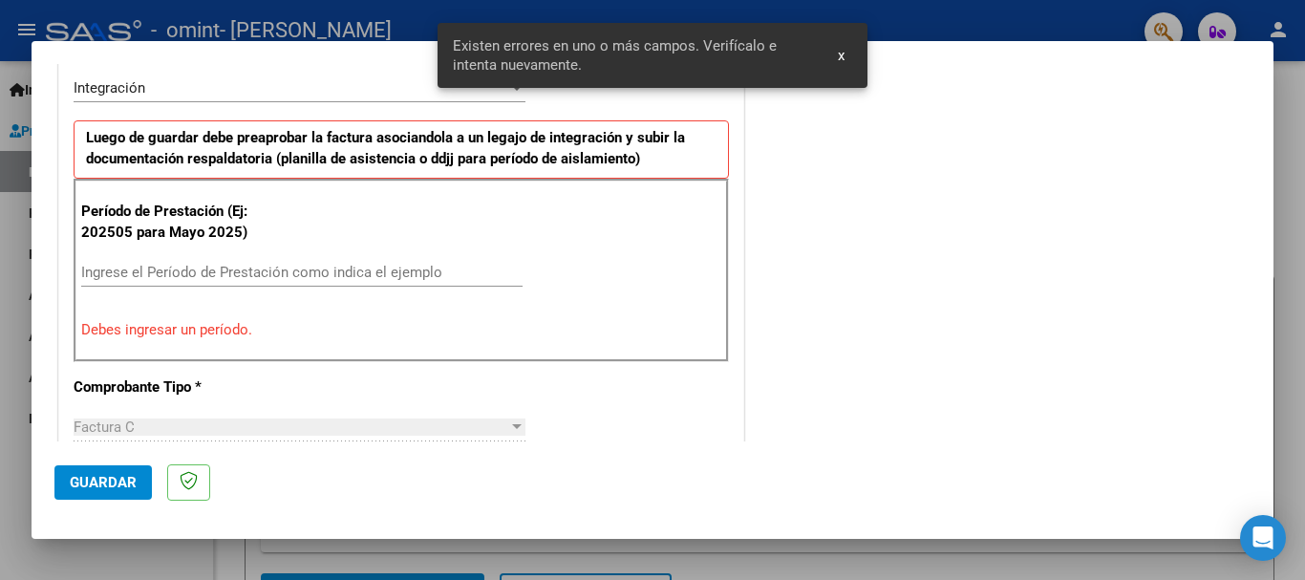
click at [374, 248] on div "Período de Prestación (Ej: 202505 para Mayo 2025) Ingrese el Período de Prestac…" at bounding box center [401, 270] width 655 height 183
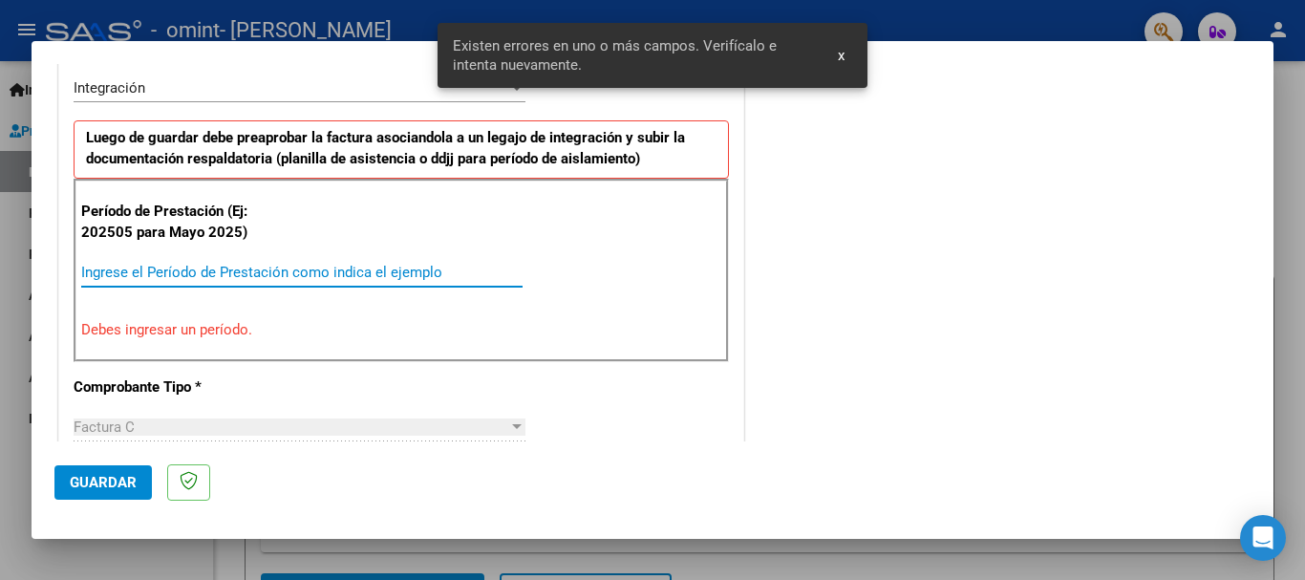
click at [359, 275] on input "Ingrese el Período de Prestación como indica el ejemplo" at bounding box center [301, 272] width 441 height 17
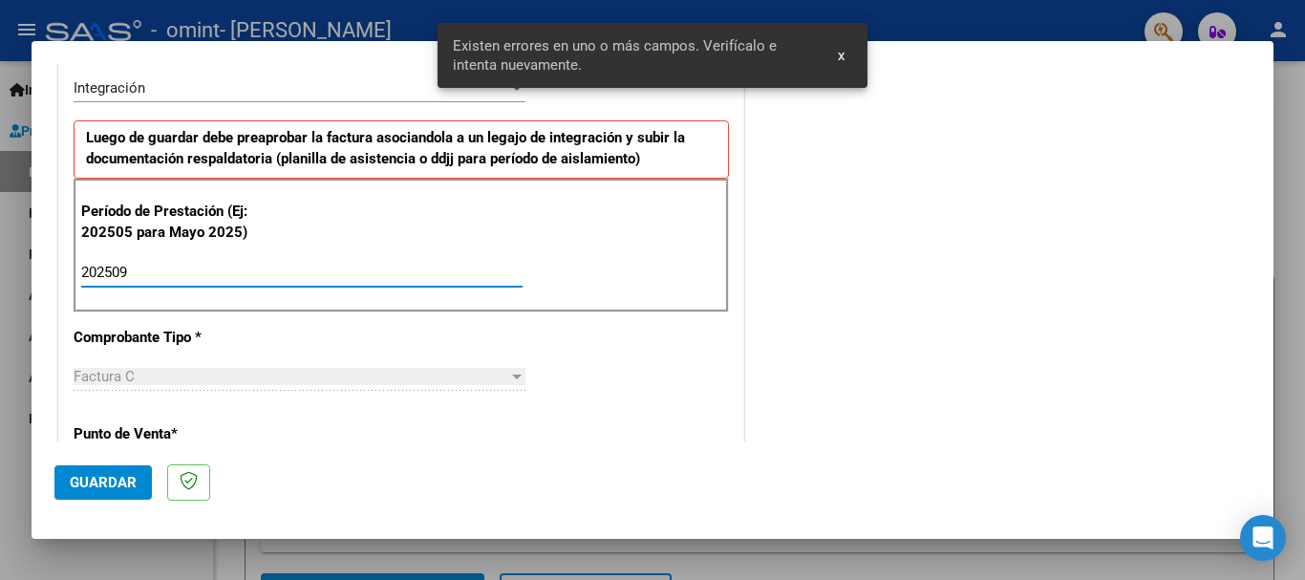
scroll to position [572, 0]
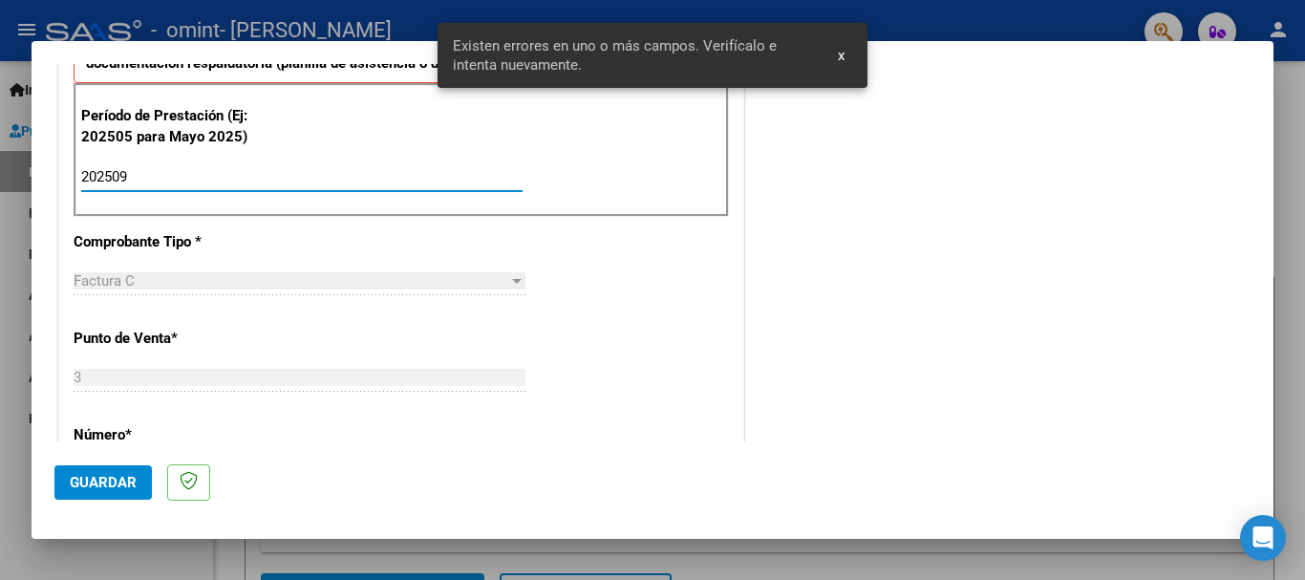
type input "202509"
click at [630, 261] on div "CUIT * 23-28488393-4 Ingresar CUIT ANALISIS PRESTADOR PEREIRO LORENA VERONICA A…" at bounding box center [401, 450] width 684 height 1438
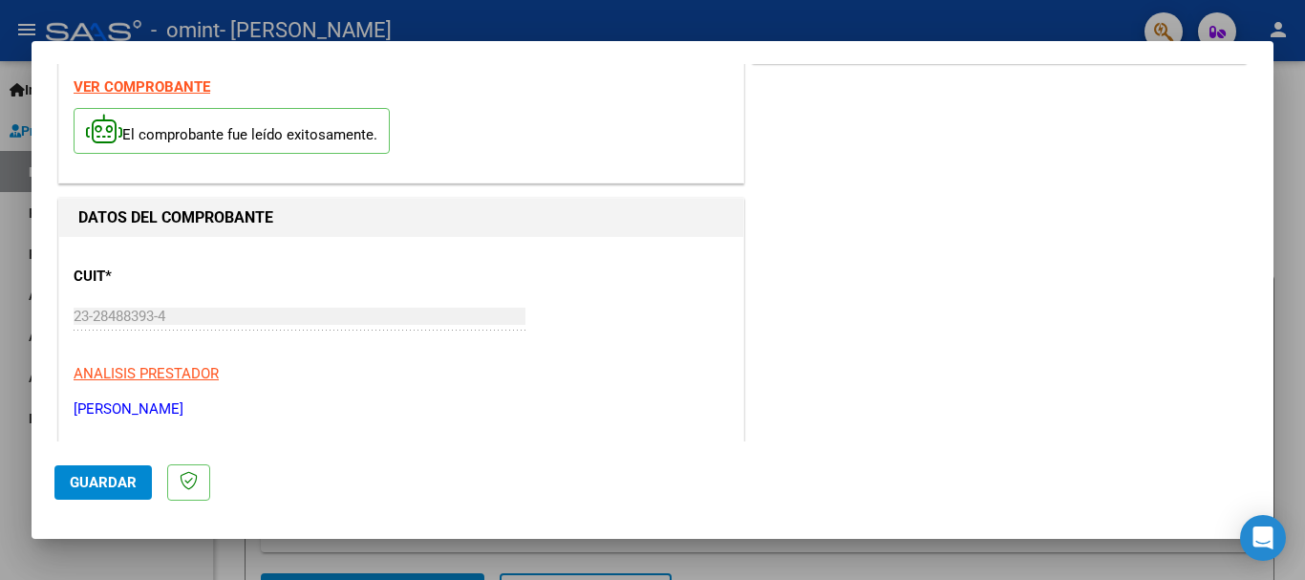
scroll to position [62, 0]
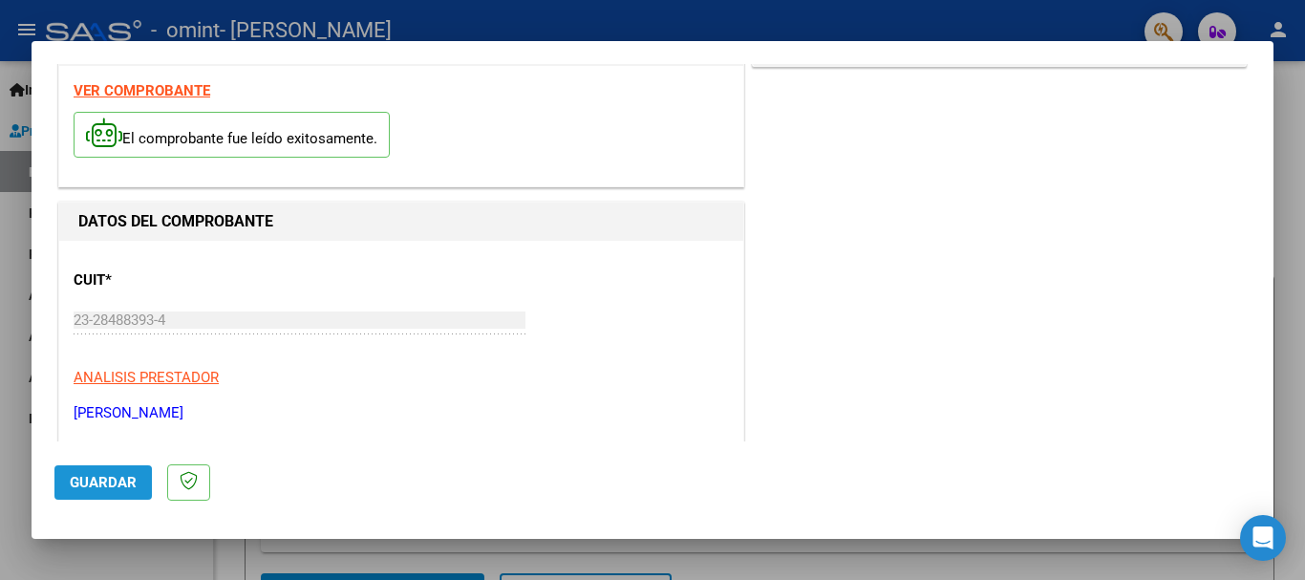
click at [95, 487] on span "Guardar" at bounding box center [103, 482] width 67 height 17
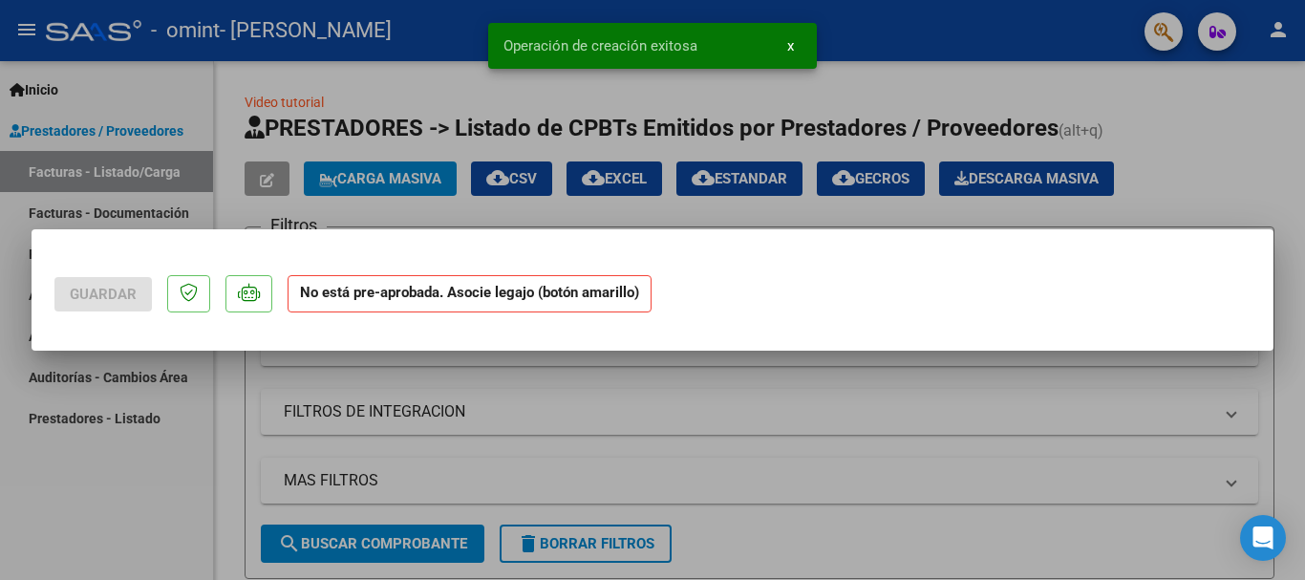
scroll to position [0, 0]
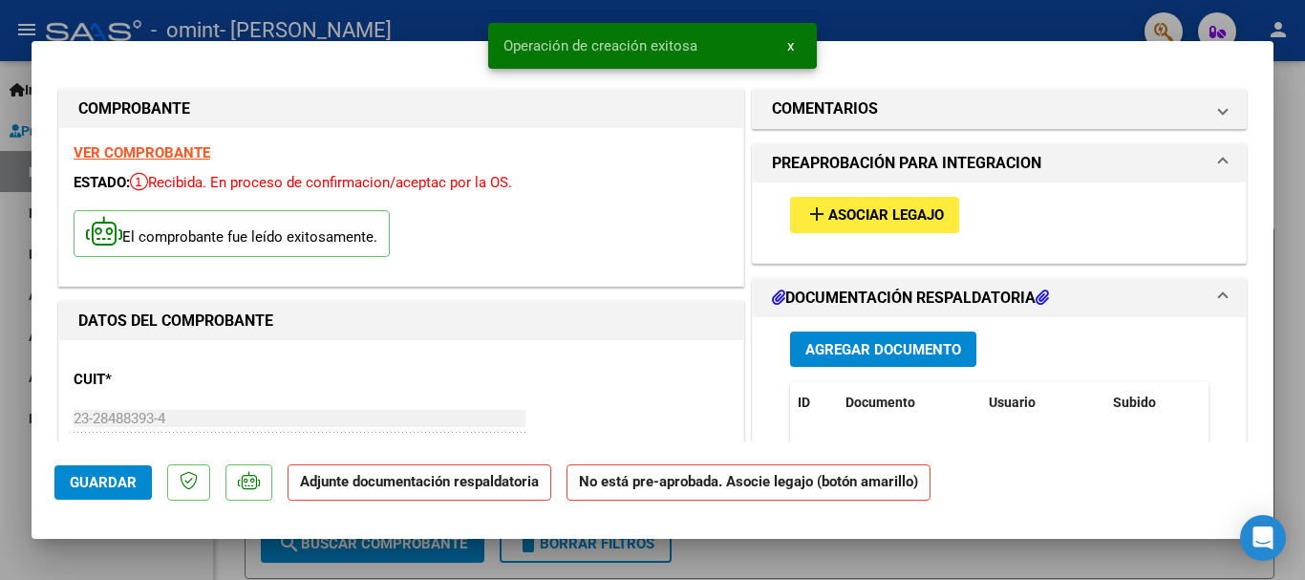
click at [936, 207] on span "Asociar Legajo" at bounding box center [886, 215] width 116 height 17
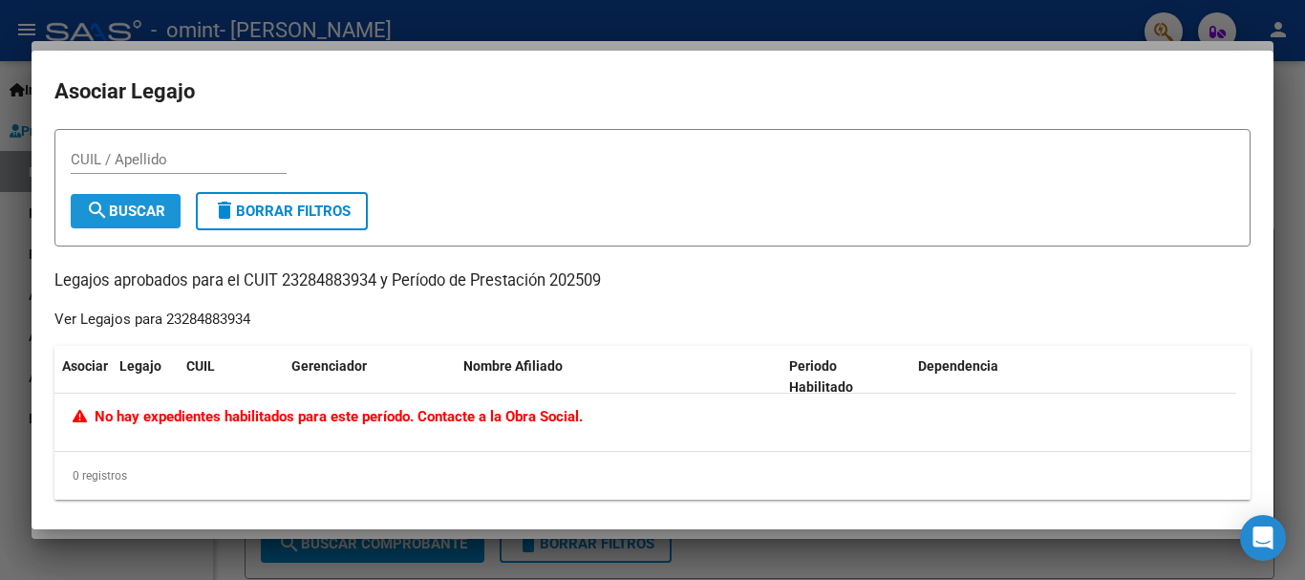
click at [145, 204] on span "search Buscar" at bounding box center [125, 211] width 79 height 17
click at [1290, 109] on div at bounding box center [652, 290] width 1305 height 580
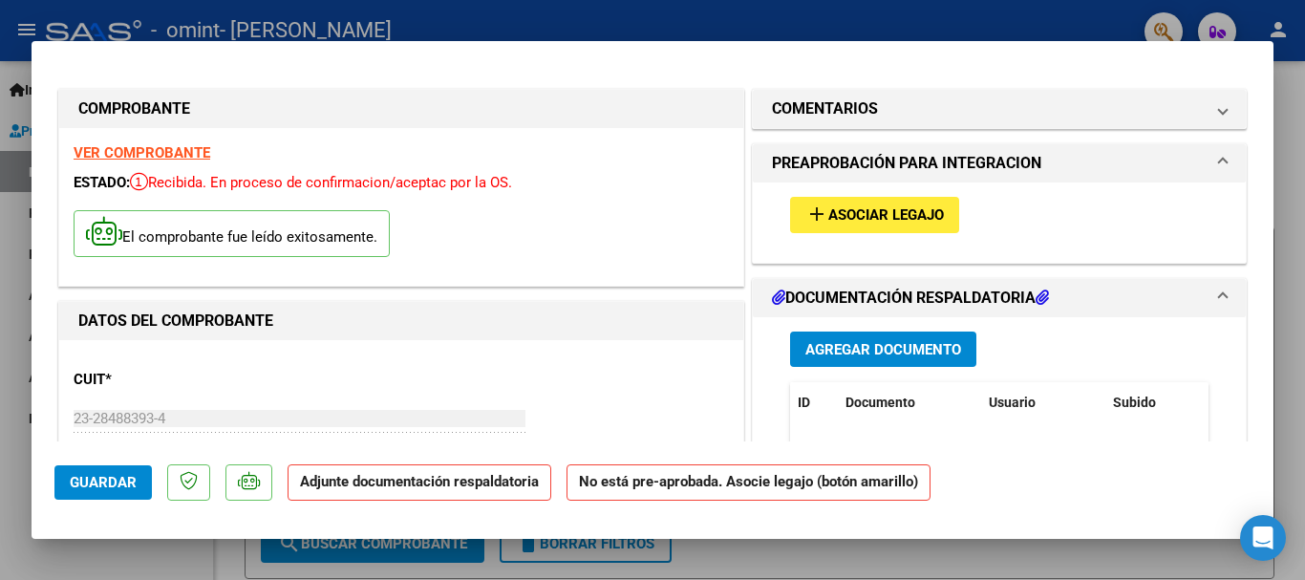
click at [1290, 246] on div at bounding box center [652, 290] width 1305 height 580
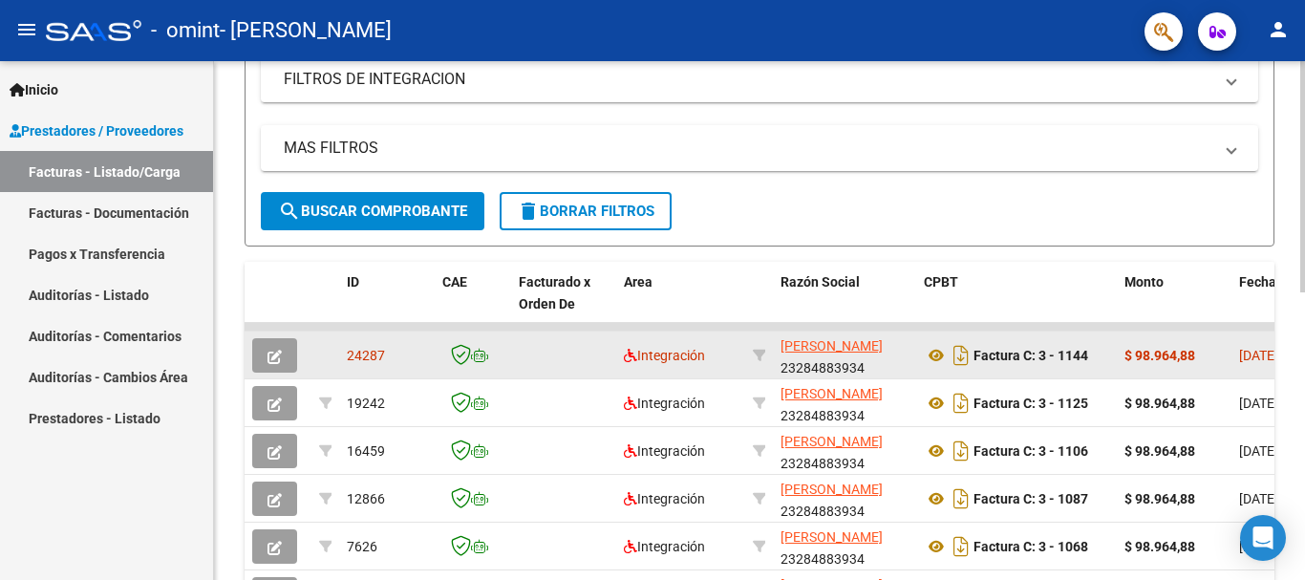
scroll to position [382, 0]
click at [274, 358] on icon "button" at bounding box center [275, 356] width 14 height 14
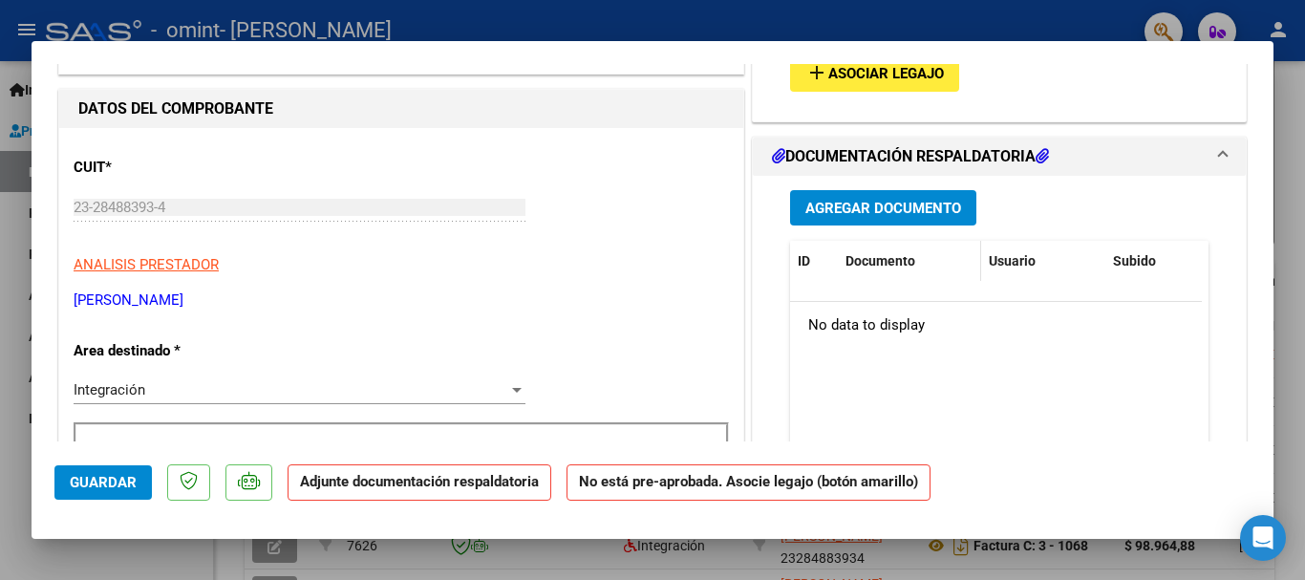
scroll to position [0, 0]
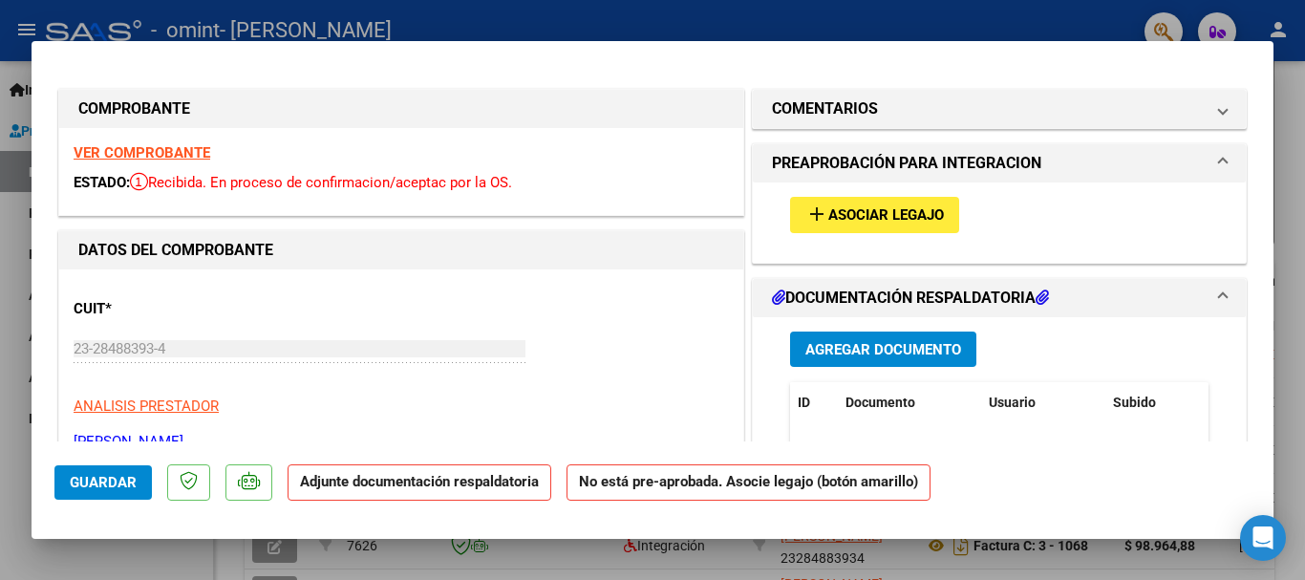
click at [882, 225] on button "add Asociar Legajo" at bounding box center [874, 214] width 169 height 35
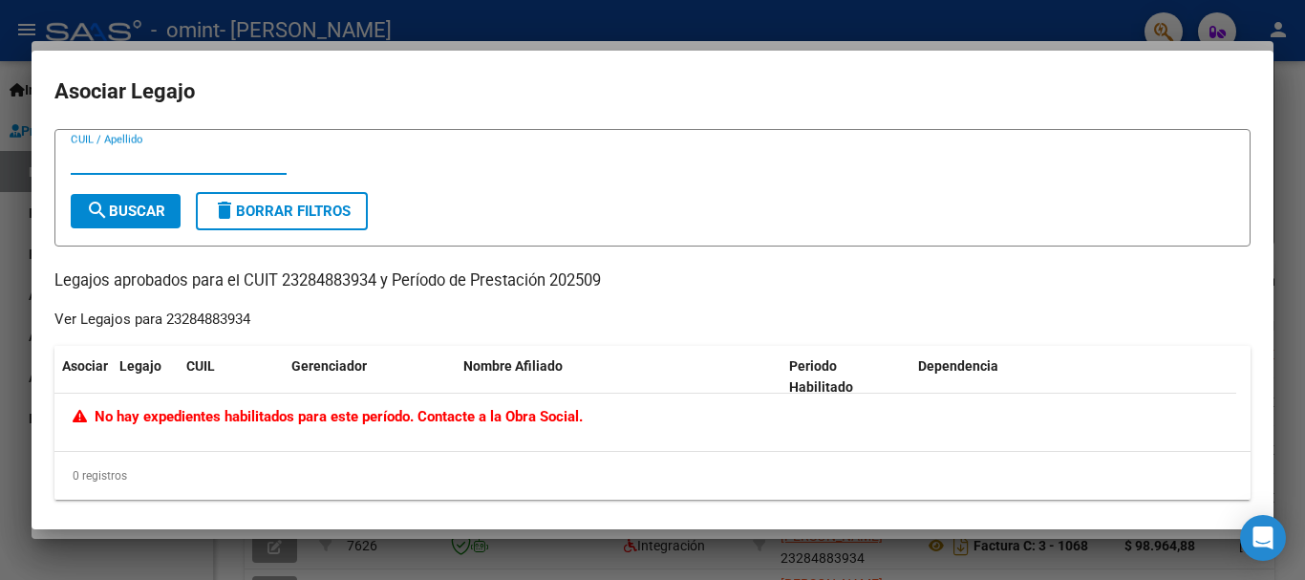
click at [91, 207] on mat-icon "search" at bounding box center [97, 210] width 23 height 23
click at [34, 199] on mat-dialog-content "CUIL / Apellido search Buscar delete Borrar Filtros Legajos aprobados para el C…" at bounding box center [653, 317] width 1242 height 377
click at [1290, 66] on div at bounding box center [652, 290] width 1305 height 580
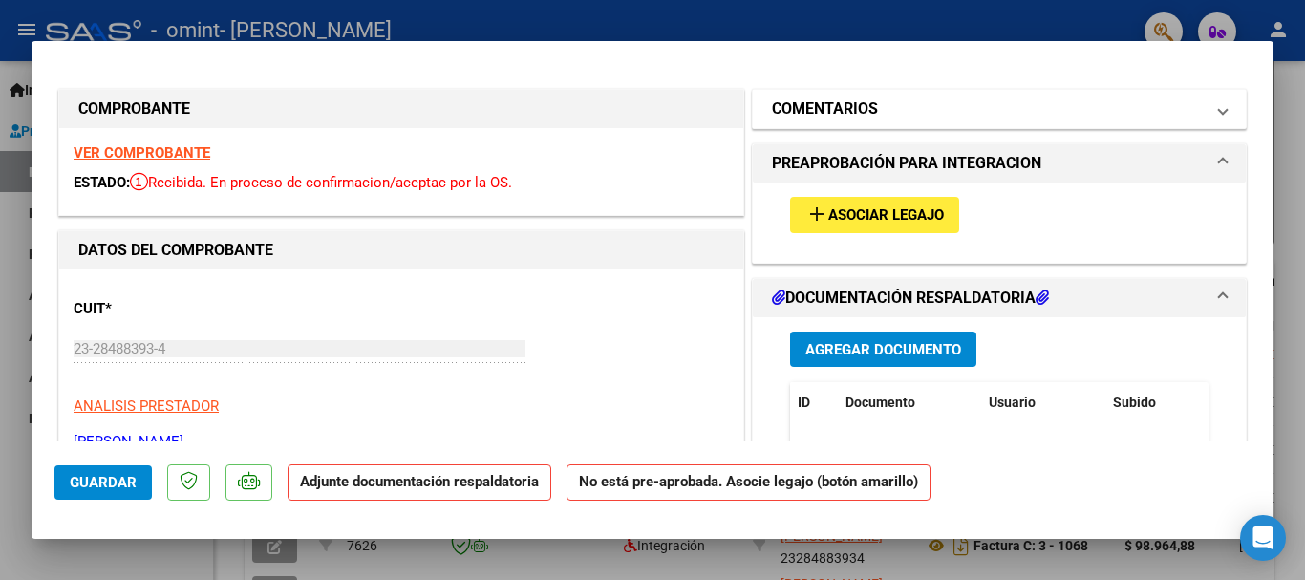
click at [1104, 108] on mat-panel-title "COMENTARIOS" at bounding box center [988, 108] width 432 height 23
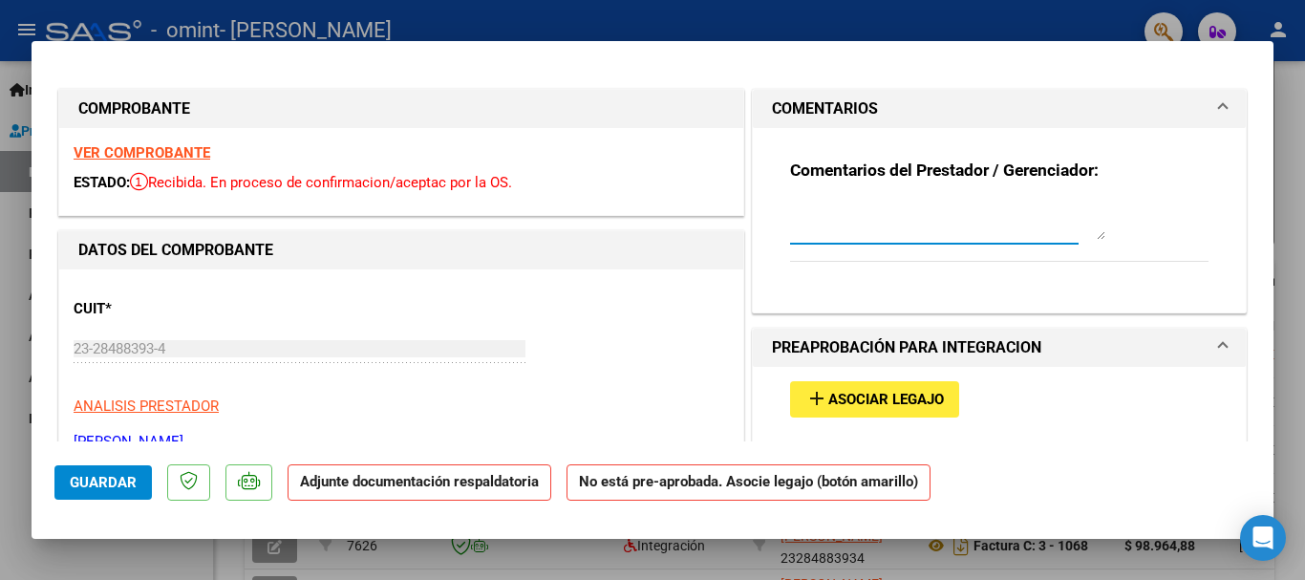
click at [920, 207] on textarea at bounding box center [947, 221] width 315 height 38
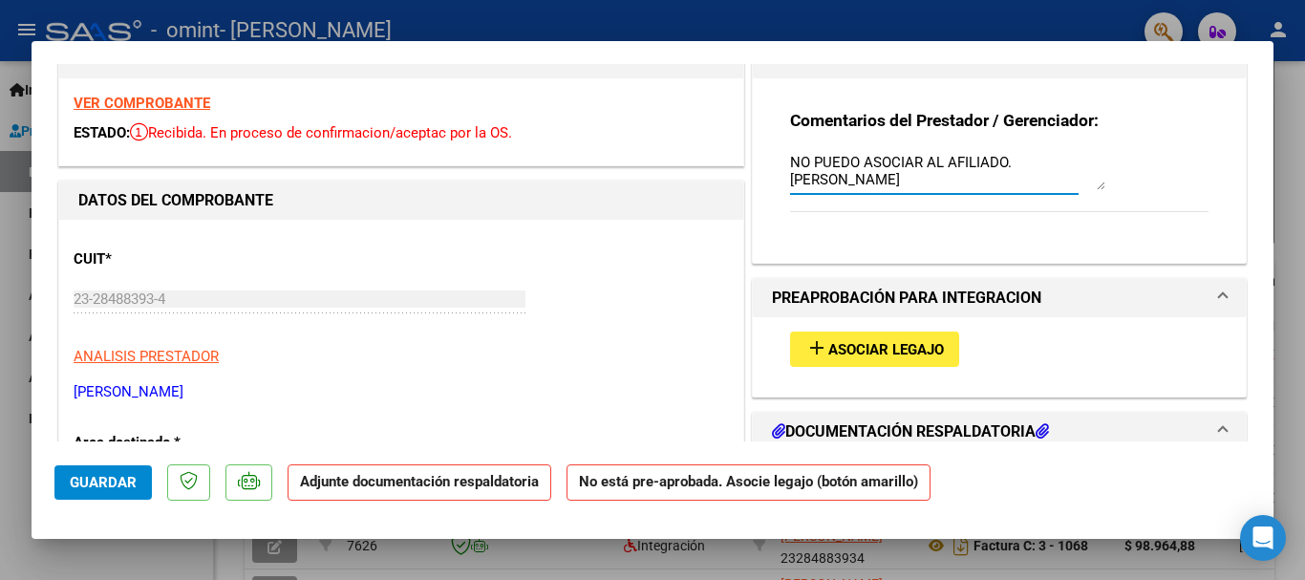
scroll to position [191, 0]
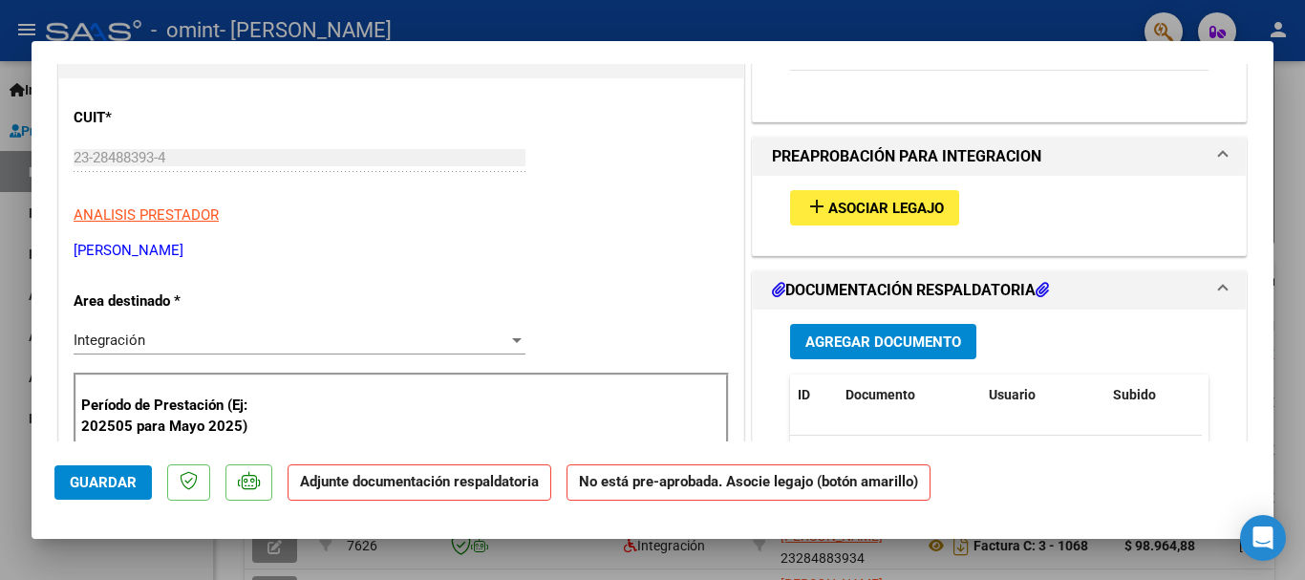
type textarea "NO PUEDO ASOCIAR AL AFILIADO. MICHIELIN IVAN"
click at [87, 461] on mat-dialog-actions "Guardar Adjunte documentación respaldatoria No está pre-aprobada. Asocie legajo…" at bounding box center [652, 478] width 1196 height 75
click at [61, 480] on button "Guardar" at bounding box center [102, 482] width 97 height 34
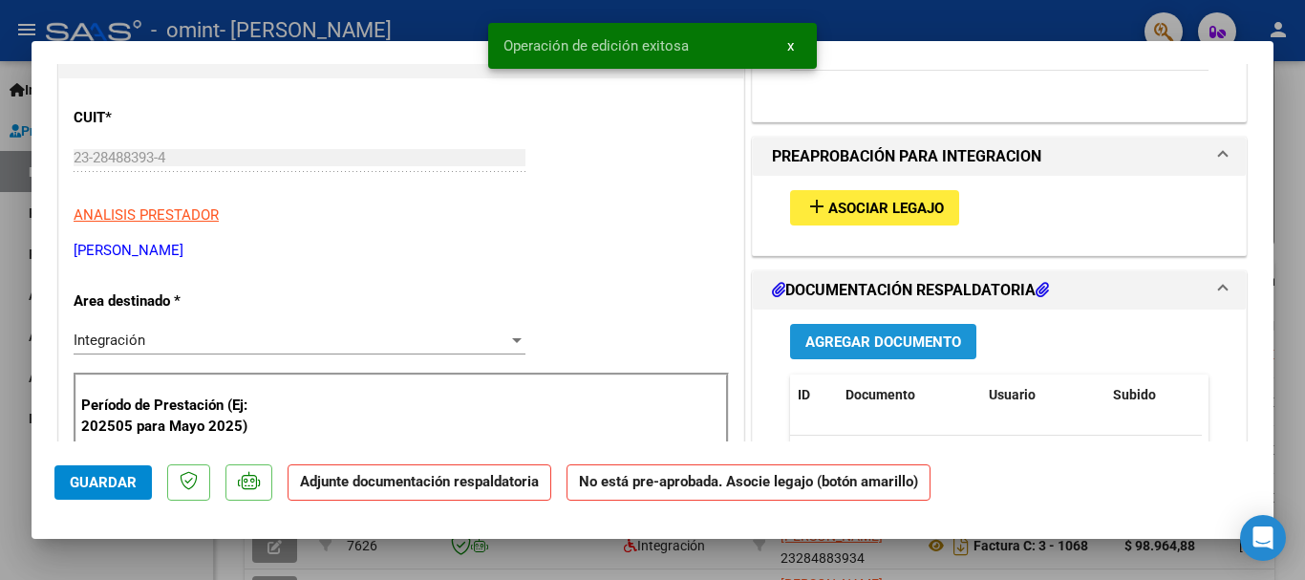
click at [893, 332] on span "Agregar Documento" at bounding box center [883, 340] width 156 height 17
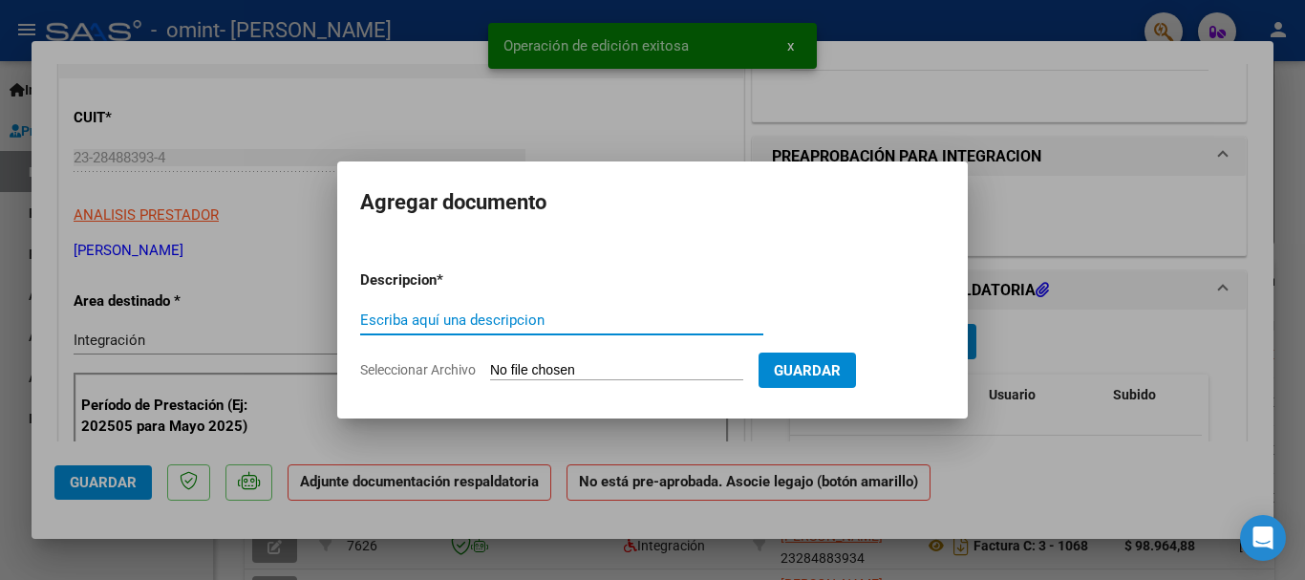
click at [502, 318] on input "Escriba aquí una descripcion" at bounding box center [561, 319] width 403 height 17
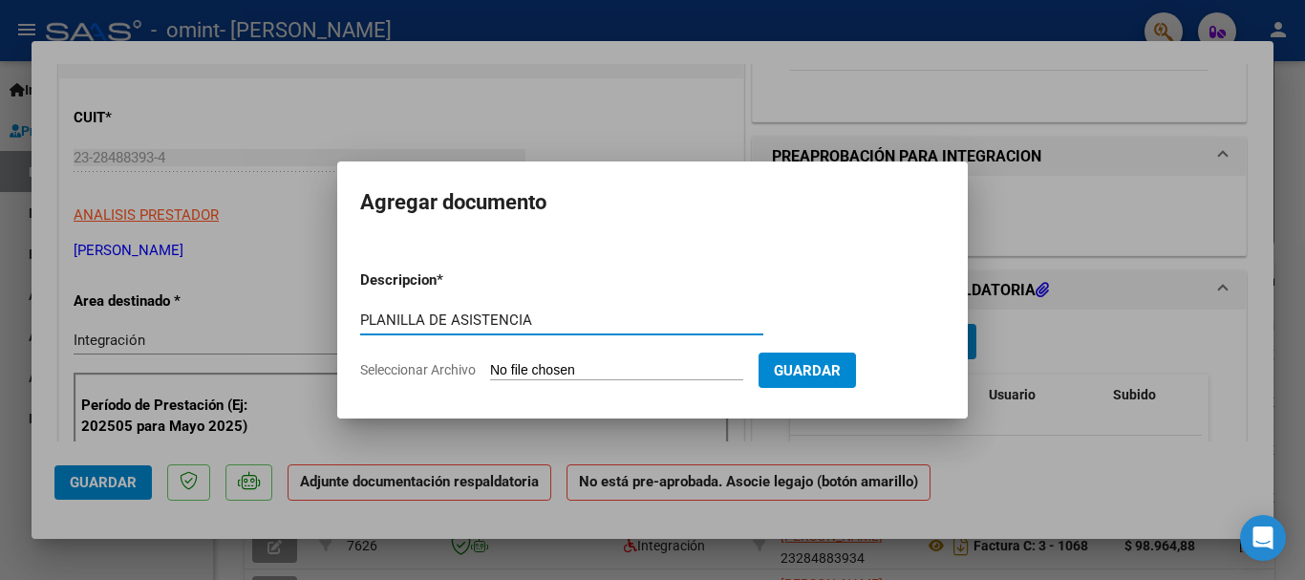
type input "PLANILLA DE ASISTENCIA"
click at [423, 370] on span "Seleccionar Archivo" at bounding box center [418, 369] width 116 height 15
click at [490, 370] on input "Seleccionar Archivo" at bounding box center [616, 371] width 253 height 18
type input "C:\fakepath\MICHIELIN PLANILLA.pdf"
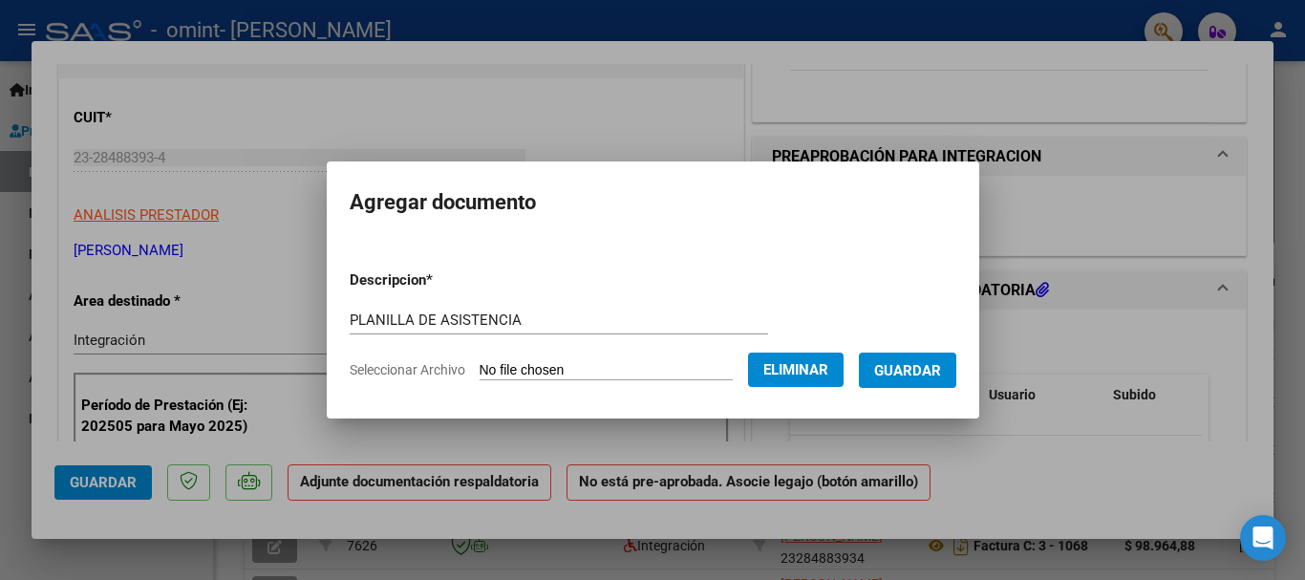
click at [950, 343] on form "Descripcion * PLANILLA DE ASISTENCIA Escriba aquí una descripcion Seleccionar A…" at bounding box center [653, 324] width 607 height 139
click at [924, 370] on span "Guardar" at bounding box center [907, 370] width 67 height 17
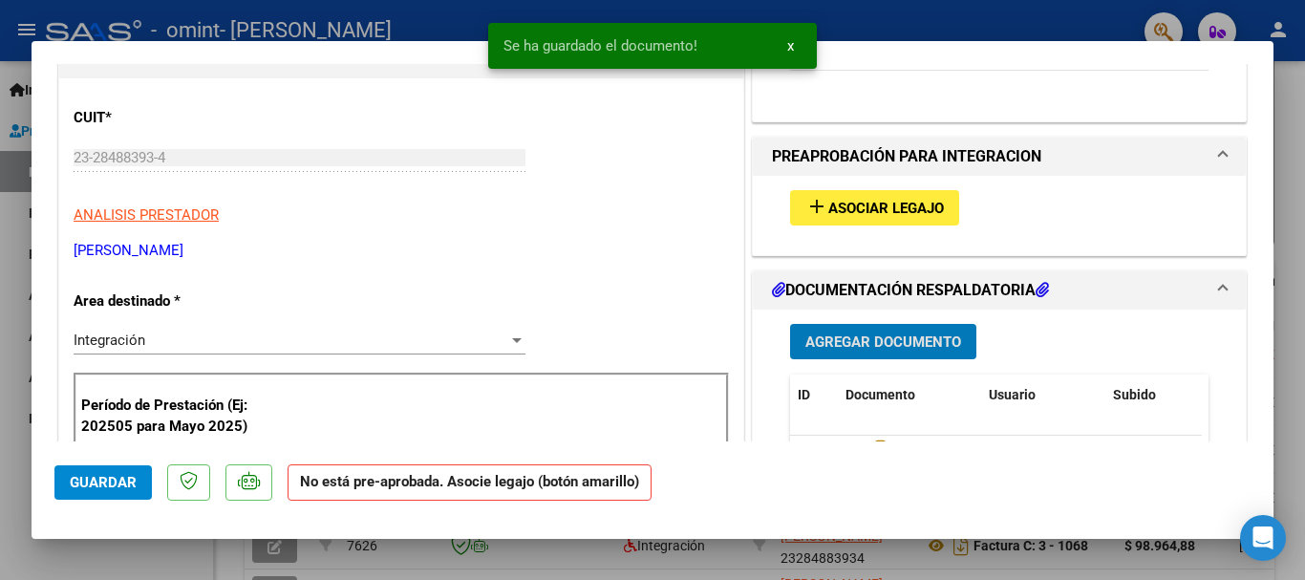
scroll to position [0, 0]
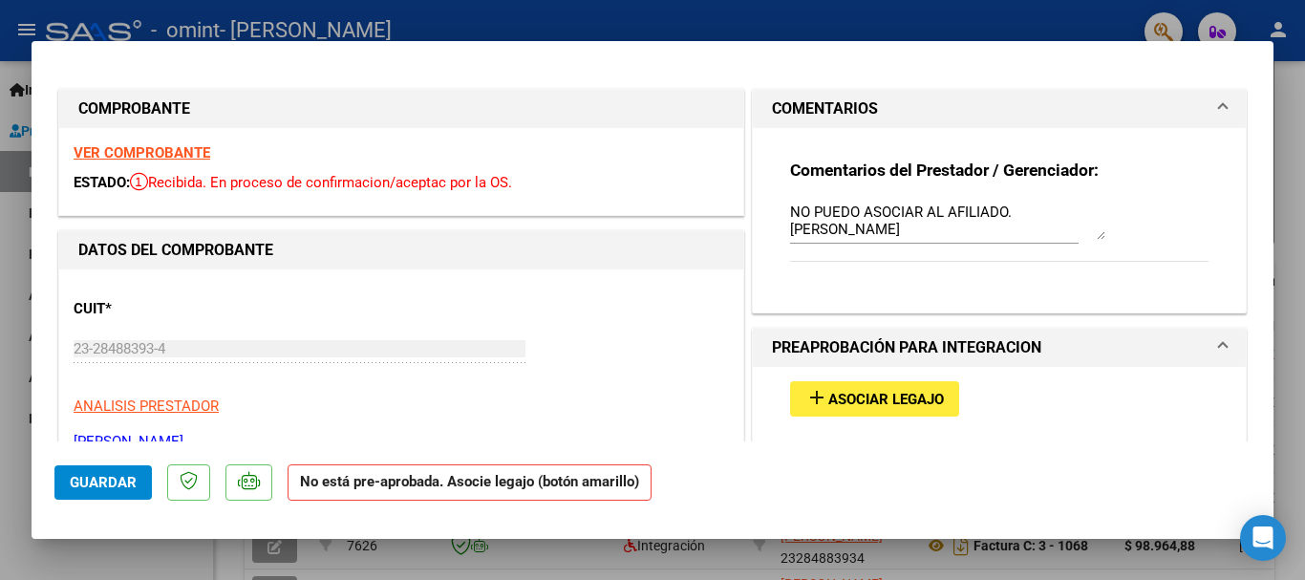
click at [851, 21] on div at bounding box center [652, 290] width 1305 height 580
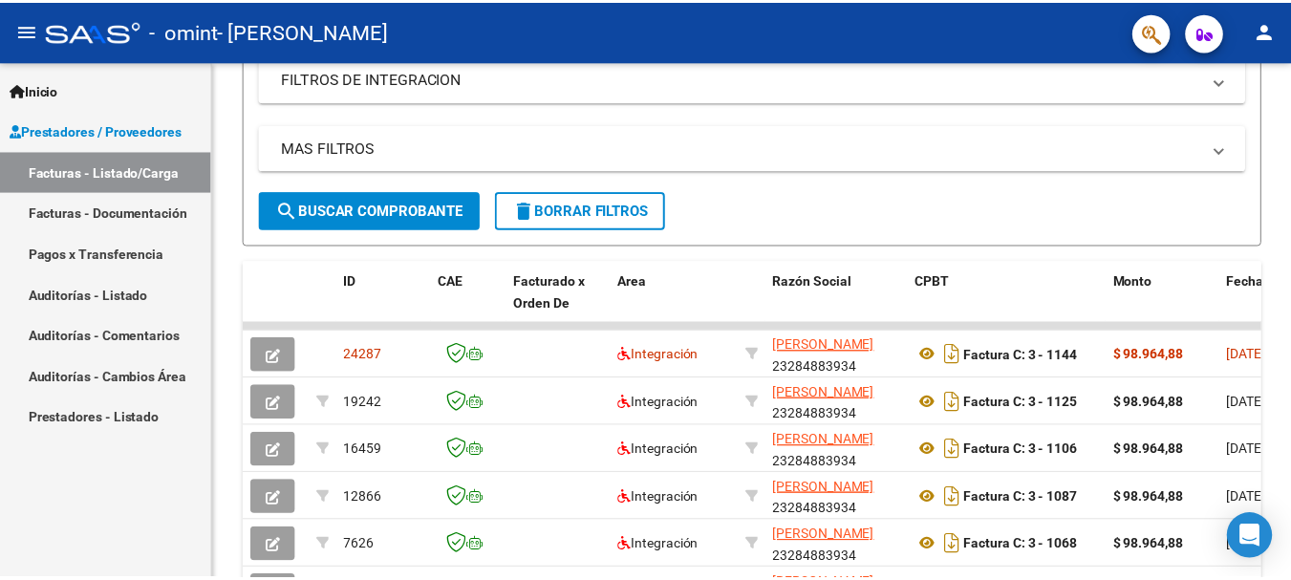
scroll to position [382, 0]
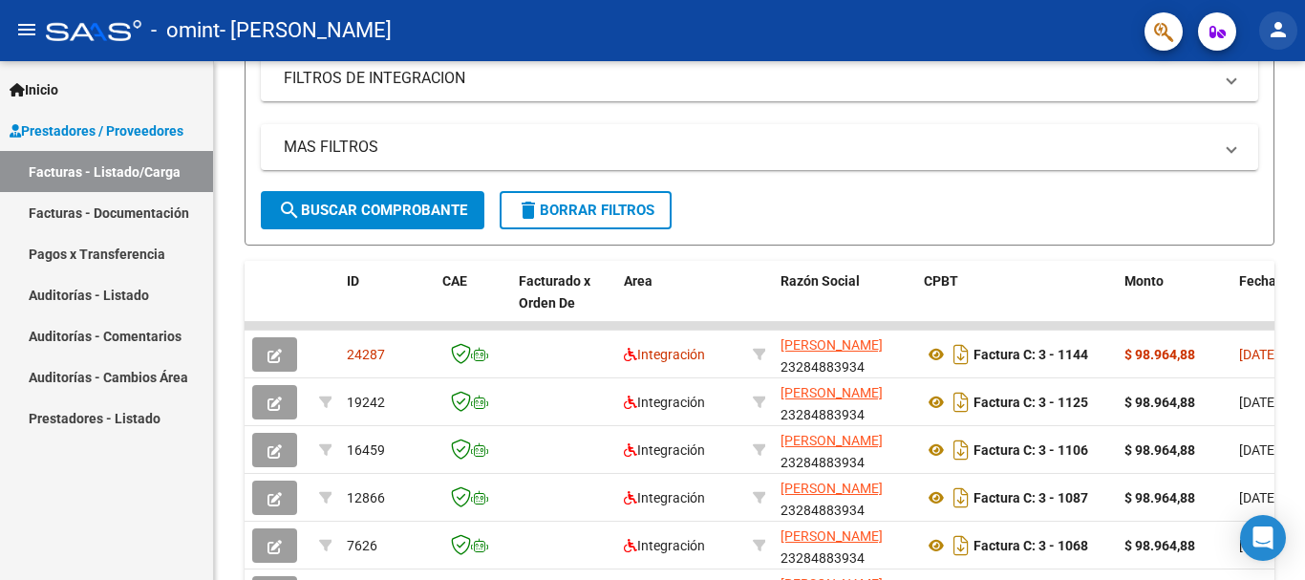
click at [1270, 14] on button "person" at bounding box center [1278, 30] width 38 height 38
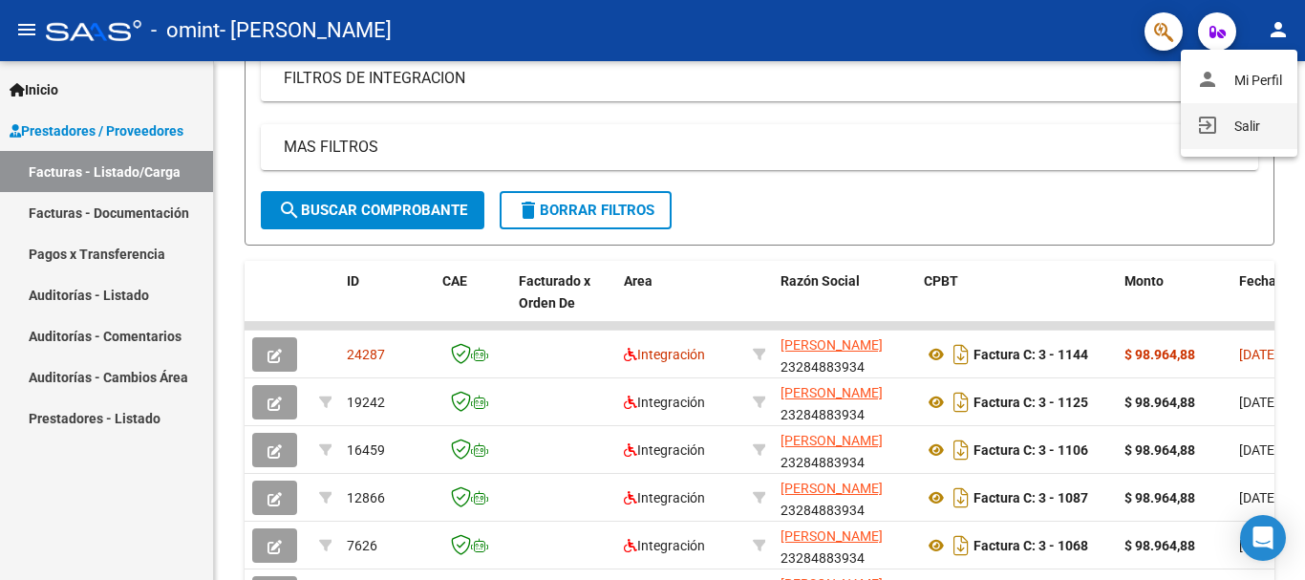
click at [1218, 129] on button "exit_to_app Salir" at bounding box center [1239, 126] width 117 height 46
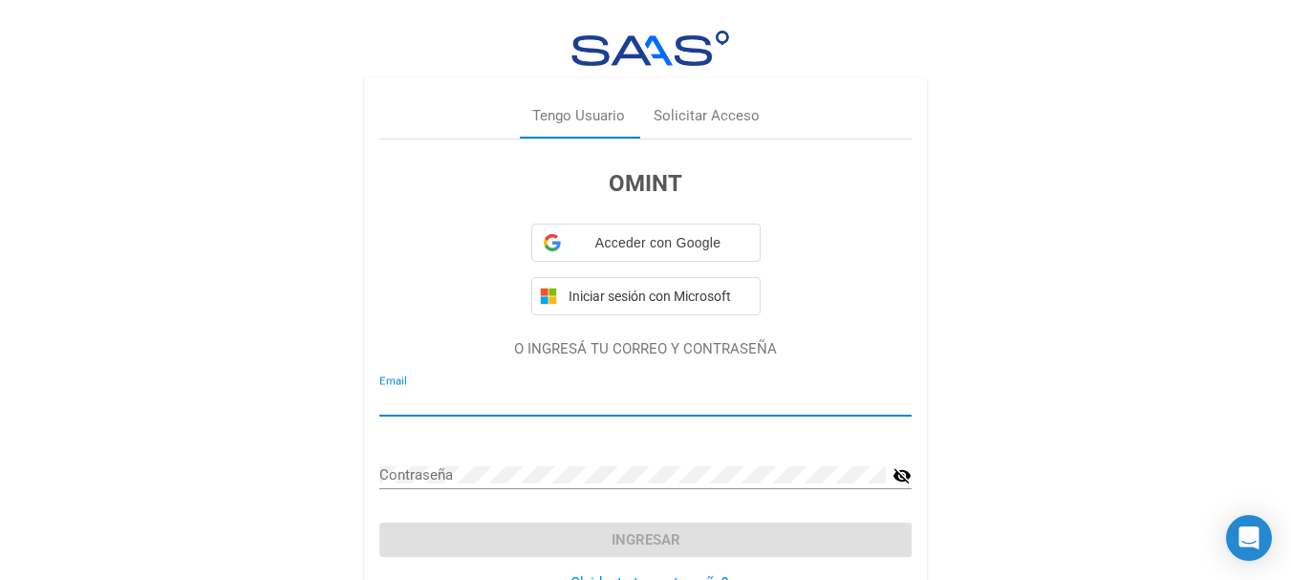
type input "lpereiro_5@hotmail.com"
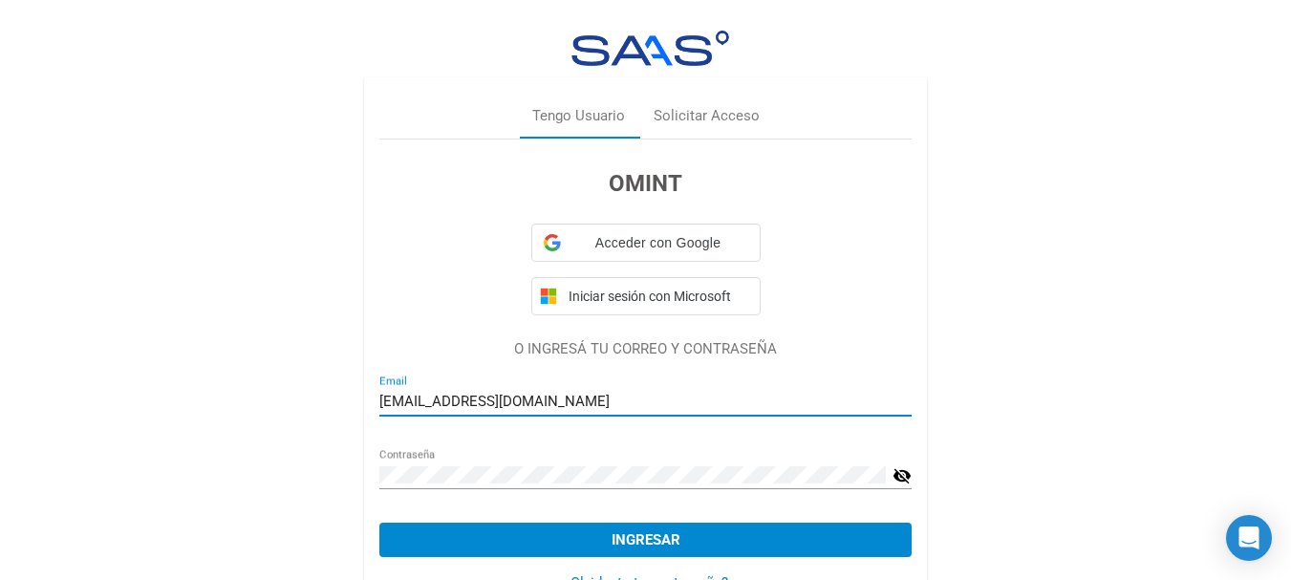
drag, startPoint x: 399, startPoint y: 367, endPoint x: 412, endPoint y: 406, distance: 41.1
click at [400, 374] on div "OMINT Acceder con Google Acceder con Google. Se abre en una pestaña nueva Inici…" at bounding box center [645, 381] width 532 height 485
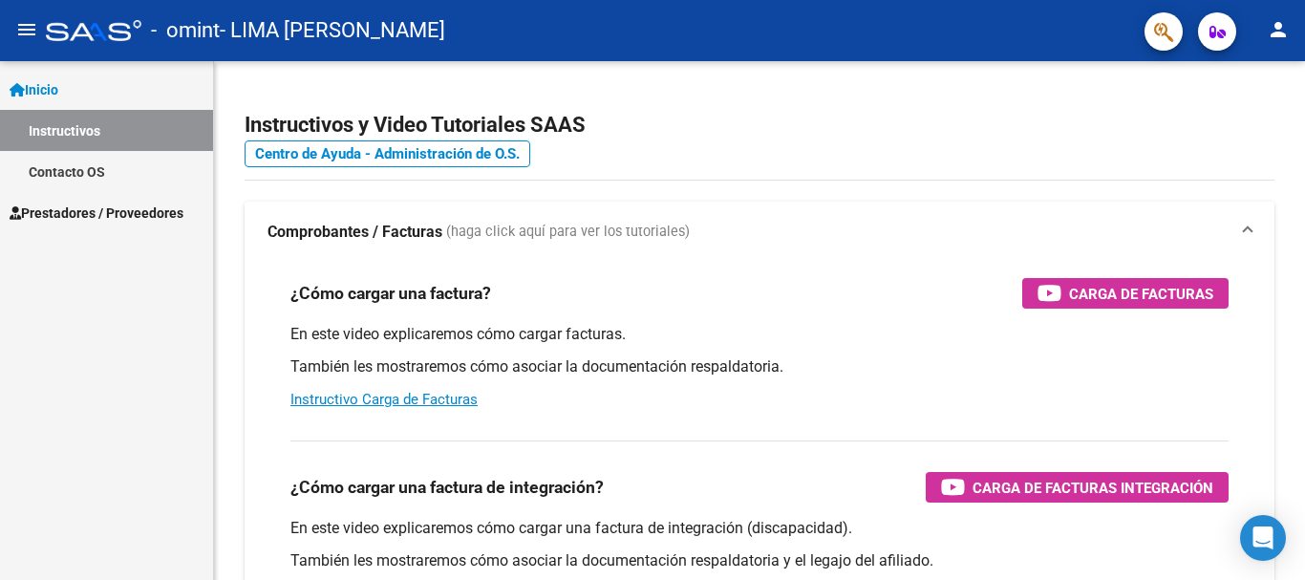
click at [85, 229] on link "Prestadores / Proveedores" at bounding box center [106, 212] width 213 height 41
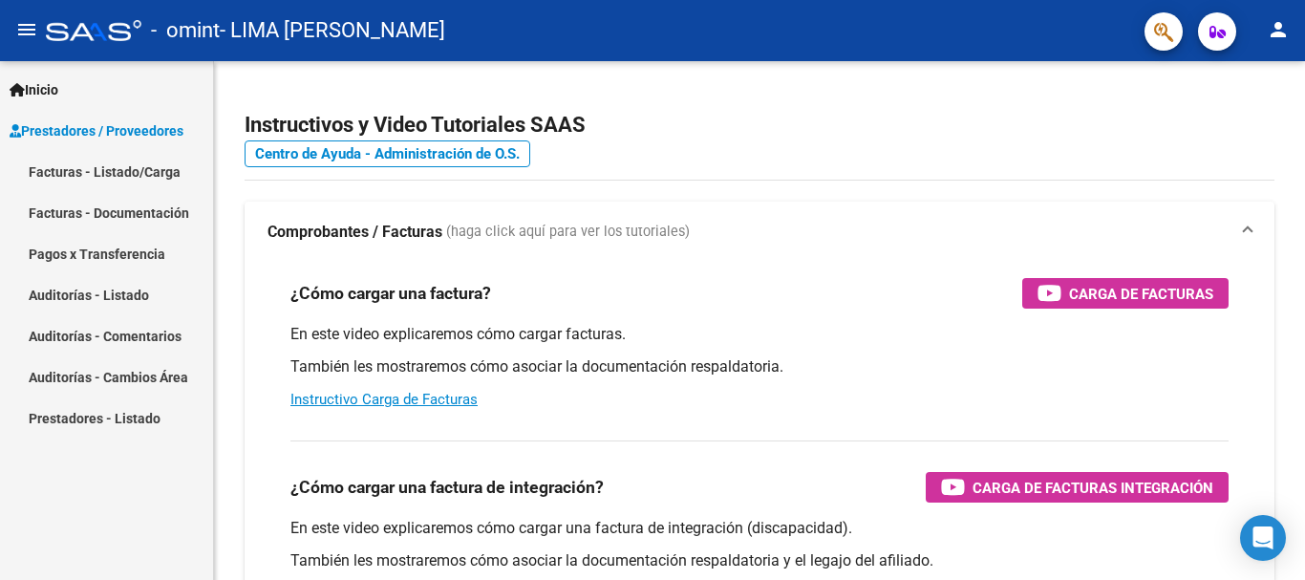
click at [125, 166] on link "Facturas - Listado/Carga" at bounding box center [106, 171] width 213 height 41
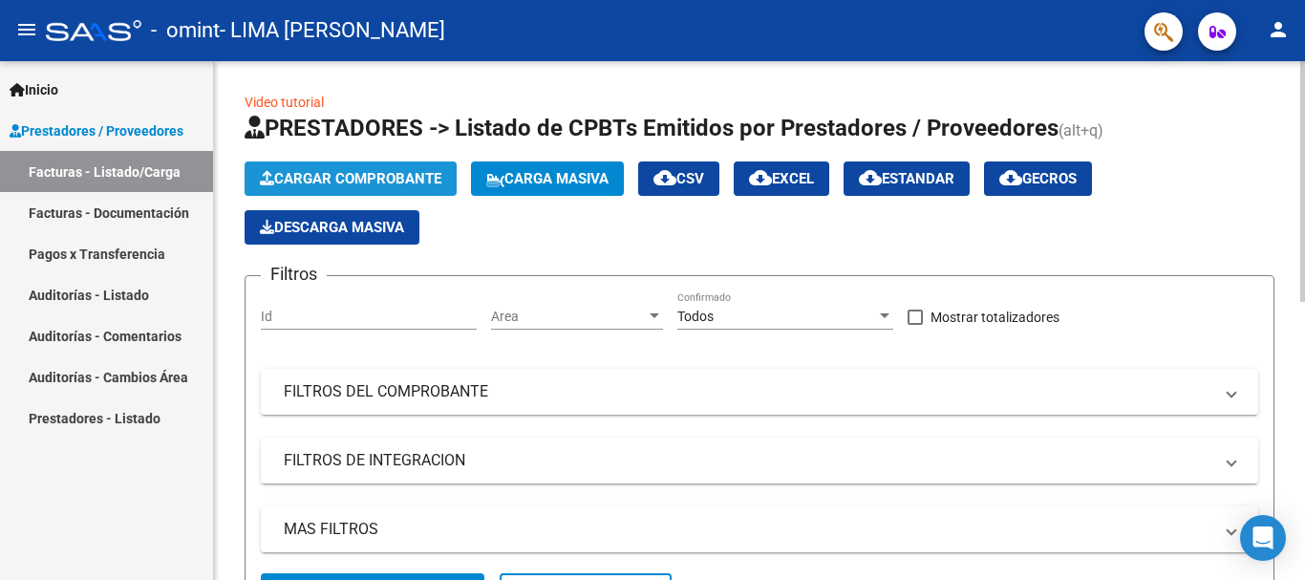
click at [401, 189] on button "Cargar Comprobante" at bounding box center [351, 178] width 212 height 34
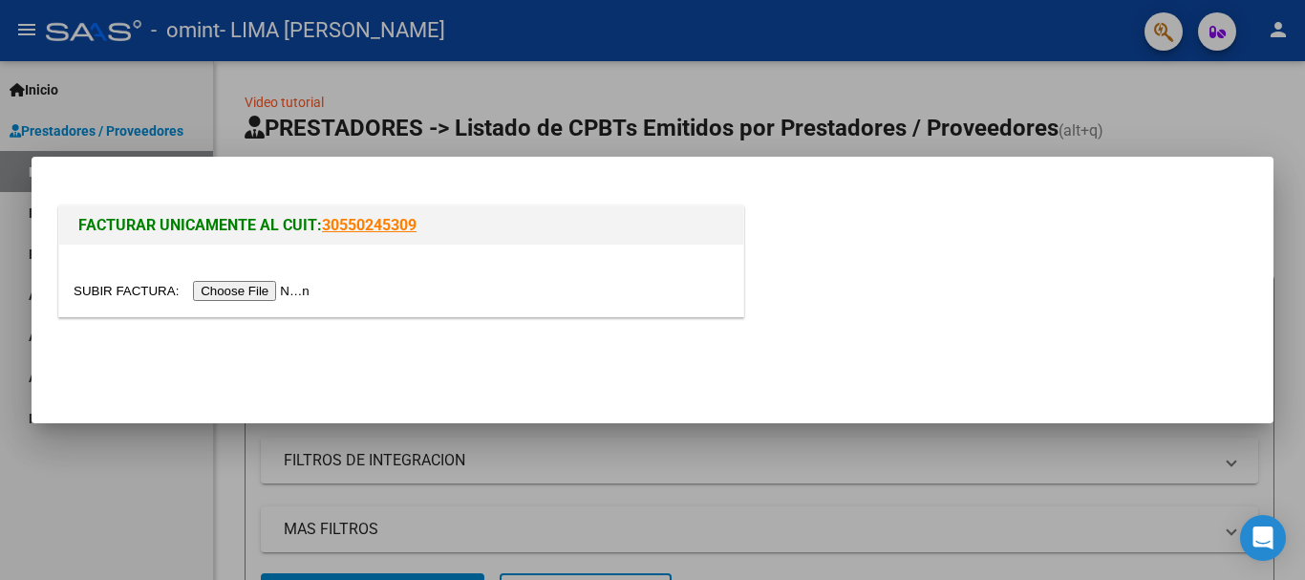
click at [282, 284] on input "file" at bounding box center [195, 291] width 242 height 20
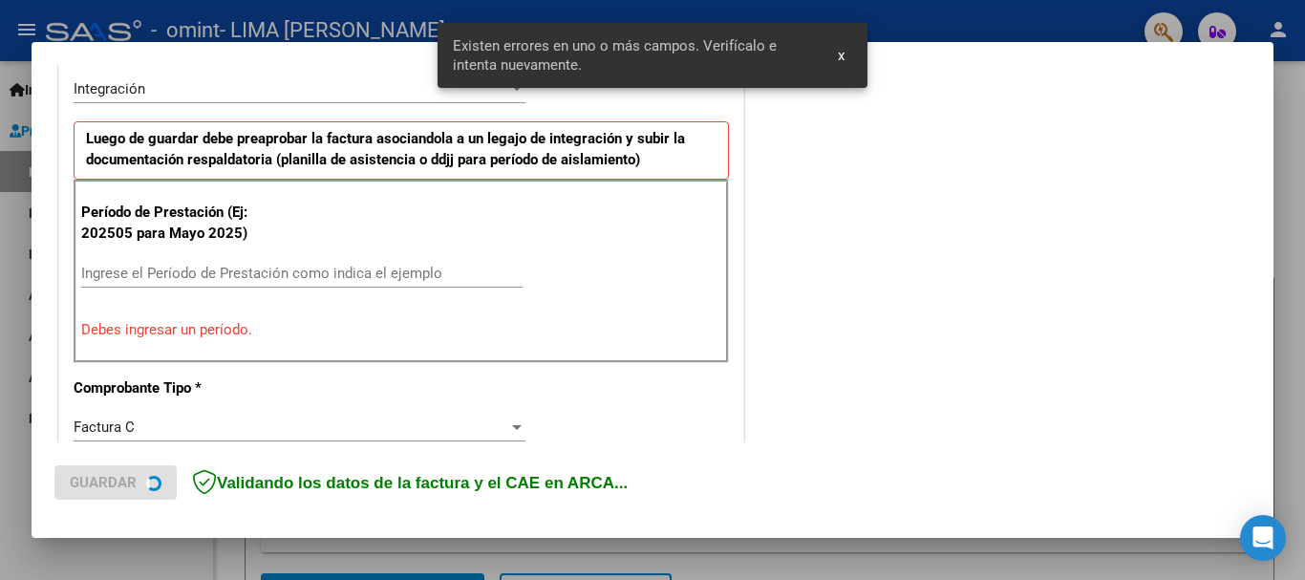
scroll to position [477, 0]
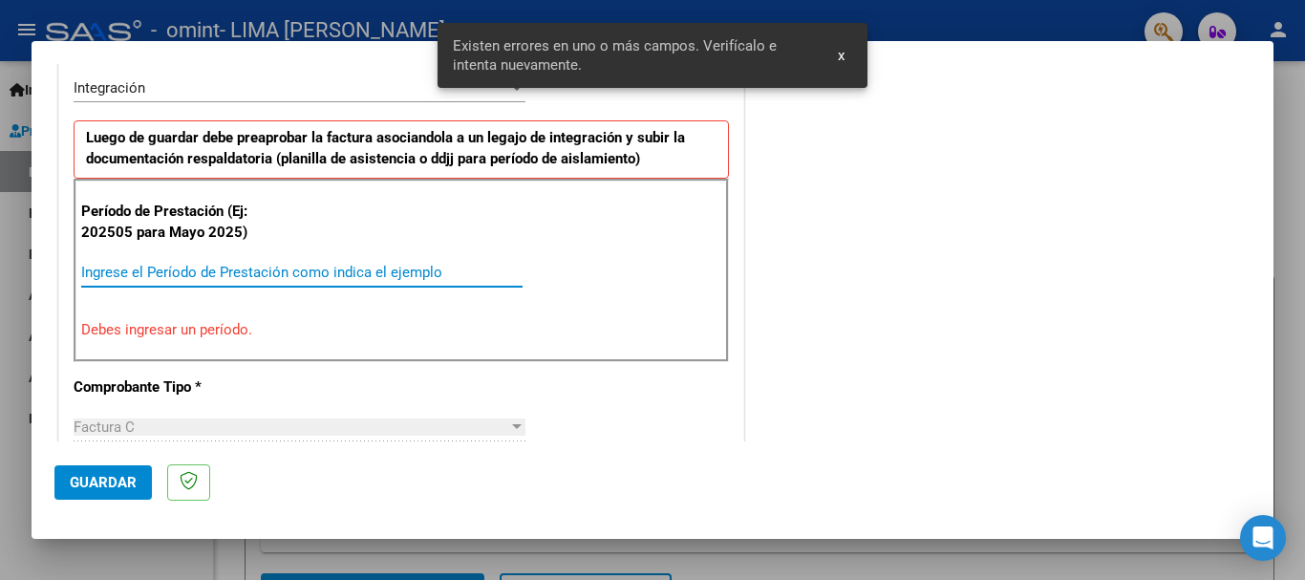
click at [363, 277] on input "Ingrese el Período de Prestación como indica el ejemplo" at bounding box center [301, 272] width 441 height 17
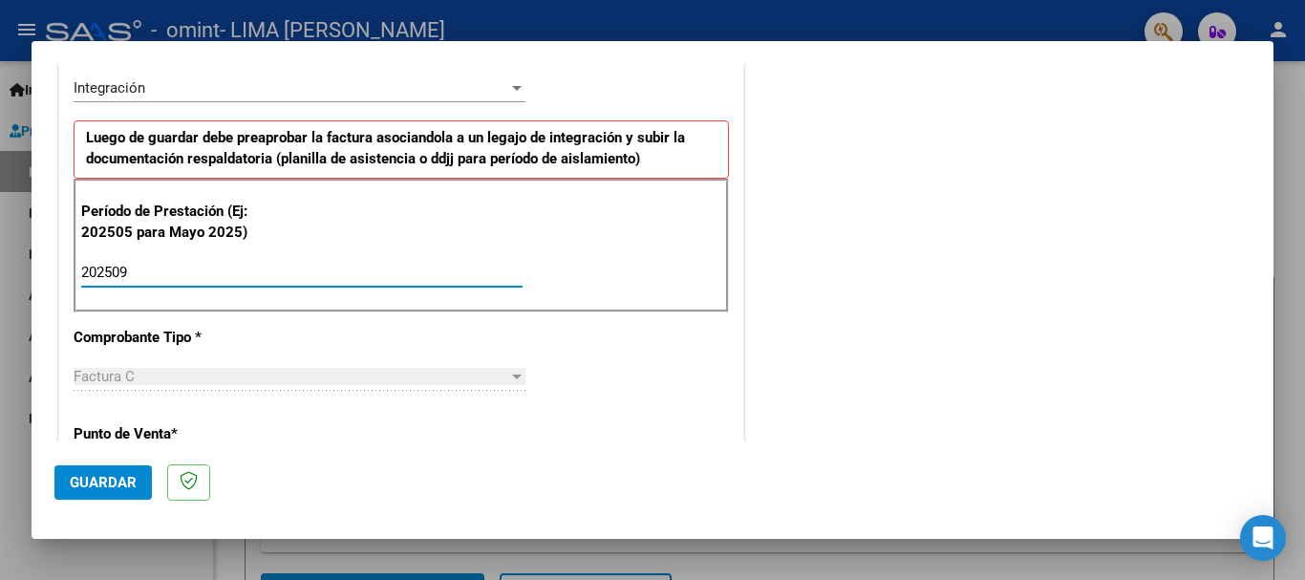
type input "202509"
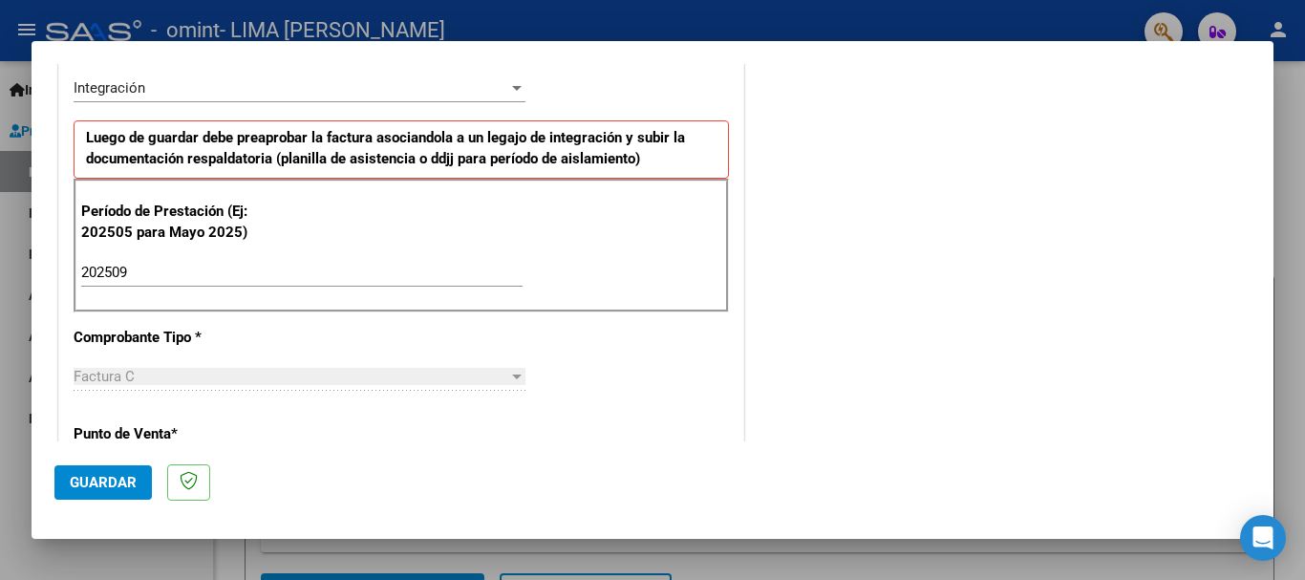
click at [75, 500] on mat-dialog-actions "Guardar" at bounding box center [652, 478] width 1196 height 75
click at [84, 481] on span "Guardar" at bounding box center [103, 482] width 67 height 17
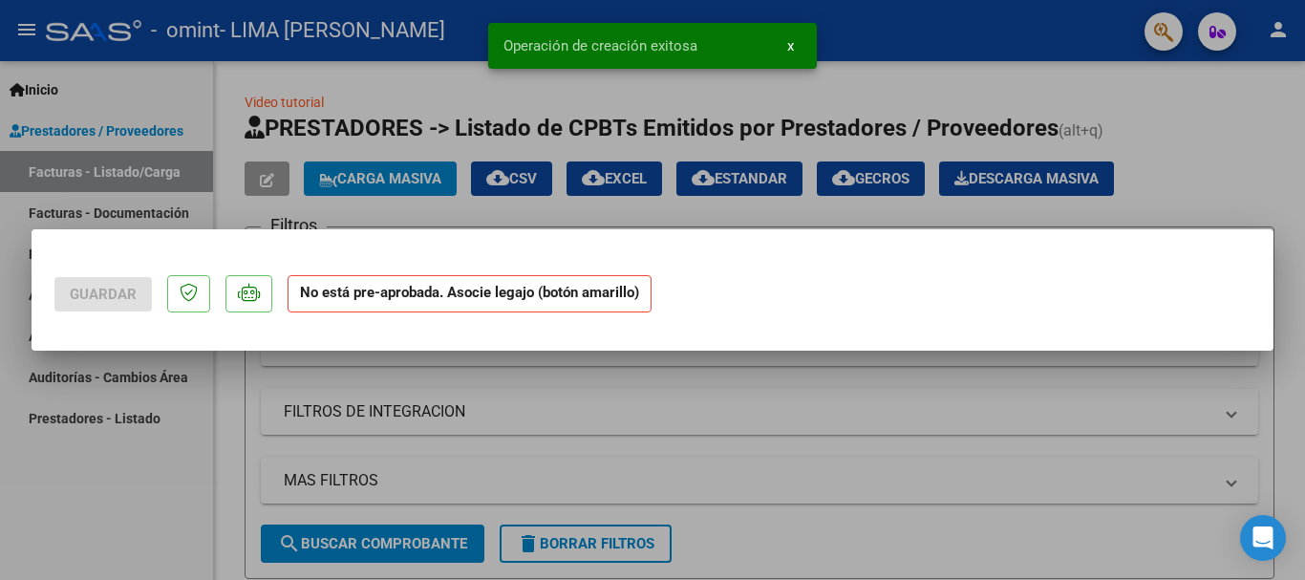
scroll to position [0, 0]
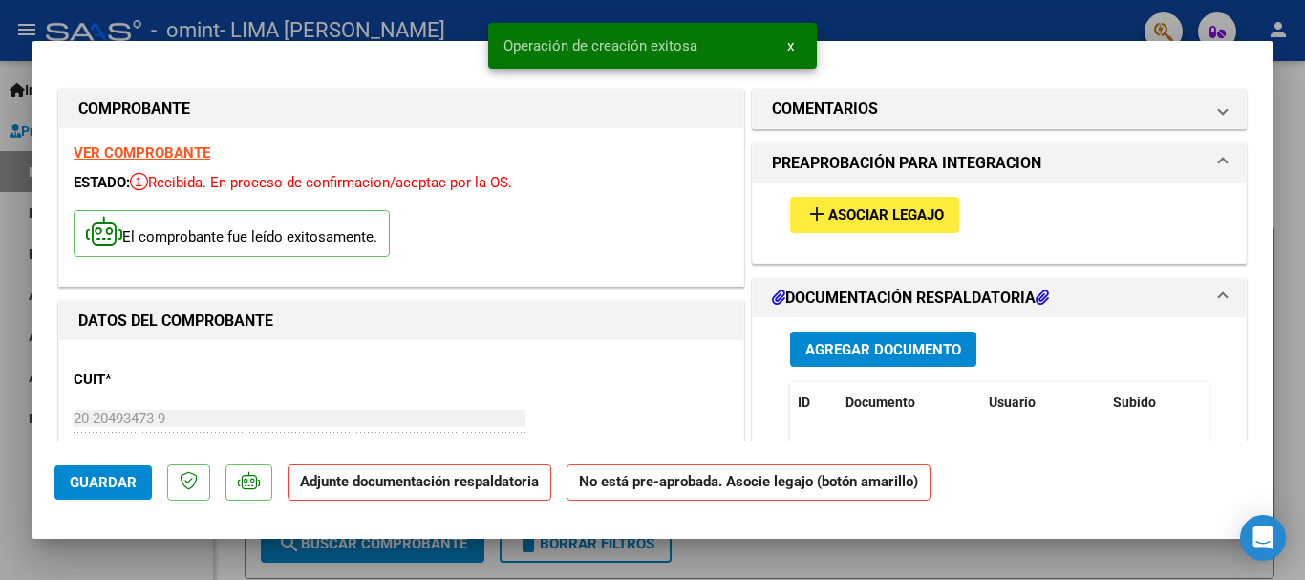
click at [868, 205] on span "add Asociar Legajo" at bounding box center [874, 213] width 139 height 17
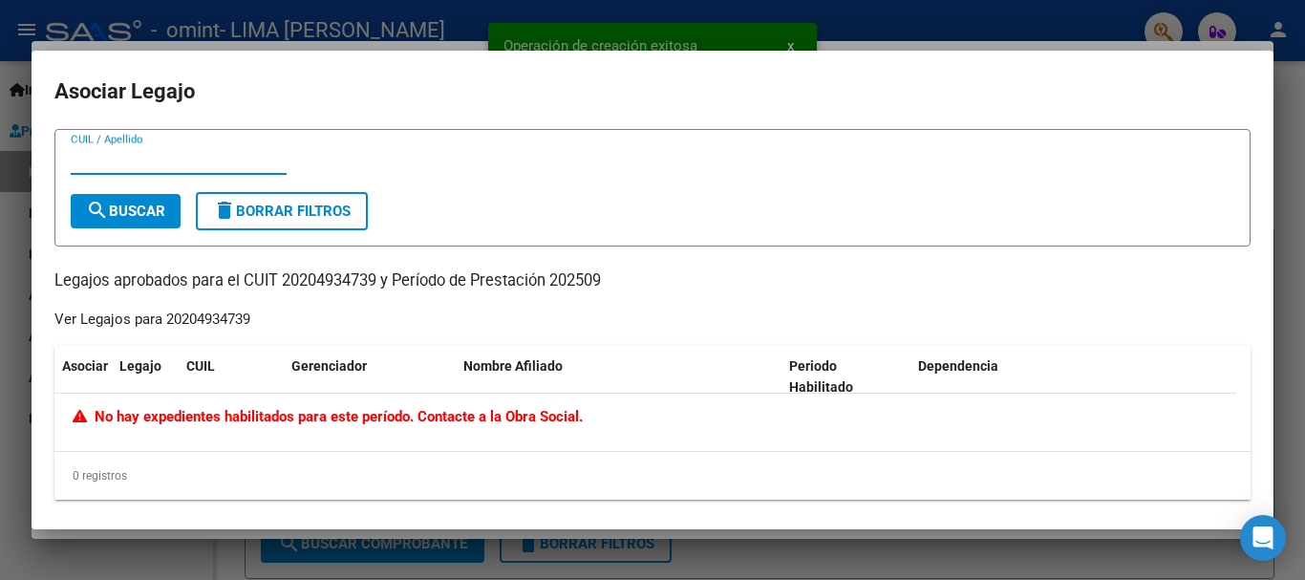
click at [99, 421] on span "No hay expedientes habilitados para este período. Contacte a la Obra Social." at bounding box center [328, 416] width 510 height 17
click at [1290, 182] on div at bounding box center [652, 290] width 1305 height 580
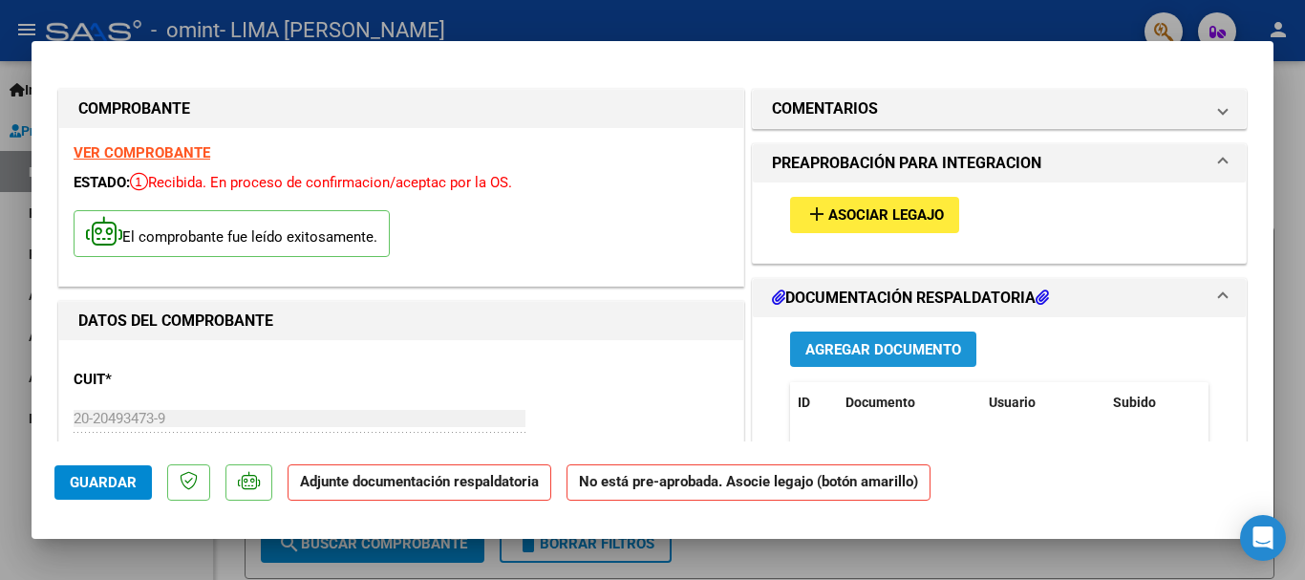
click at [846, 341] on span "Agregar Documento" at bounding box center [883, 349] width 156 height 17
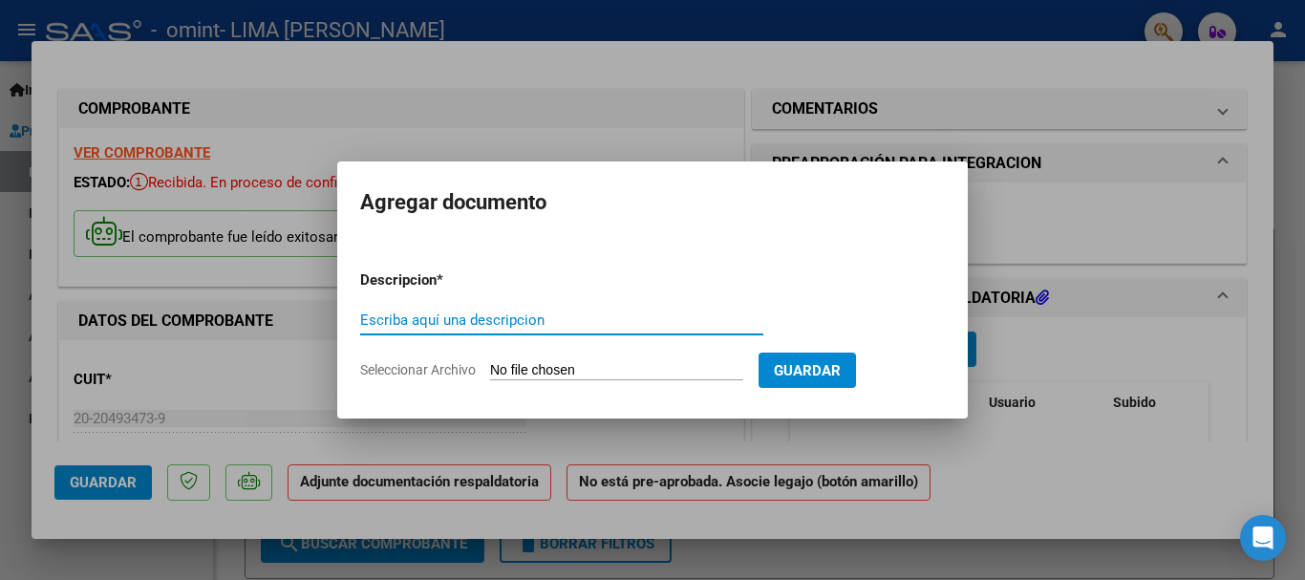
click at [563, 318] on input "Escriba aquí una descripcion" at bounding box center [561, 319] width 403 height 17
type input "PLANILLA DE ASISTENCIA"
click at [413, 364] on span "Seleccionar Archivo" at bounding box center [418, 369] width 116 height 15
click at [490, 364] on input "Seleccionar Archivo" at bounding box center [616, 371] width 253 height 18
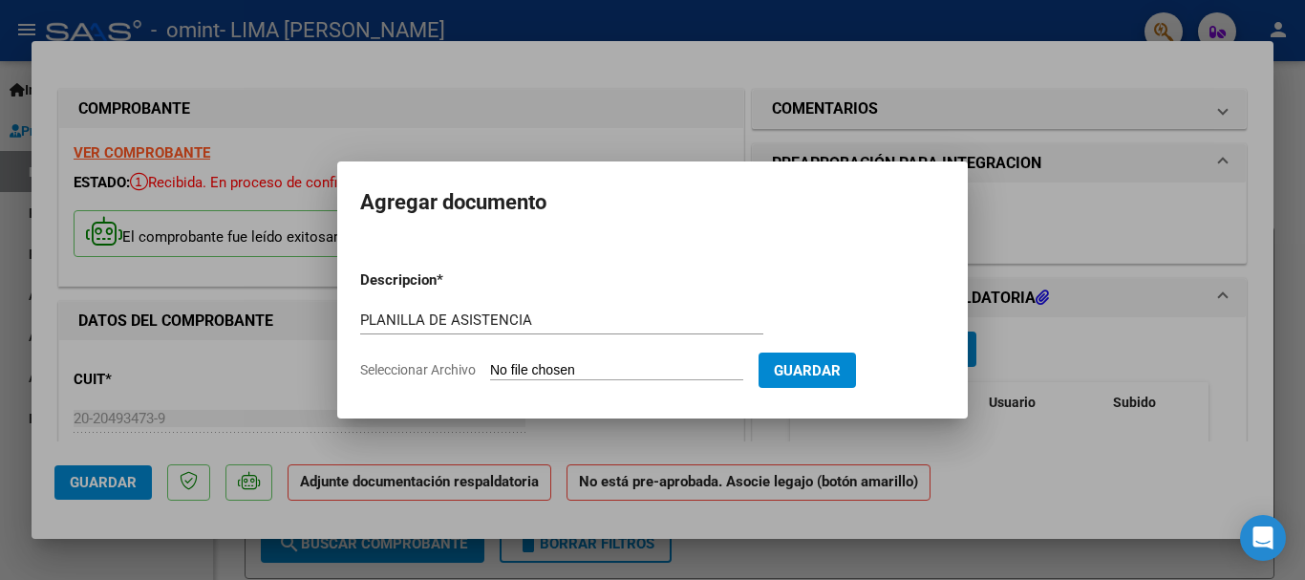
type input "C:\fakepath\MICHIELIN PLANILLA.pdf"
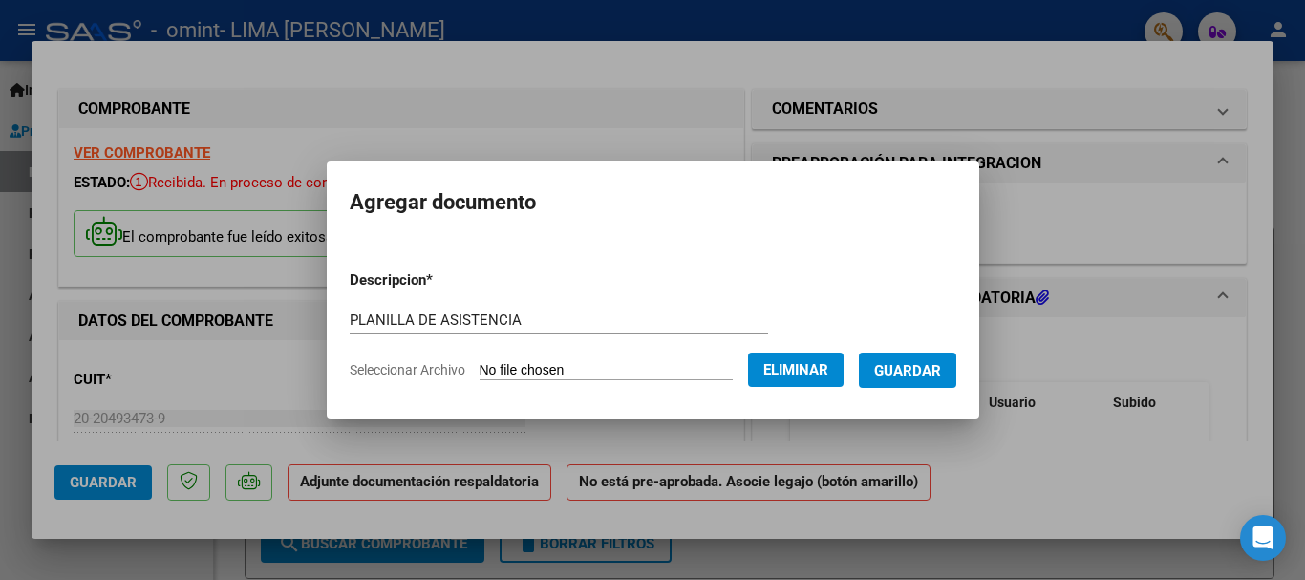
click at [949, 379] on button "Guardar" at bounding box center [907, 370] width 97 height 35
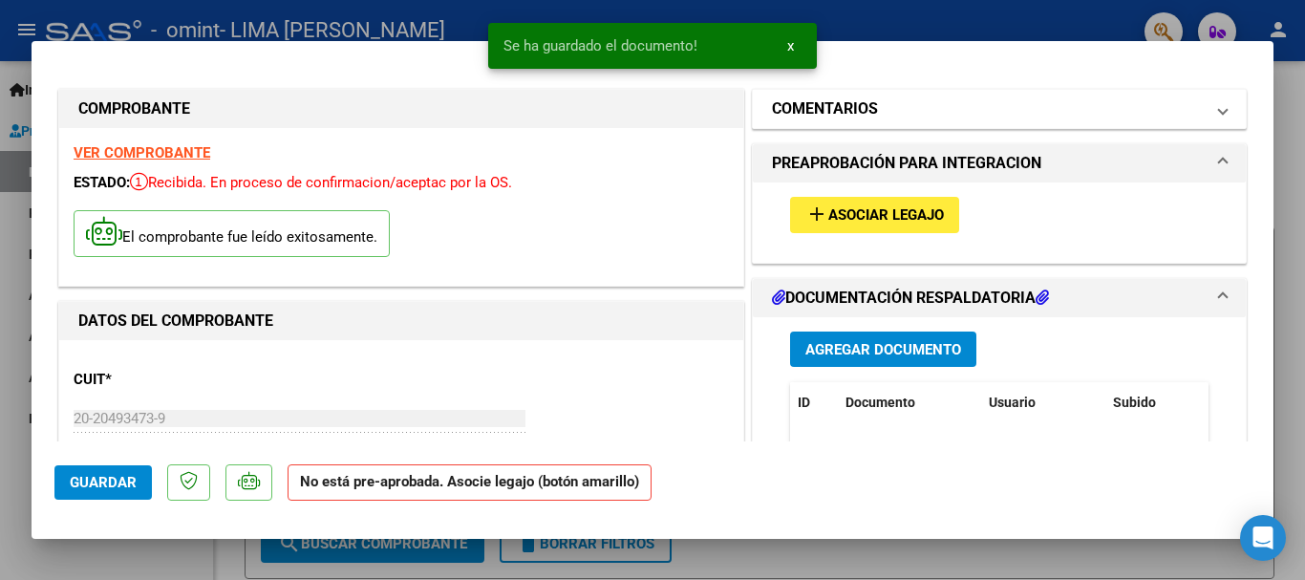
click at [842, 103] on h1 "COMENTARIOS" at bounding box center [825, 108] width 106 height 23
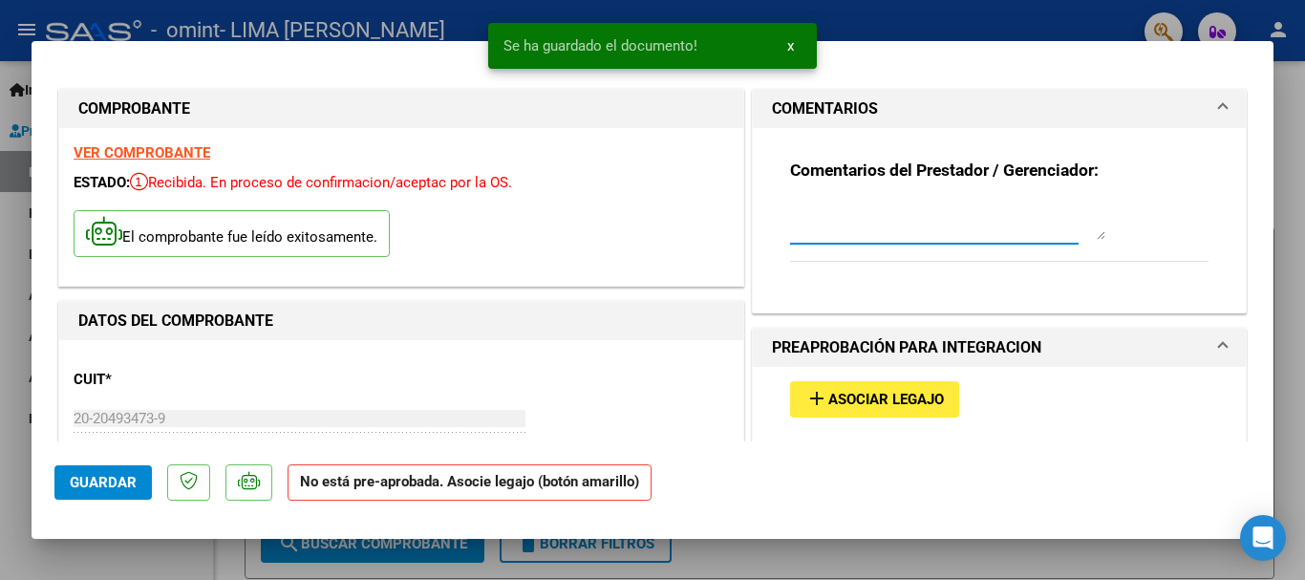
click at [824, 220] on textarea at bounding box center [947, 221] width 315 height 38
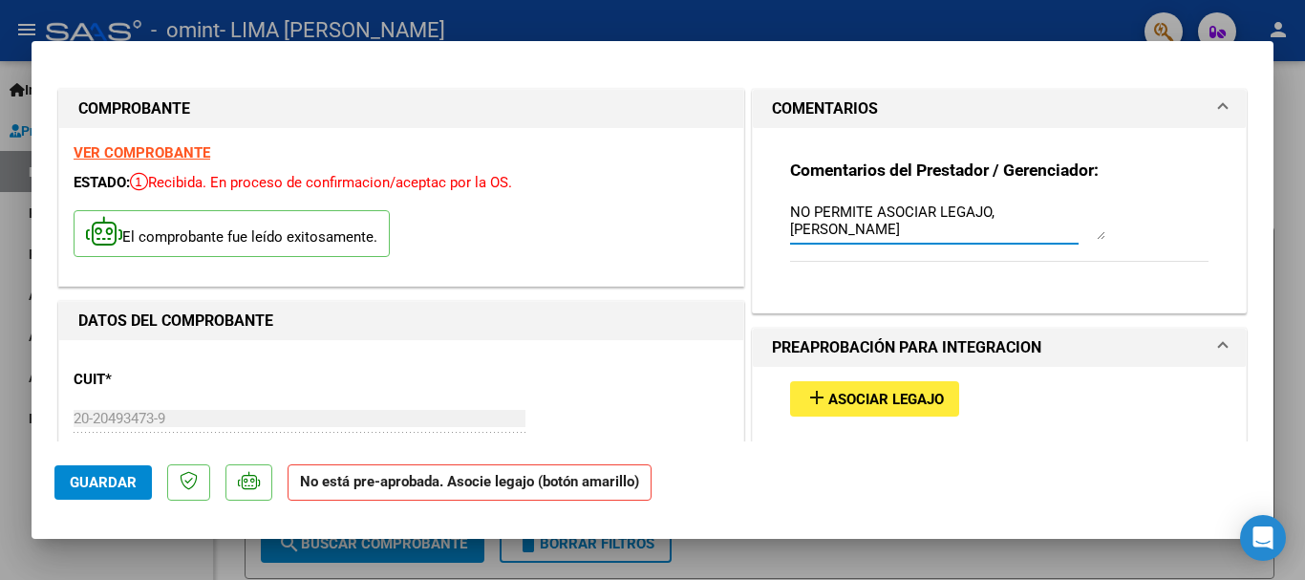
type textarea "NO PERMITE ASOCIAR LEGAJO, MICHIELIN IVAN"
click at [1187, 256] on div "Comentarios del Prestador / Gerenciador: NO PERMITE ASOCIAR LEGAJO, MICHIELIN I…" at bounding box center [999, 221] width 418 height 123
click at [103, 460] on mat-dialog-actions "Guardar No está pre-aprobada. Asocie legajo (botón amarillo)" at bounding box center [652, 478] width 1196 height 75
click at [93, 471] on mat-dialog-actions "Guardar No está pre-aprobada. Asocie legajo (botón amarillo)" at bounding box center [652, 478] width 1196 height 75
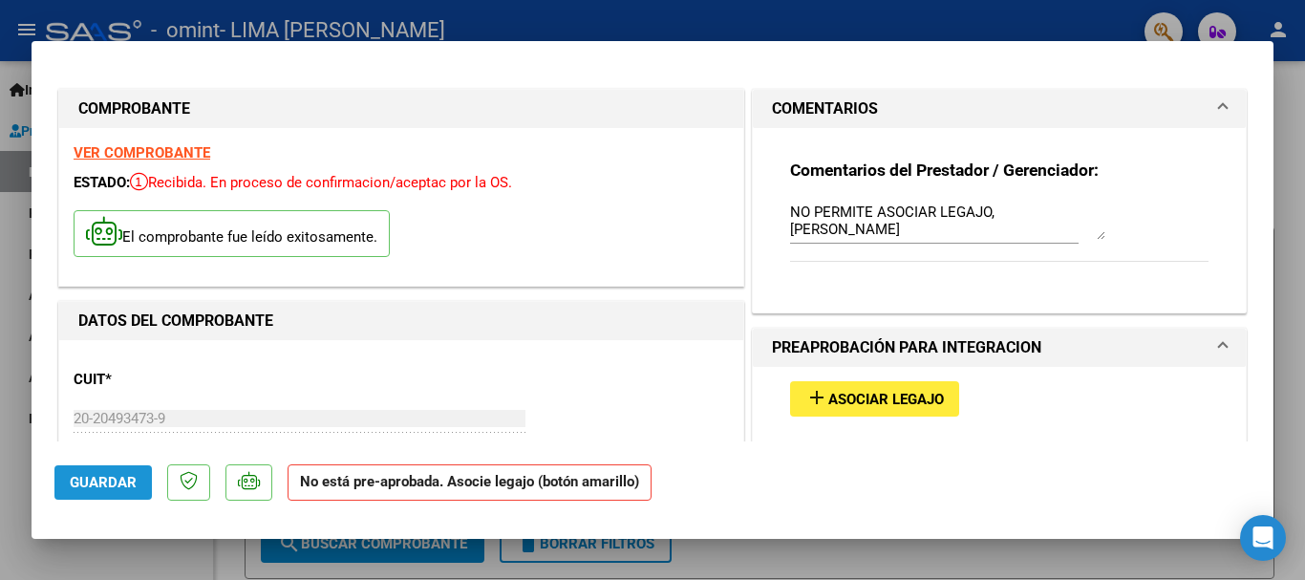
click at [93, 471] on button "Guardar" at bounding box center [102, 482] width 97 height 34
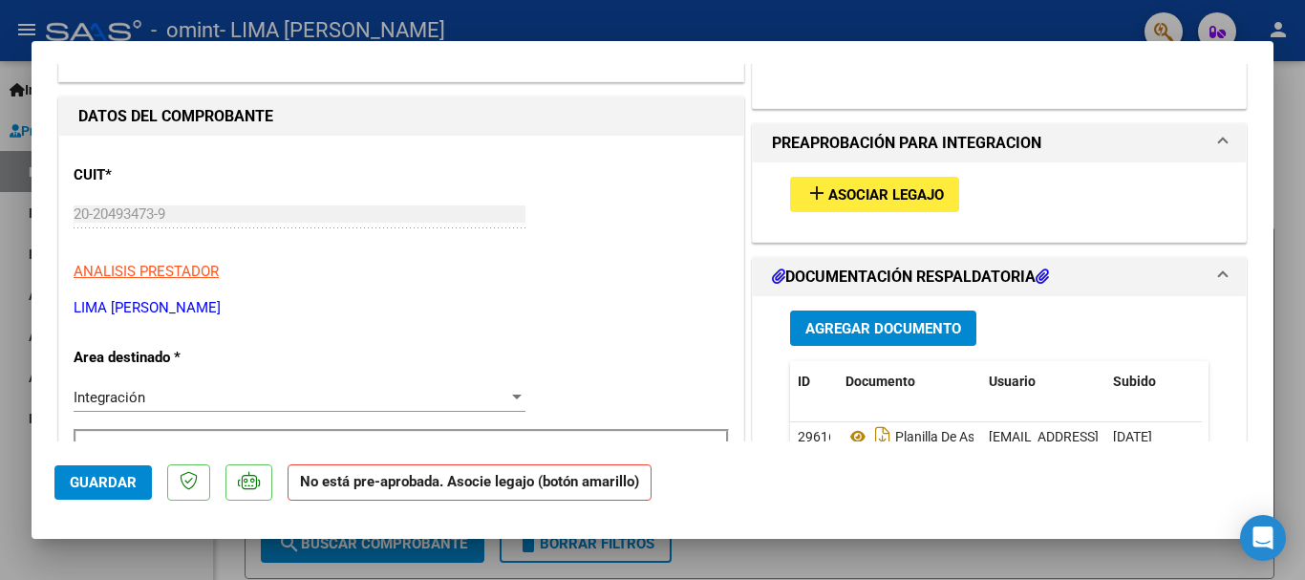
scroll to position [191, 0]
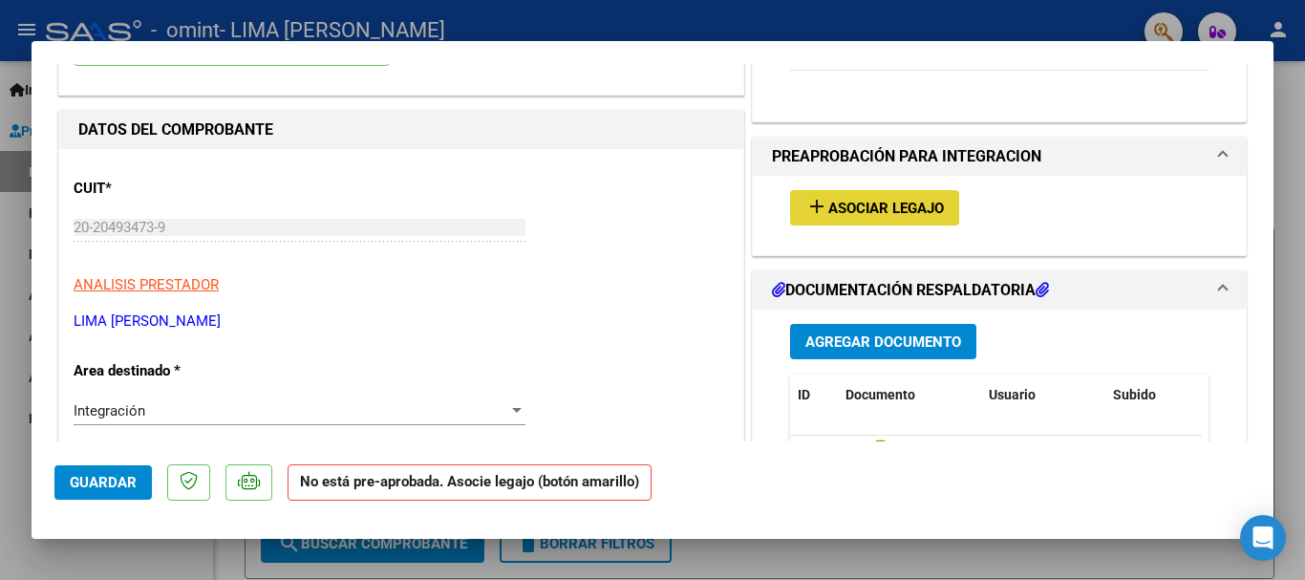
click at [866, 205] on span "Asociar Legajo" at bounding box center [886, 208] width 116 height 17
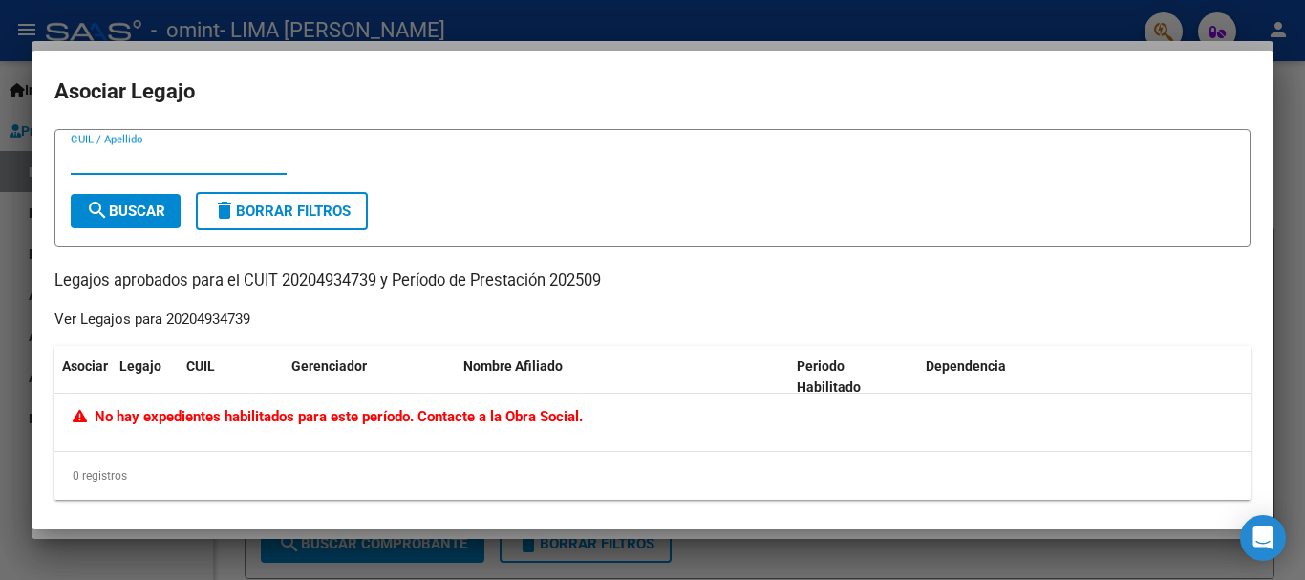
click at [556, 29] on div at bounding box center [652, 290] width 1305 height 580
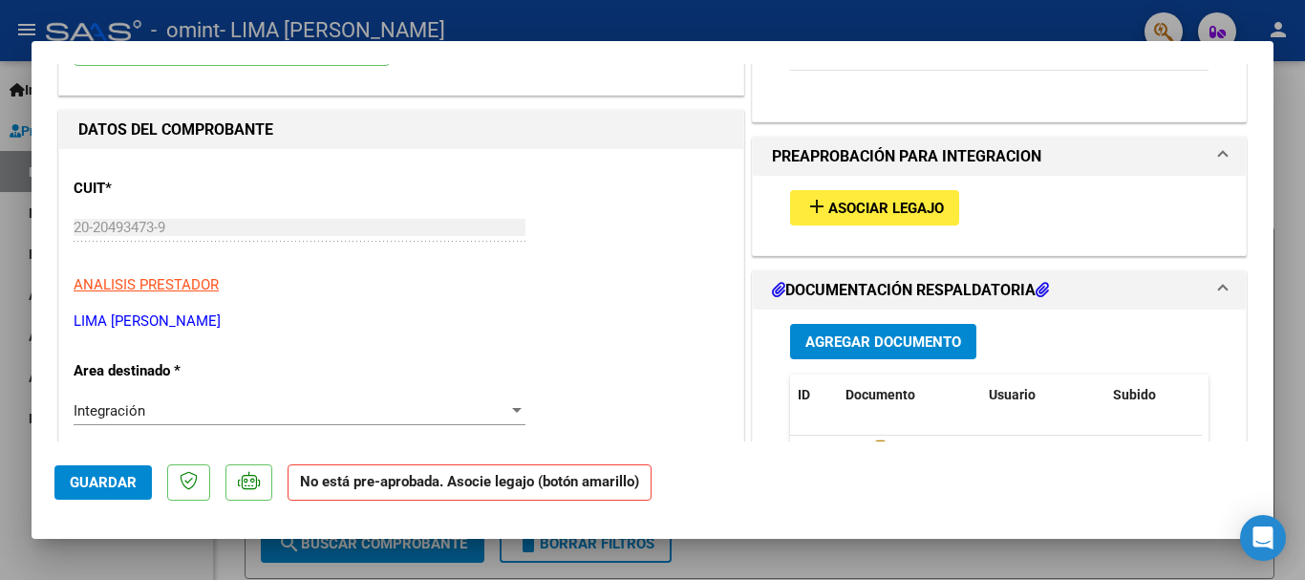
click at [1211, 17] on div at bounding box center [652, 290] width 1305 height 580
type input "$ 0,00"
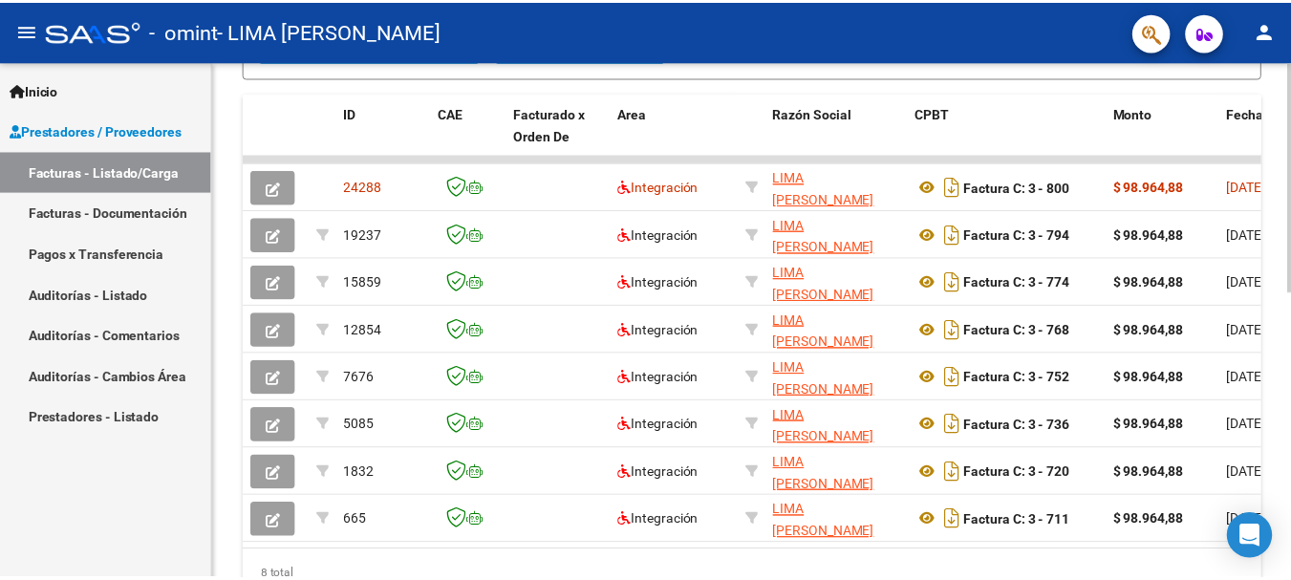
scroll to position [359, 0]
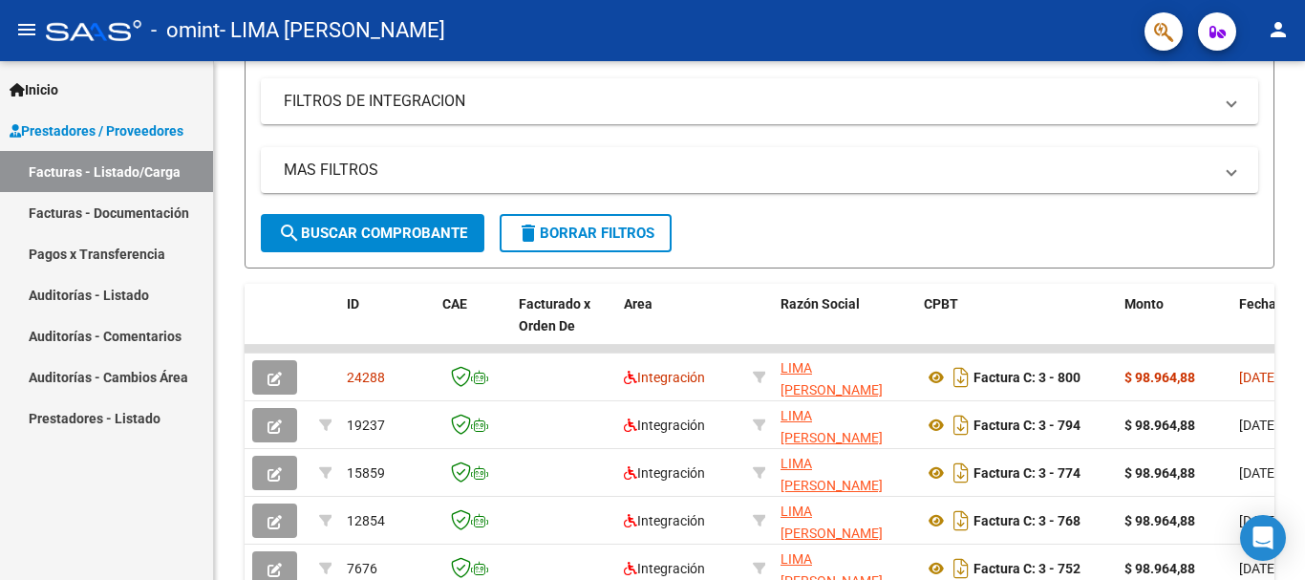
click at [1288, 35] on mat-icon "person" at bounding box center [1278, 29] width 23 height 23
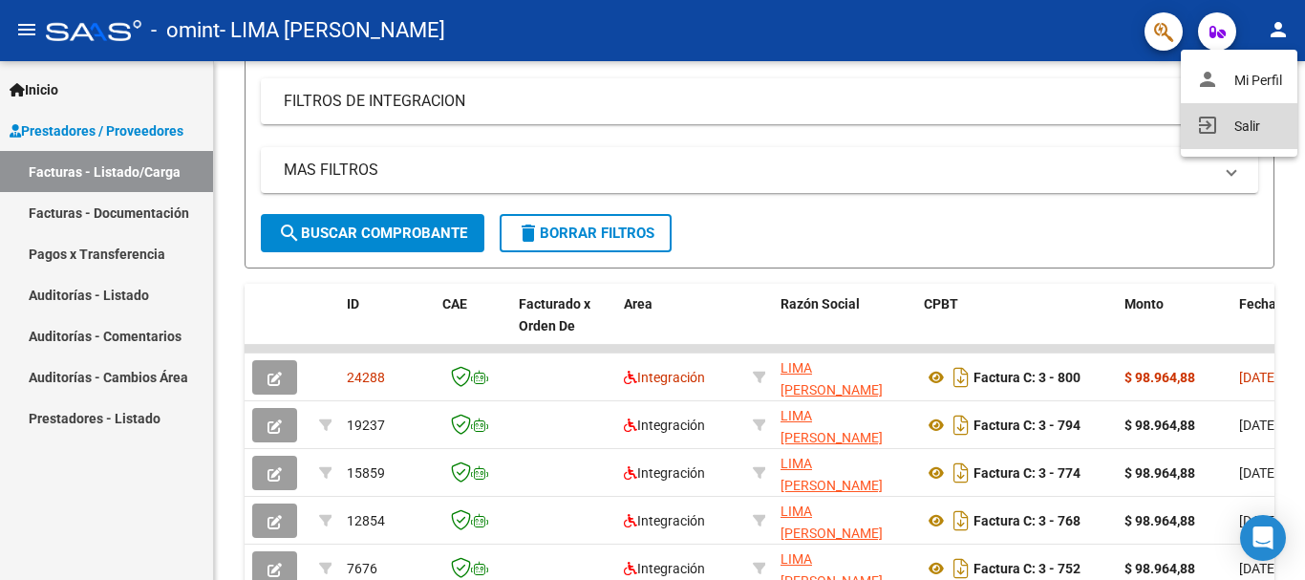
click at [1226, 120] on button "exit_to_app Salir" at bounding box center [1239, 126] width 117 height 46
